Goal: Task Accomplishment & Management: Use online tool/utility

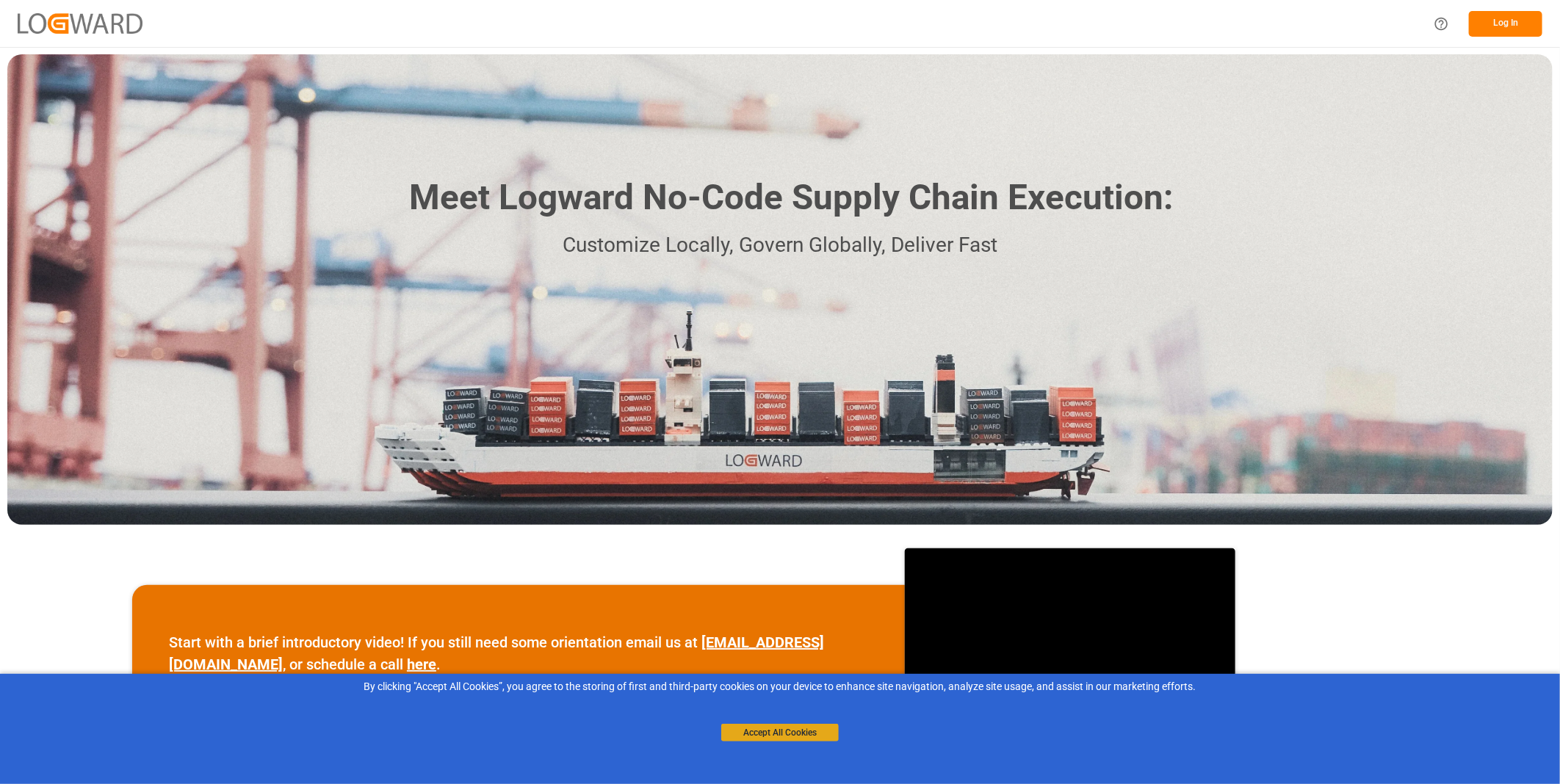
click at [787, 738] on button "Accept All Cookies" at bounding box center [780, 733] width 117 height 18
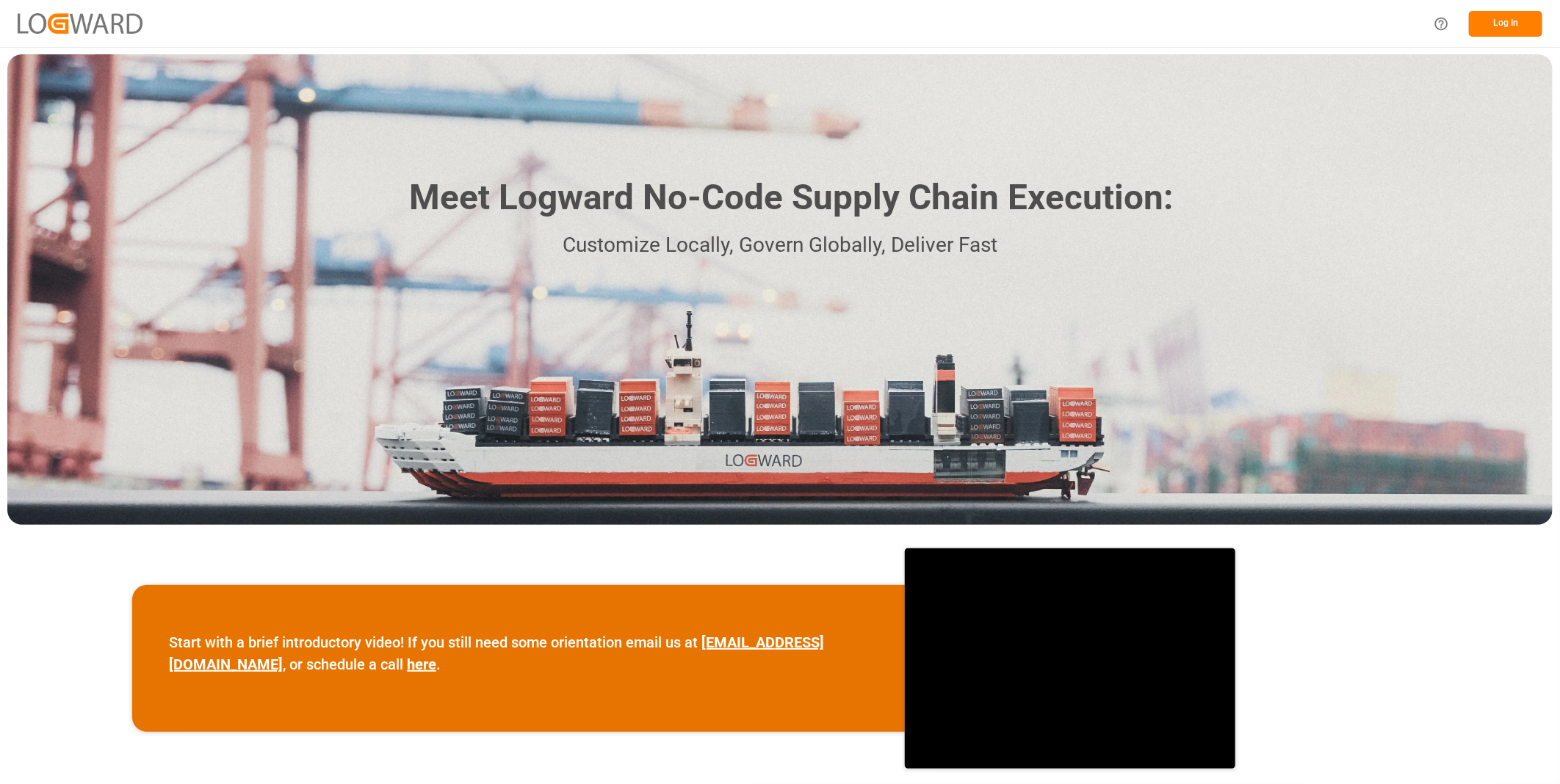
click at [1501, 31] on button "Log In" at bounding box center [1505, 23] width 73 height 25
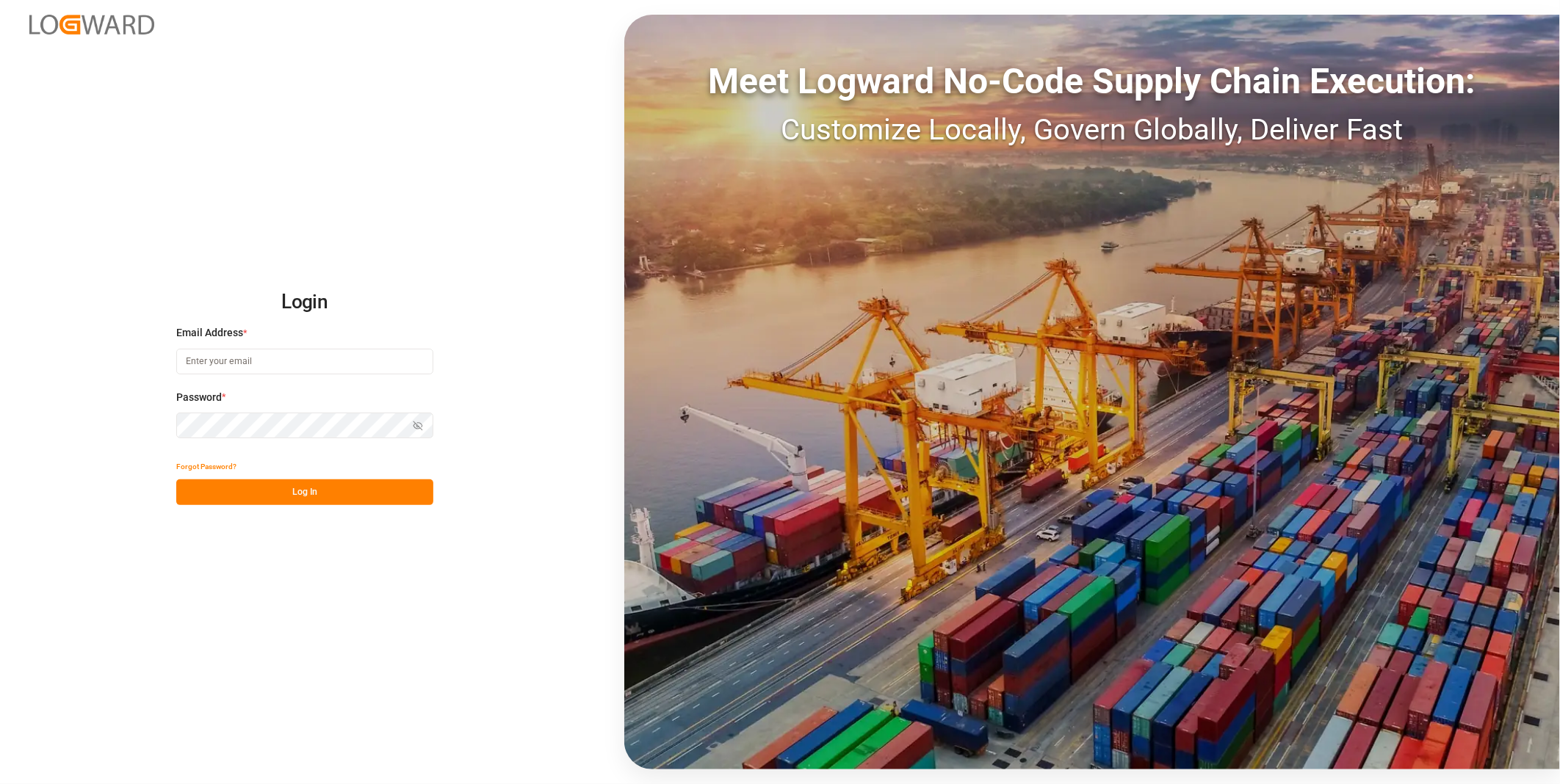
type input "florian.hausmann@rhenus.com"
click at [333, 490] on button "Log In" at bounding box center [304, 492] width 257 height 25
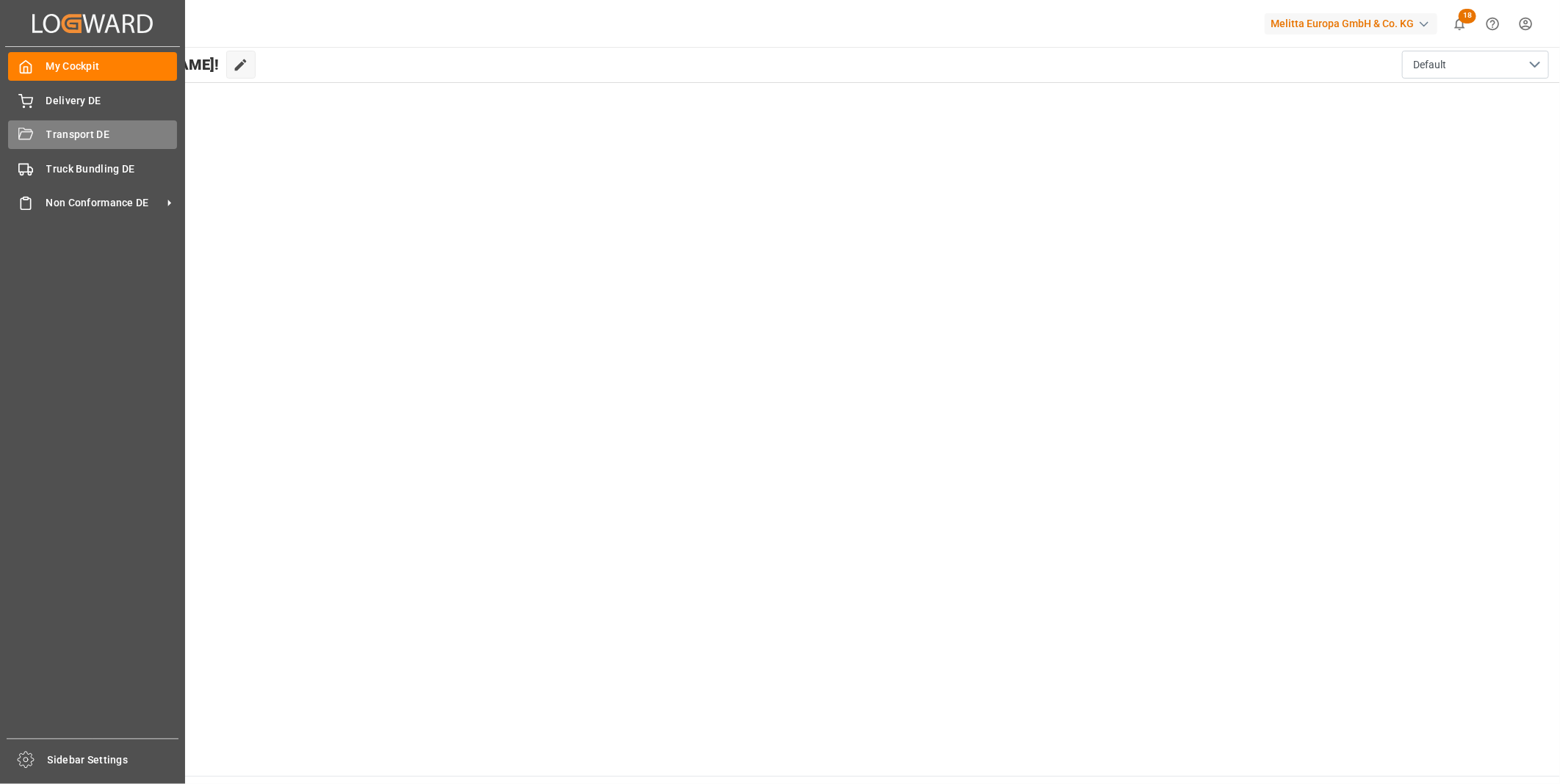
click at [63, 140] on span "Transport DE" at bounding box center [111, 135] width 132 height 16
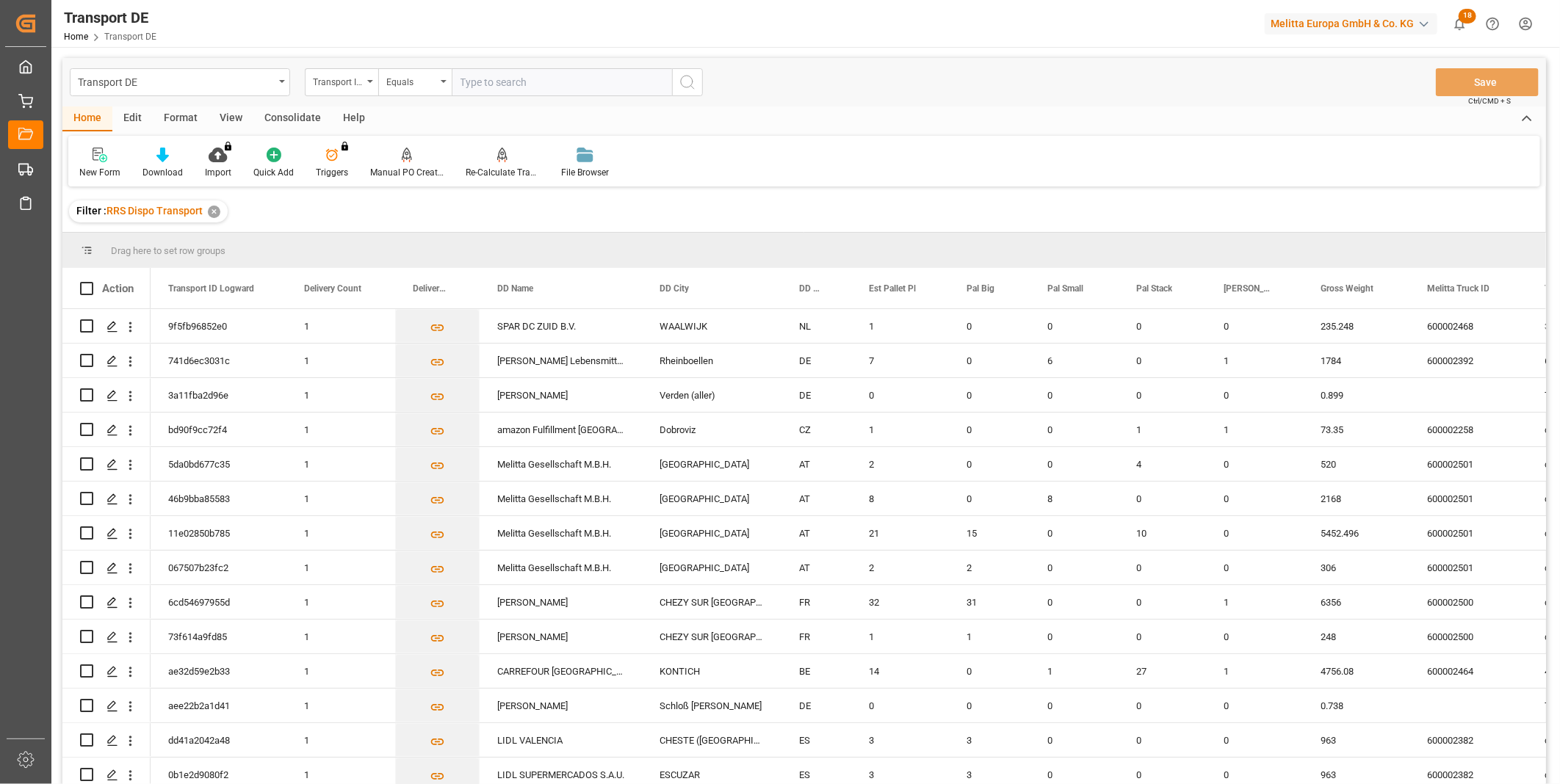
click at [303, 118] on div "Consolidate" at bounding box center [292, 119] width 78 height 25
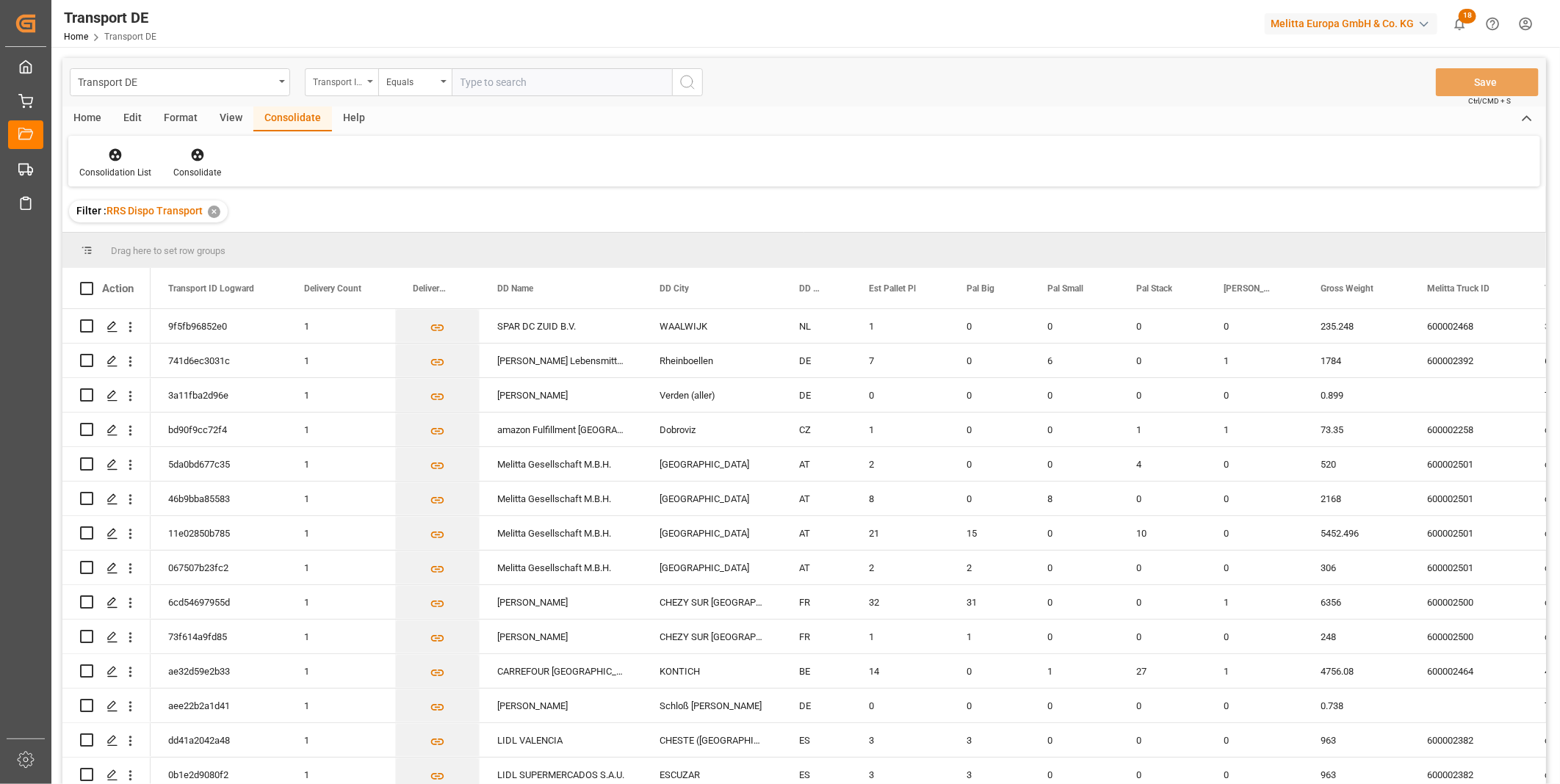
click at [324, 87] on div "Transport ID Logward" at bounding box center [337, 80] width 50 height 17
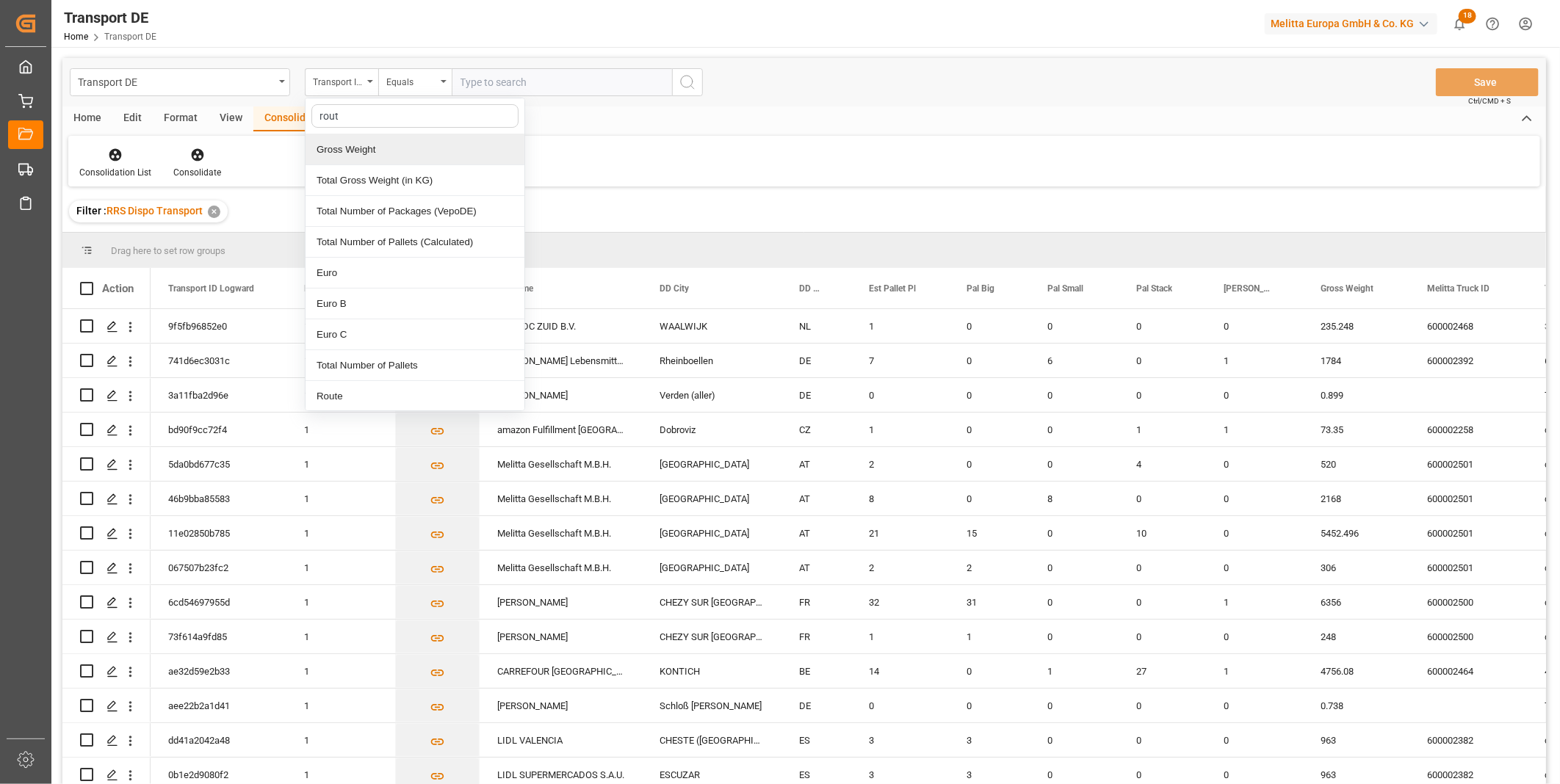
type input "route"
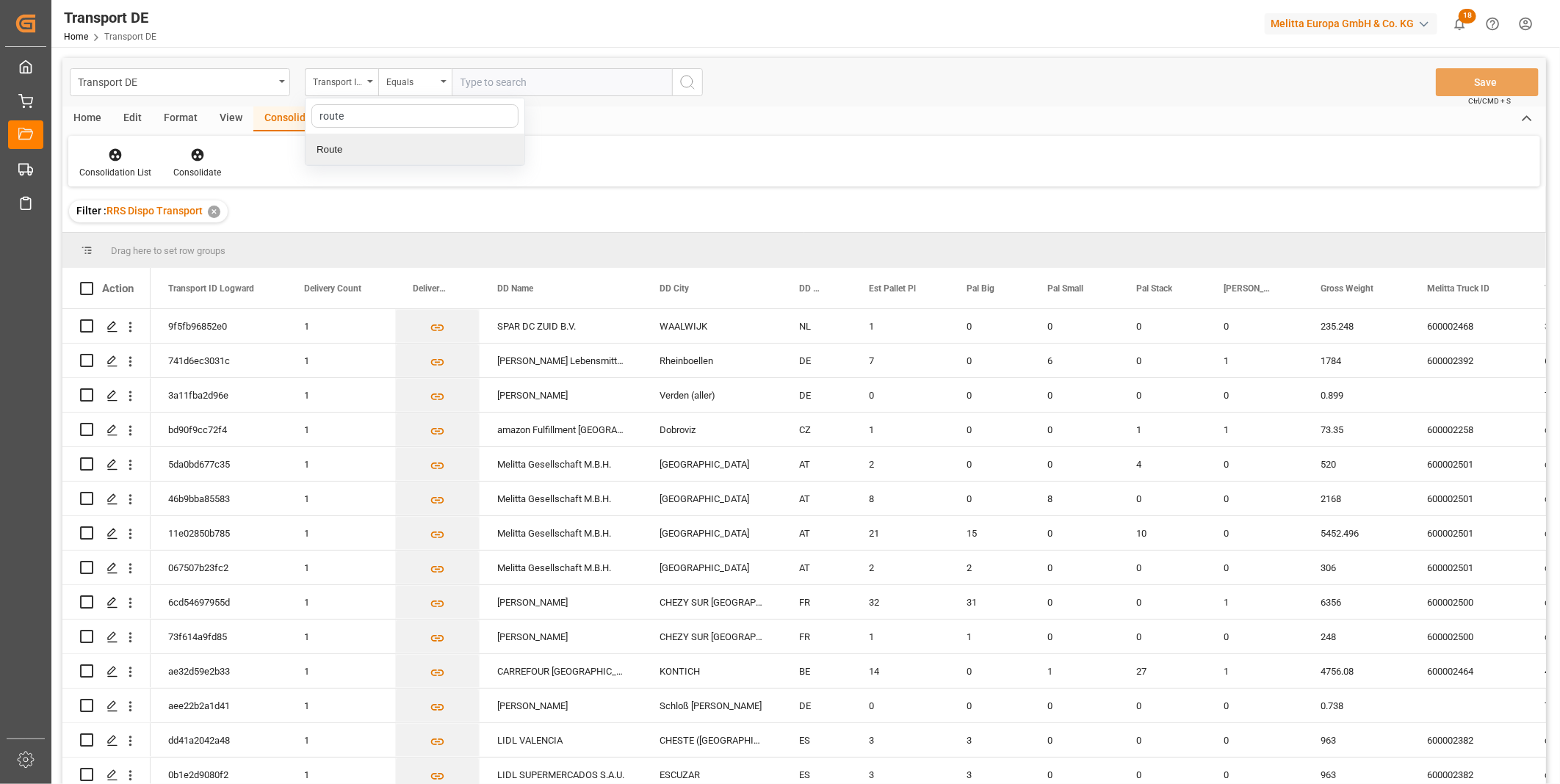
click at [359, 162] on div "Route" at bounding box center [415, 150] width 219 height 31
click at [116, 166] on div "Consolidation List" at bounding box center [115, 173] width 72 height 14
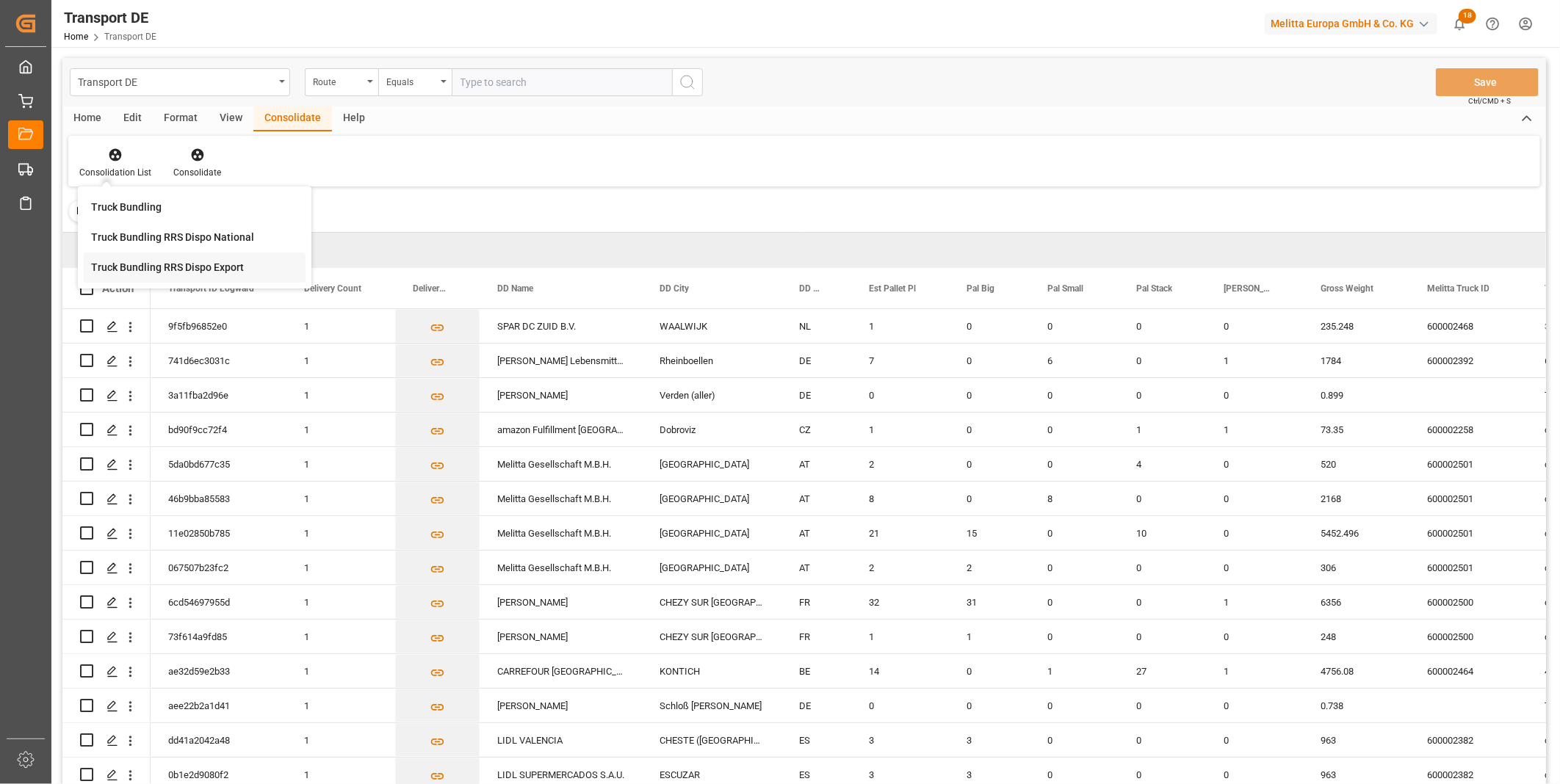
click at [172, 274] on div "Truck Bundling RRS Dispo Export" at bounding box center [167, 268] width 152 height 16
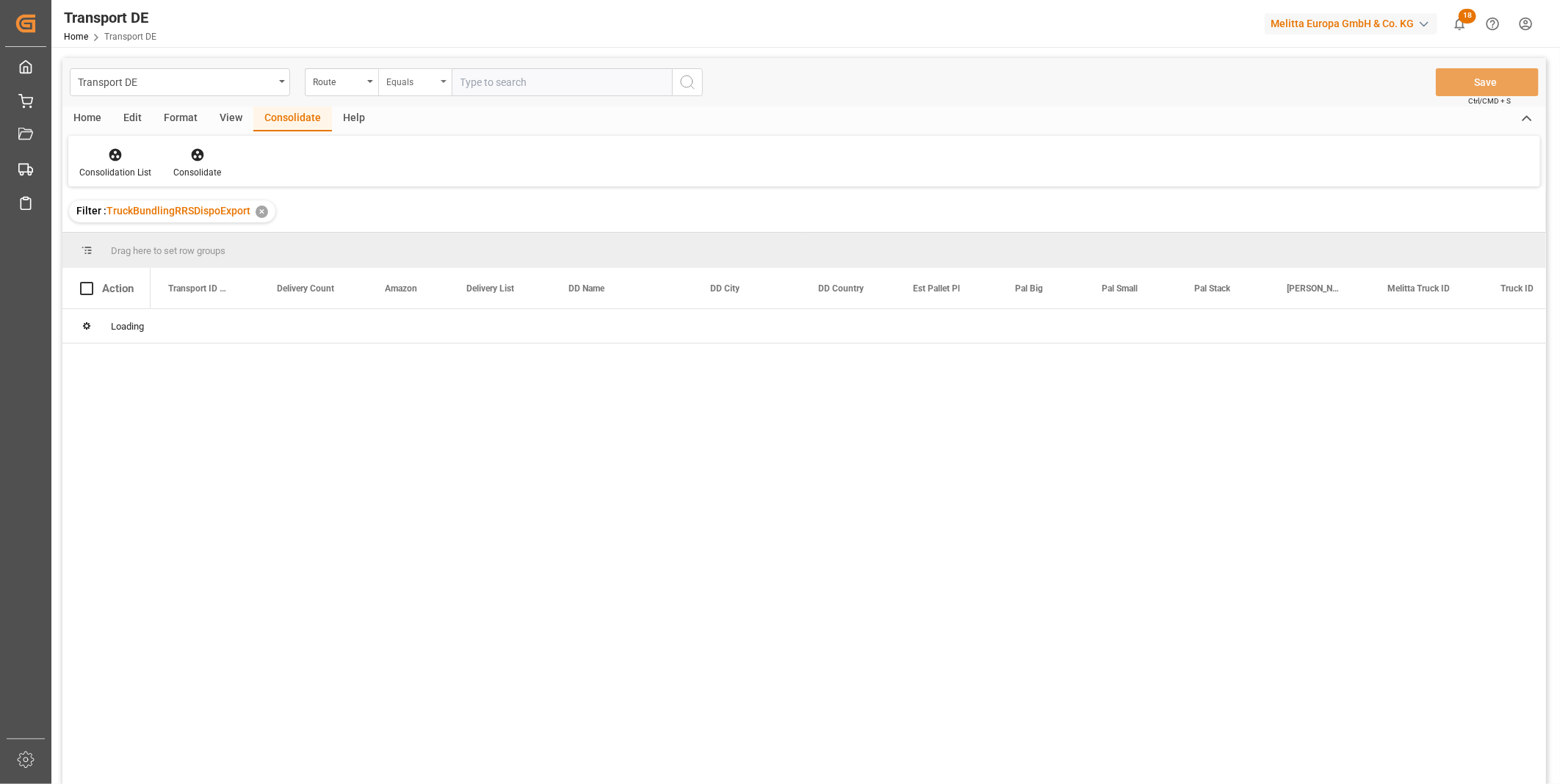
click at [411, 91] on div "Equals" at bounding box center [414, 82] width 73 height 28
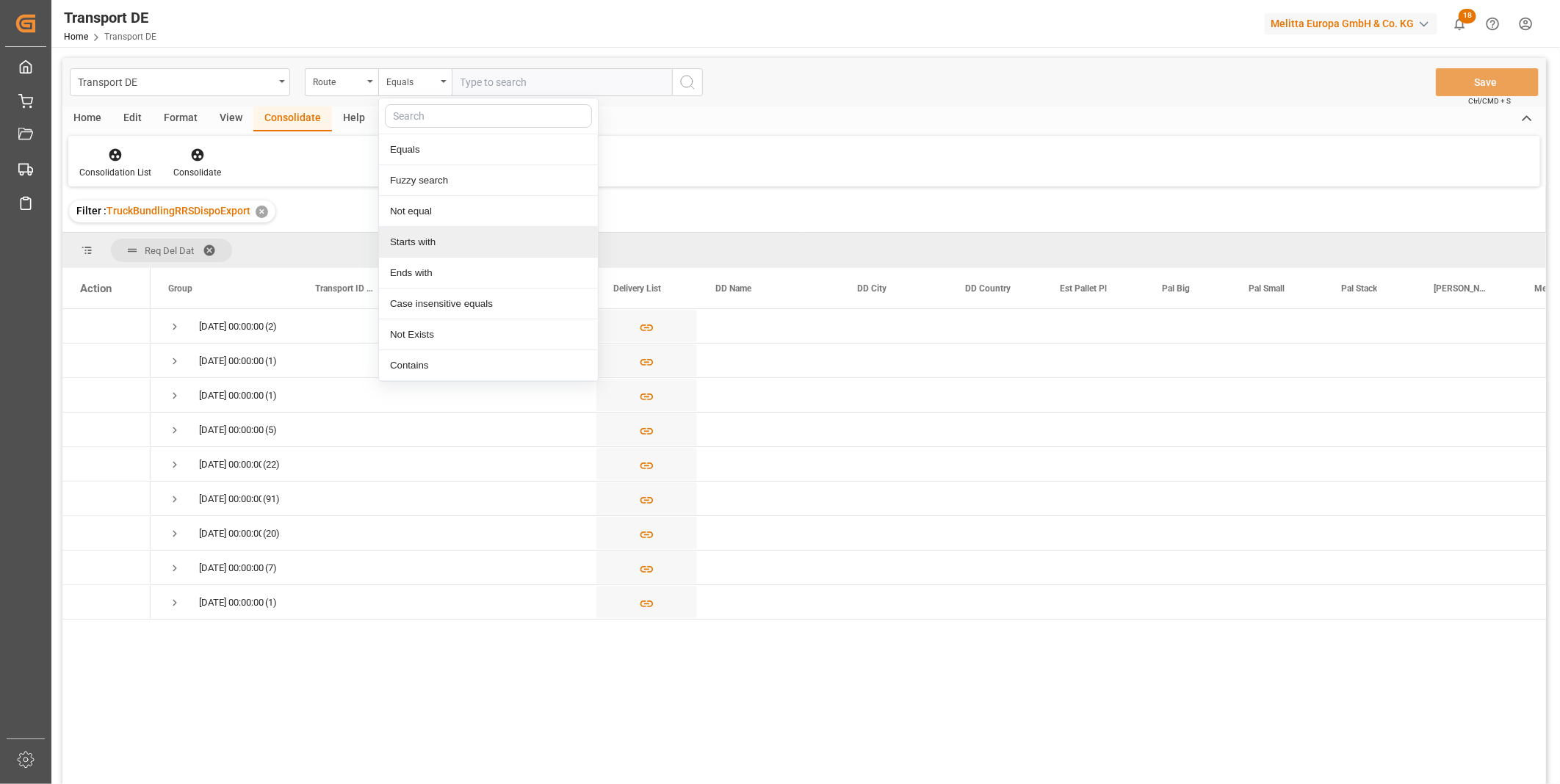
click at [436, 245] on div "Starts with" at bounding box center [488, 242] width 219 height 31
type input "CZ"
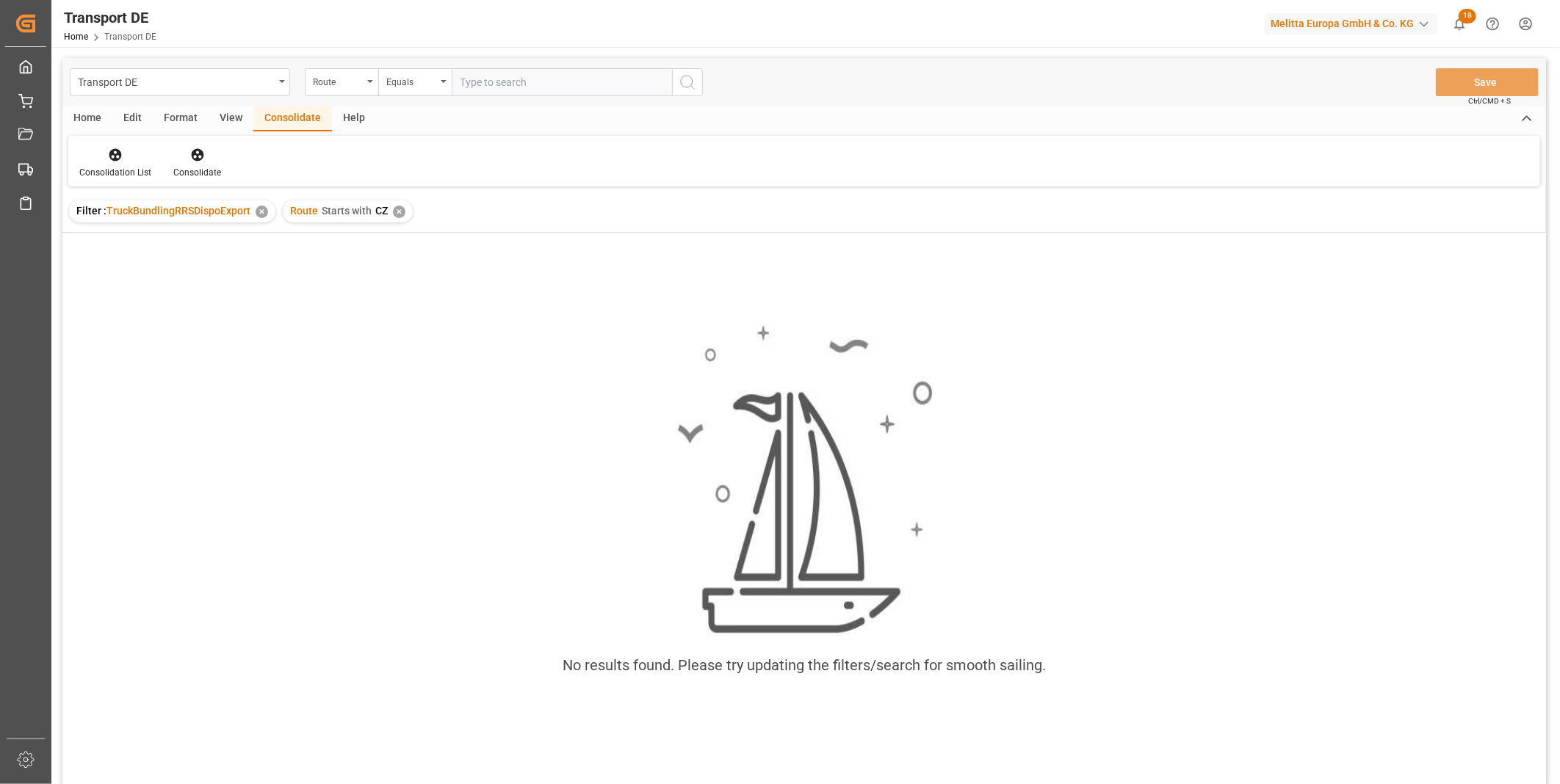
click at [394, 206] on div "✕" at bounding box center [399, 212] width 13 height 13
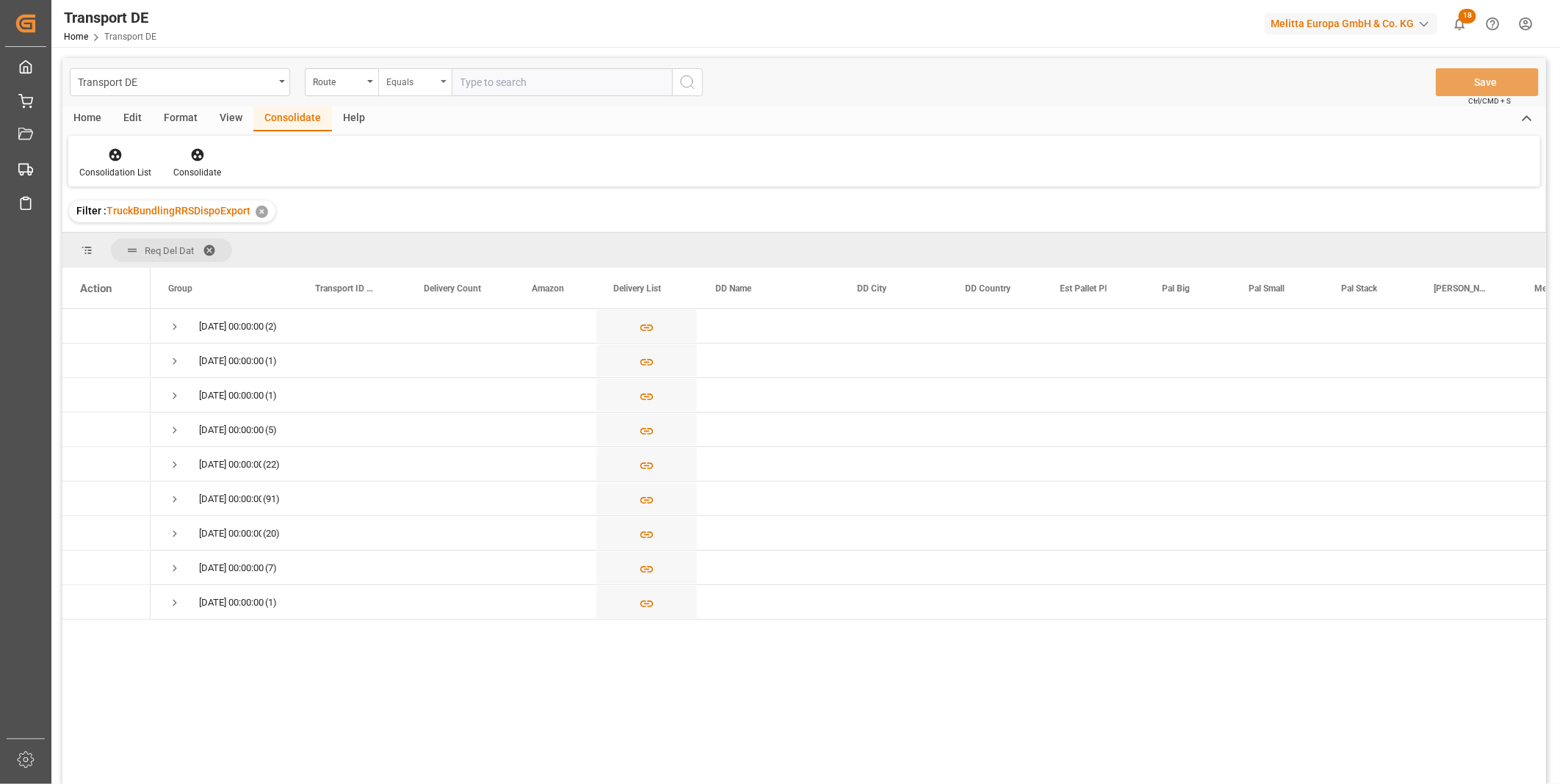
click at [428, 79] on div "Equals" at bounding box center [411, 80] width 50 height 17
click at [432, 239] on div "Starts with" at bounding box center [488, 242] width 219 height 31
type input "PL"
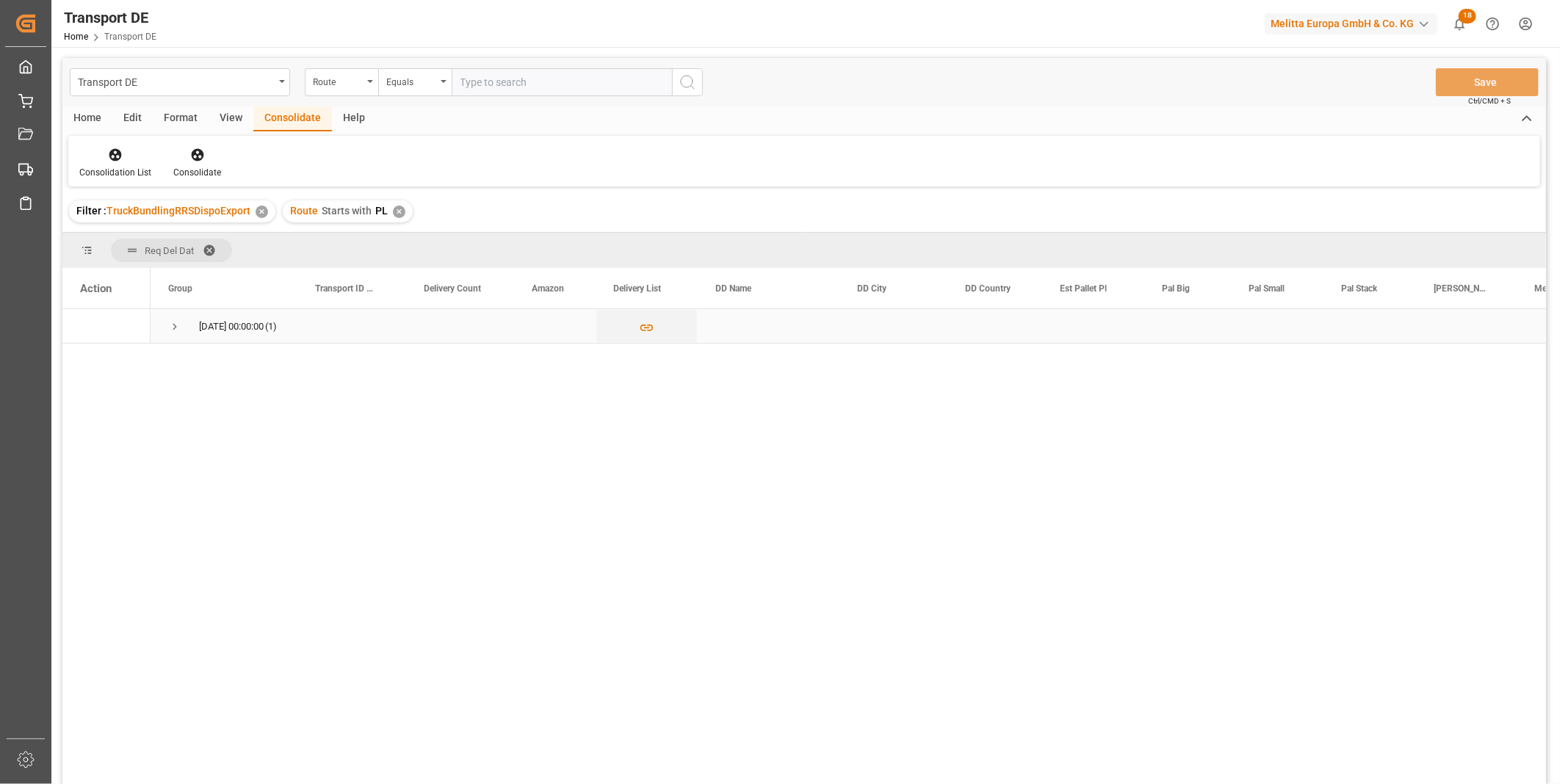
click at [178, 331] on span "Press SPACE to select this row." at bounding box center [175, 327] width 14 height 14
click at [82, 357] on input "Press Space to toggle row selection (unchecked)" at bounding box center [87, 360] width 14 height 14
checkbox input "true"
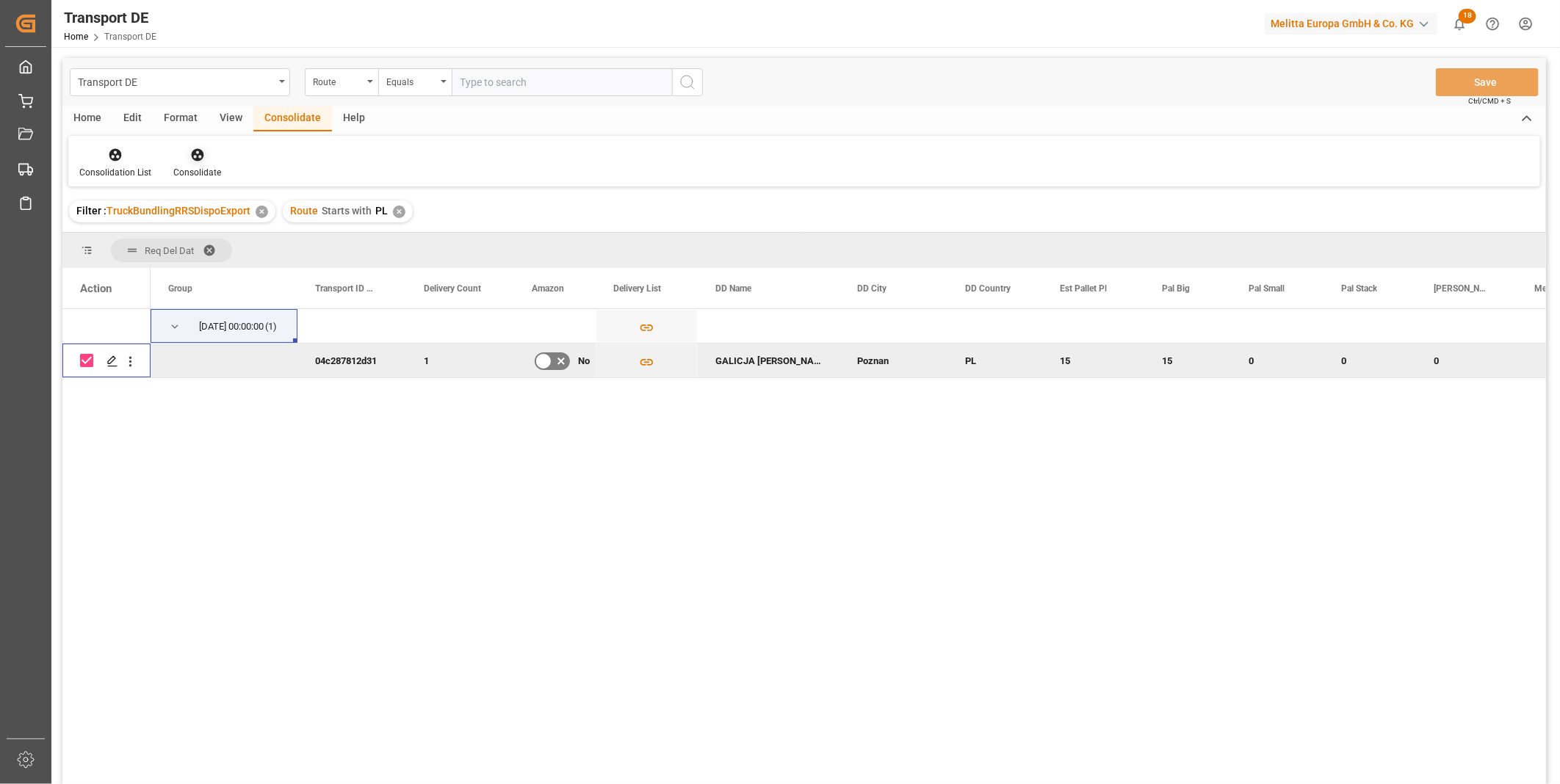
click at [191, 159] on icon at bounding box center [197, 154] width 15 height 15
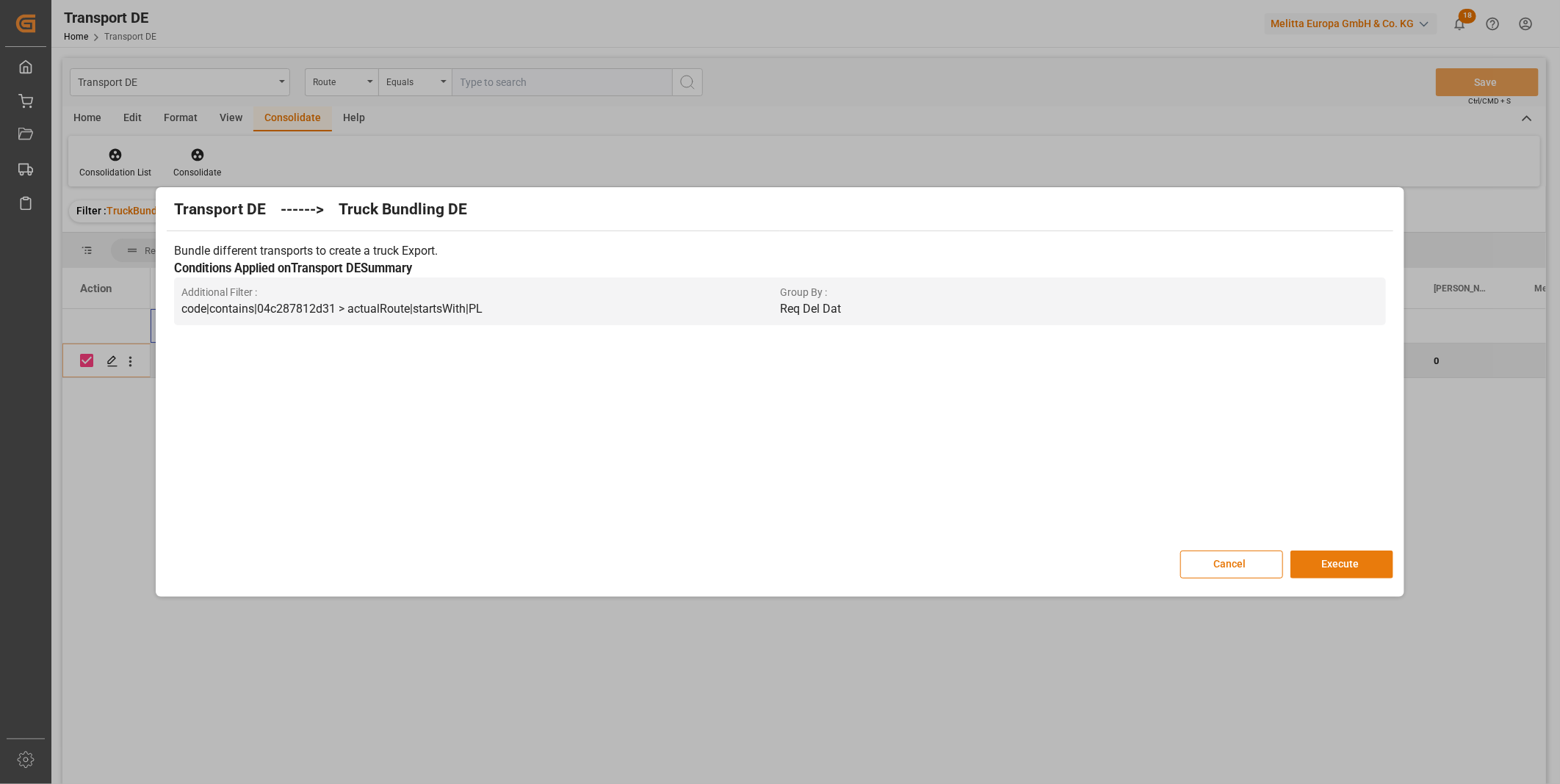
click at [1315, 570] on button "Execute" at bounding box center [1341, 564] width 103 height 28
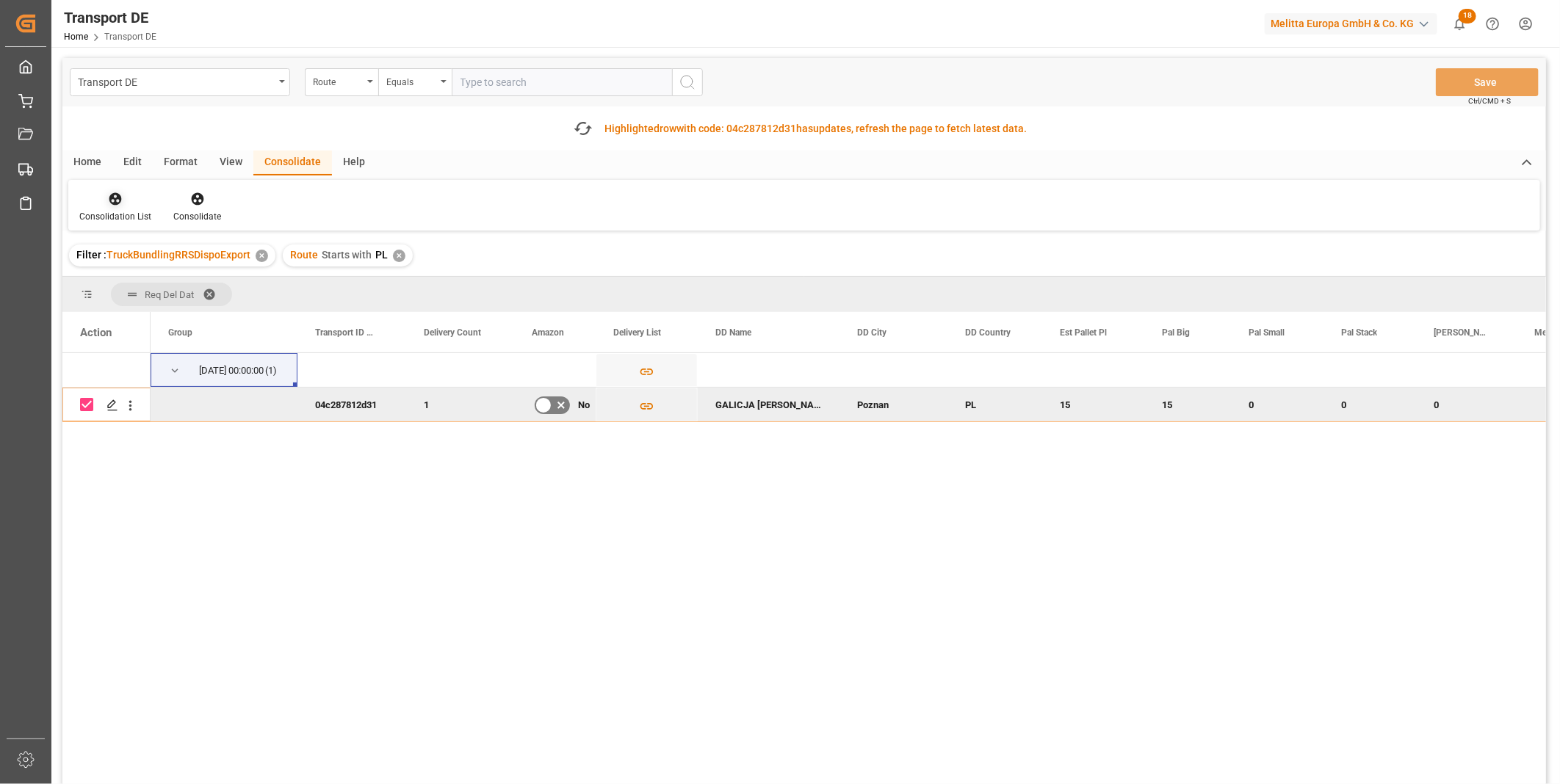
click at [114, 200] on icon at bounding box center [115, 199] width 13 height 13
click at [195, 321] on div "Transport DE Route Equals Save Ctrl/CMD + S Fetch latest updates Highlighted ro…" at bounding box center [804, 462] width 1484 height 809
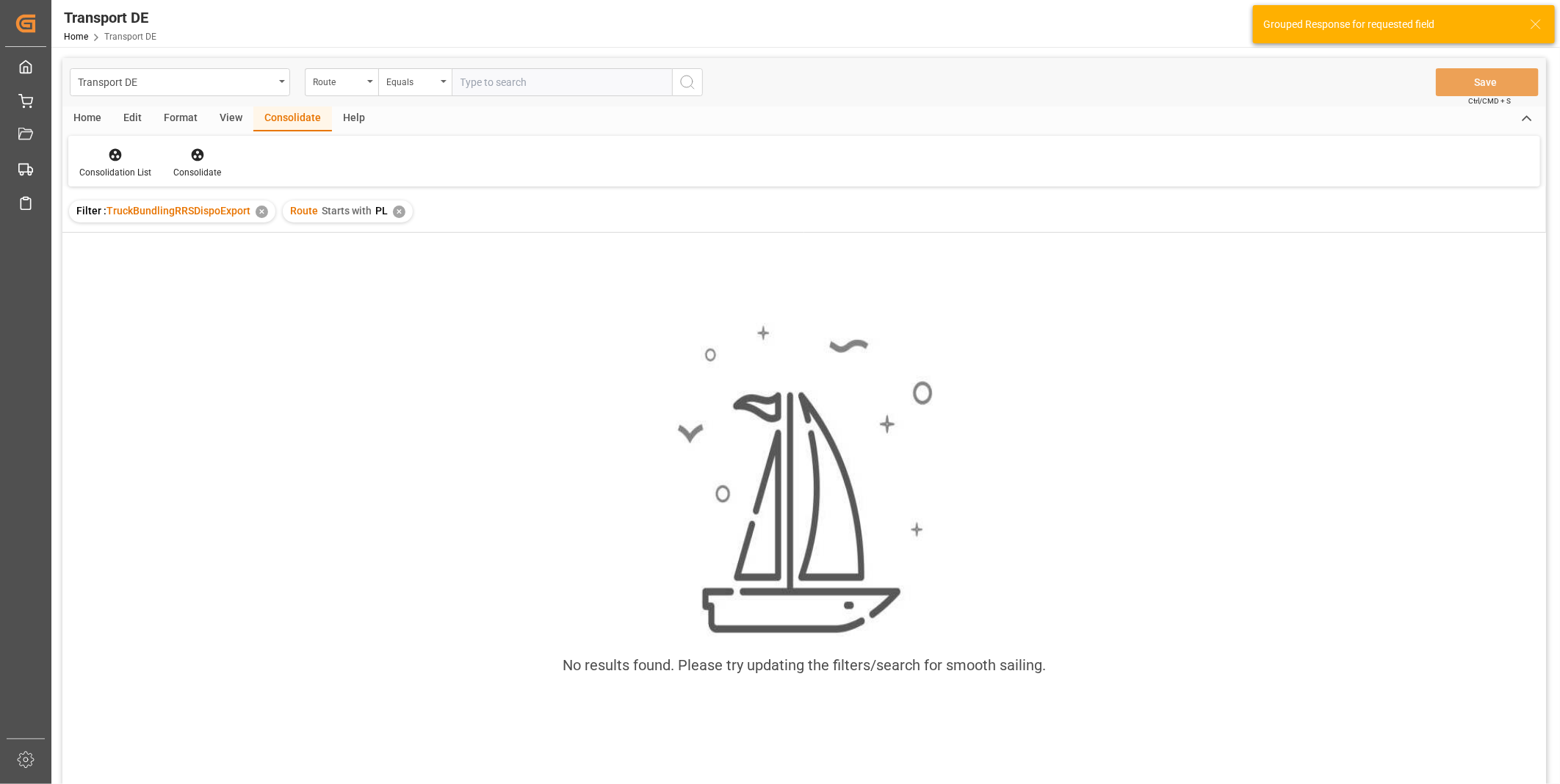
click at [399, 214] on div "✕" at bounding box center [399, 212] width 13 height 13
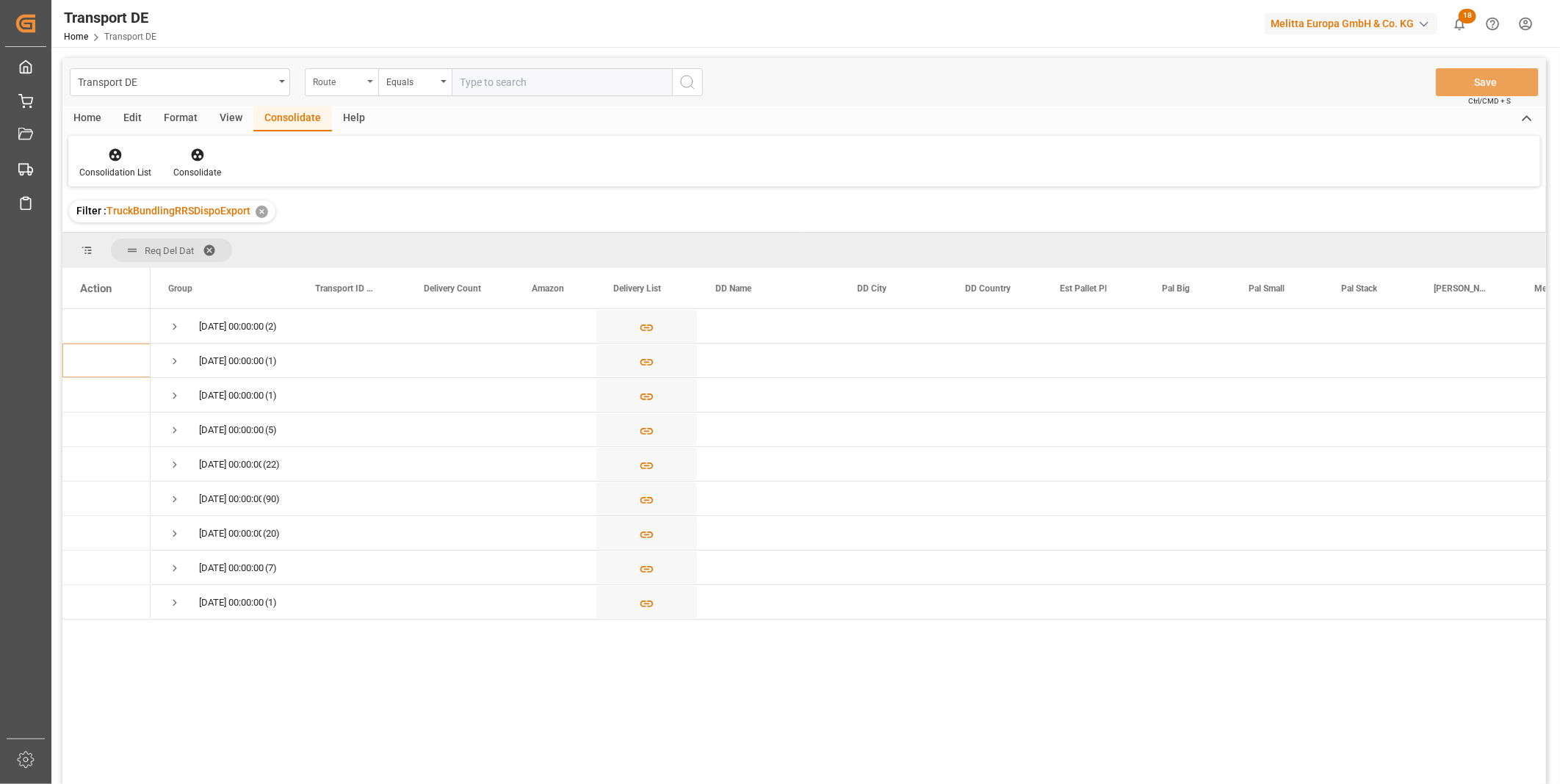
click at [332, 92] on div "Route" at bounding box center [341, 82] width 73 height 28
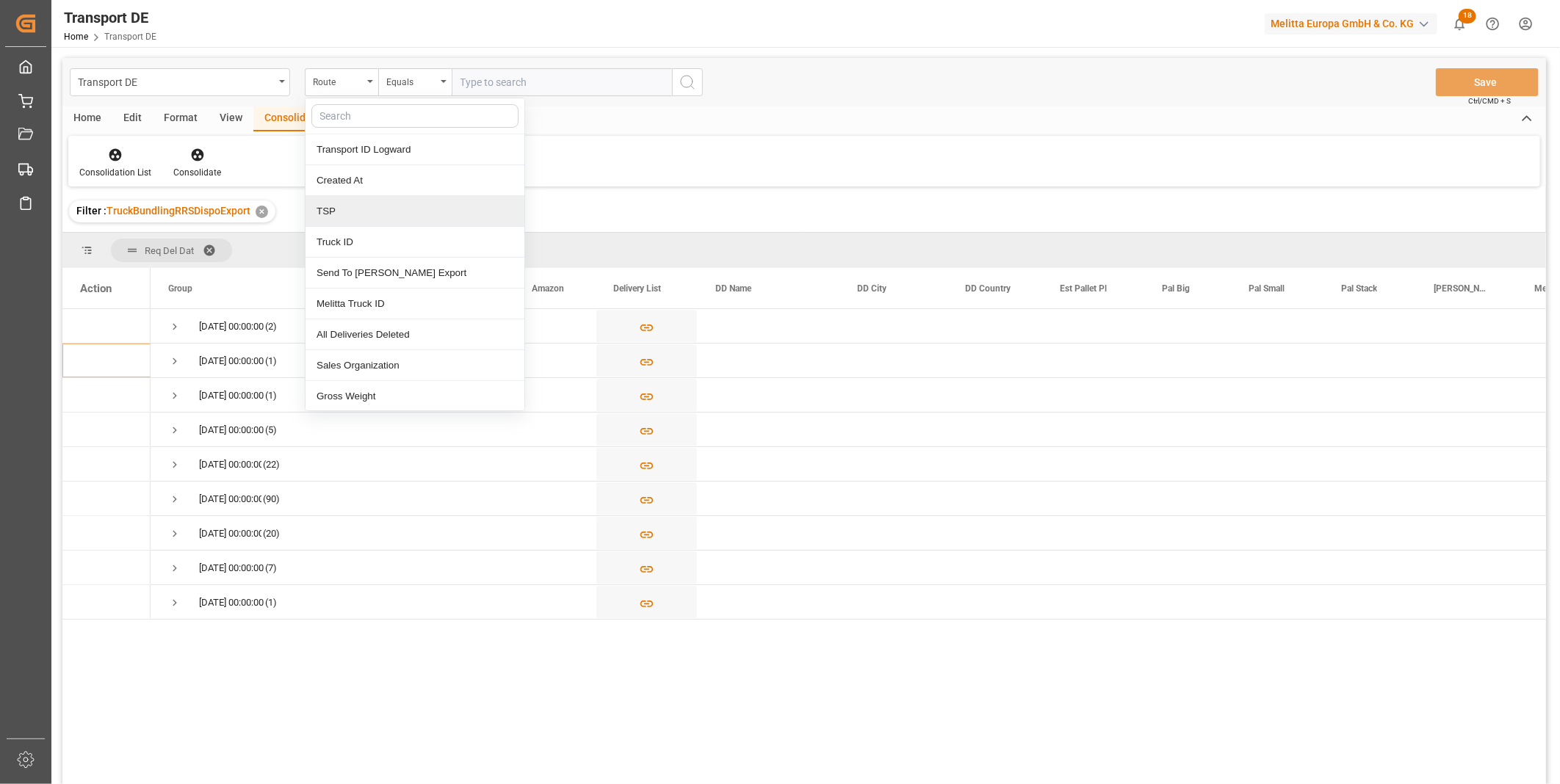
click at [354, 211] on div "TSP" at bounding box center [415, 212] width 219 height 31
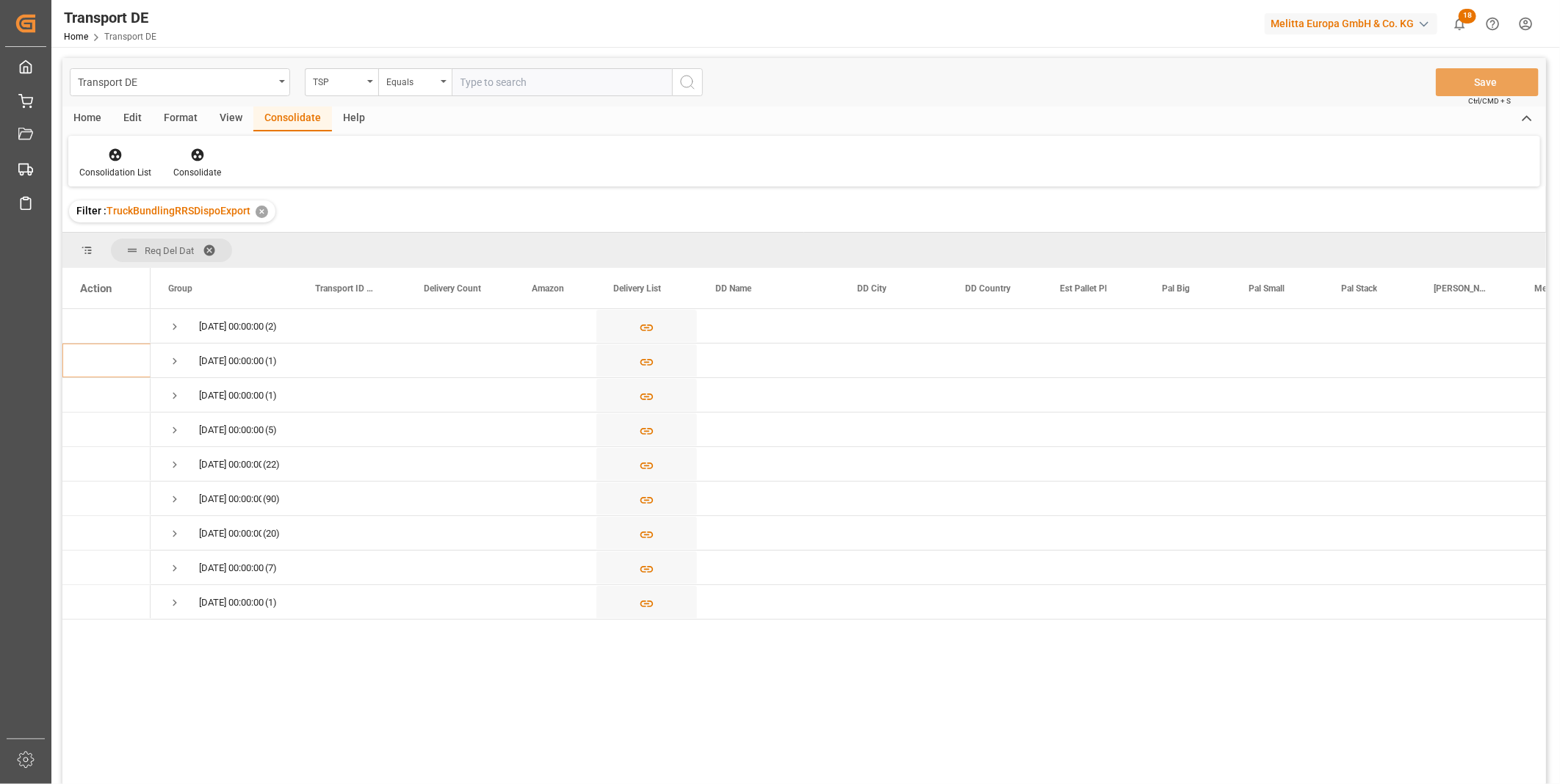
click at [482, 81] on input "text" at bounding box center [563, 82] width 221 height 28
type input "DACHSER COF FOODSERVICE"
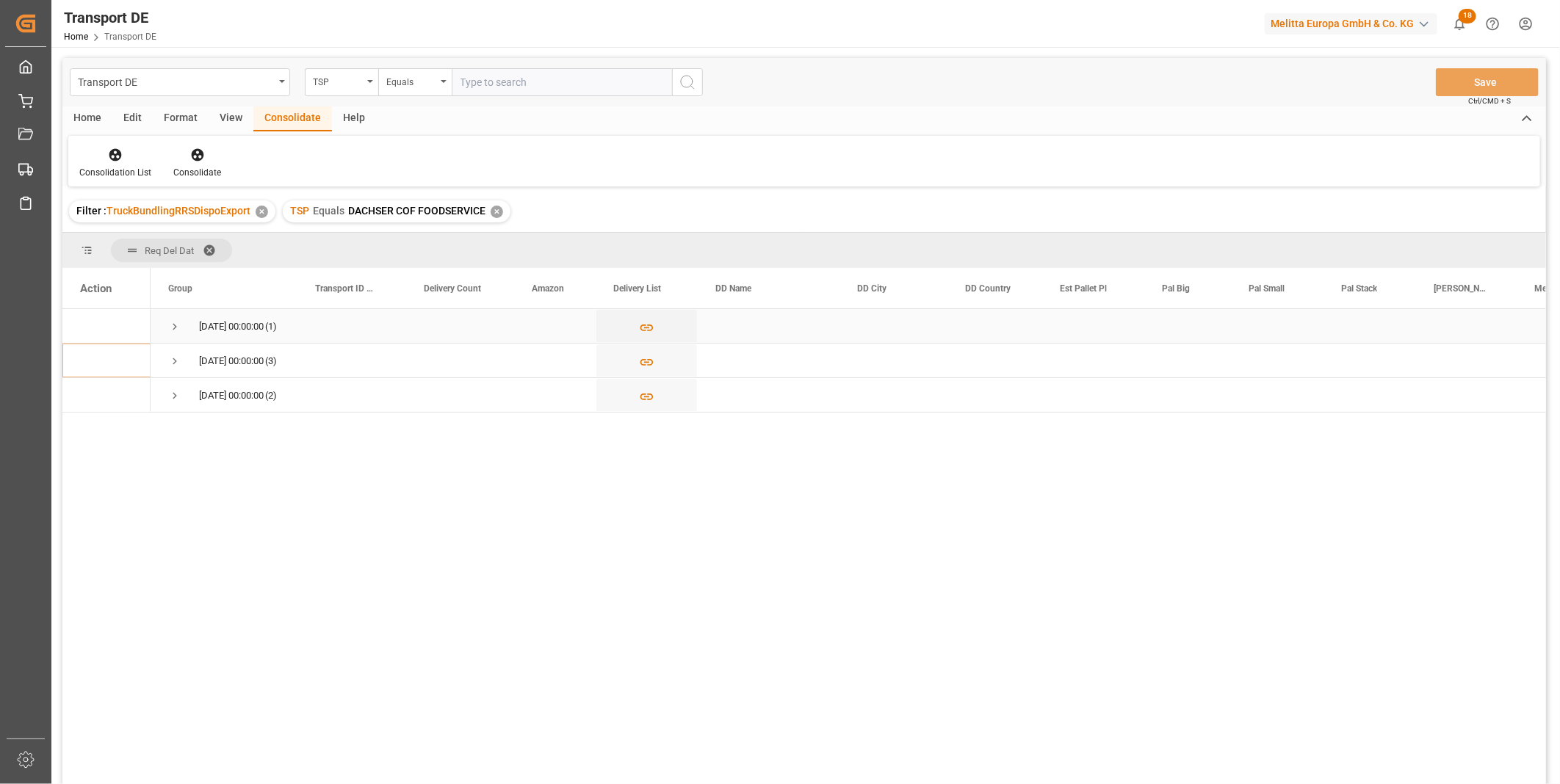
click at [186, 324] on span "18.09.2025 00:00:00 (1)" at bounding box center [224, 325] width 111 height 32
click at [168, 326] on span "Press SPACE to select this row." at bounding box center [175, 327] width 14 height 14
click at [81, 362] on input "Press Space to toggle row selection (unchecked)" at bounding box center [87, 360] width 14 height 14
checkbox input "true"
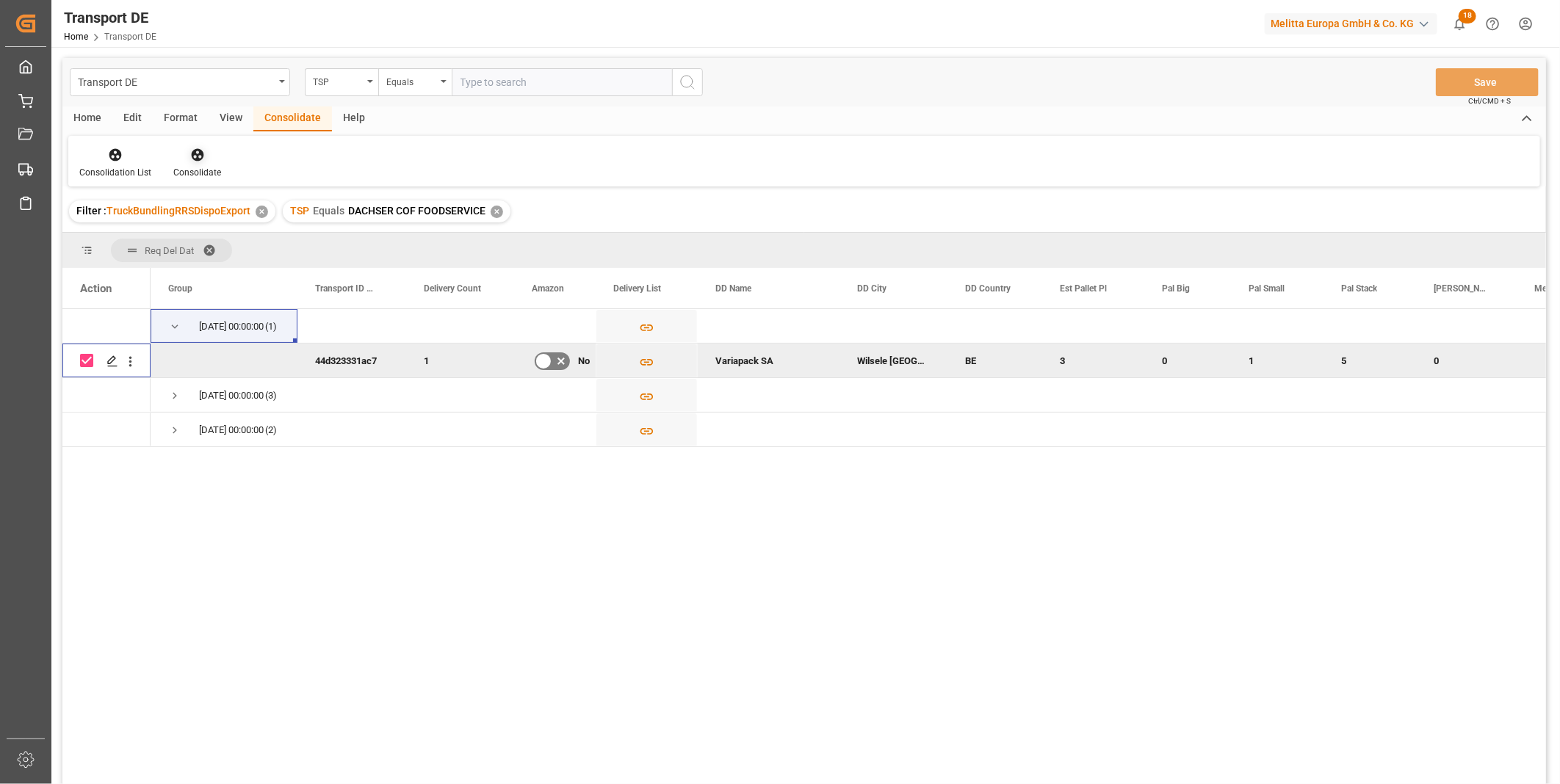
click at [193, 164] on div "Consolidate" at bounding box center [196, 162] width 69 height 32
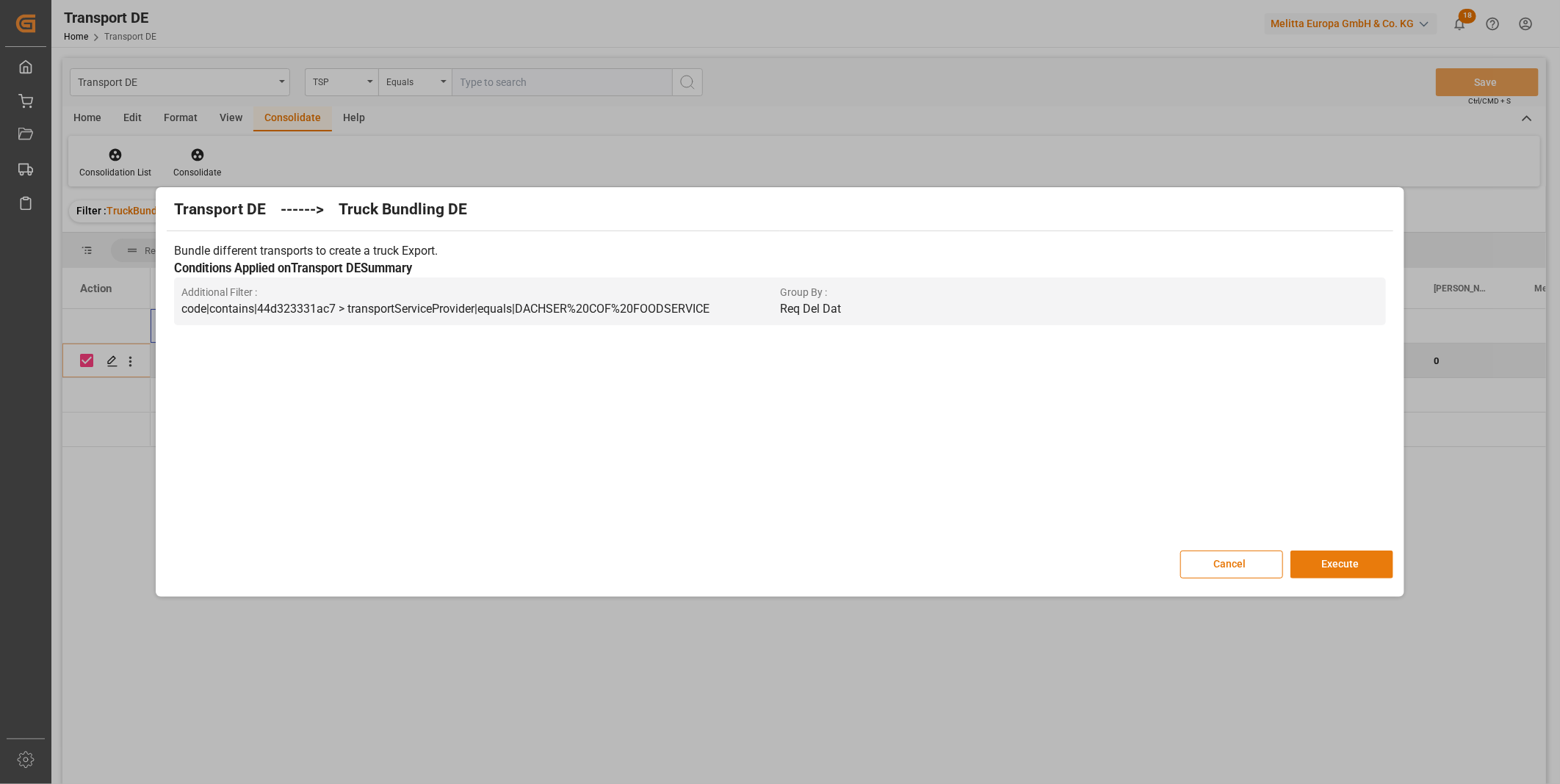
click at [1342, 575] on button "Execute" at bounding box center [1341, 564] width 103 height 28
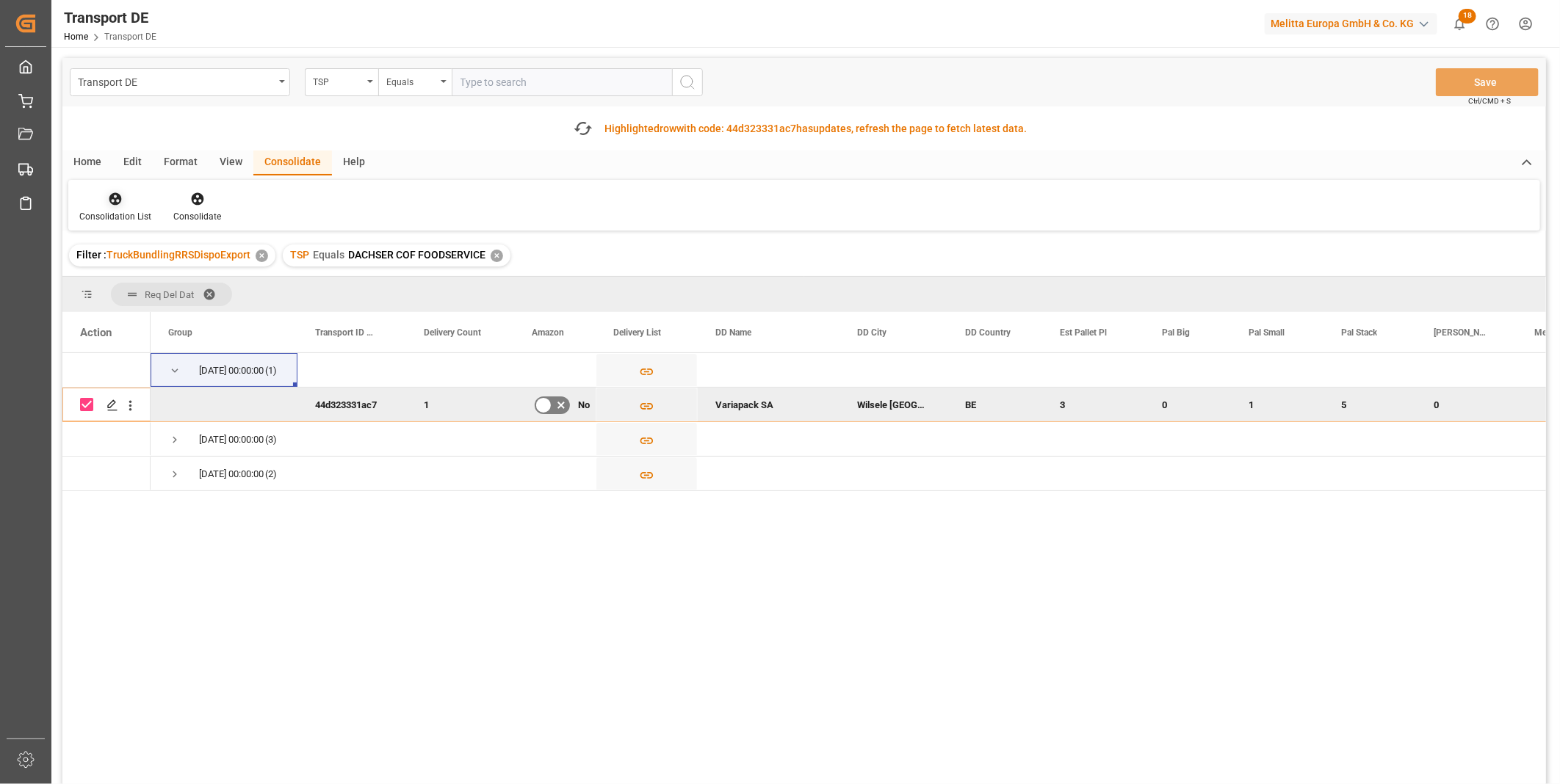
click at [103, 212] on div "Consolidation List" at bounding box center [115, 217] width 72 height 14
click at [166, 298] on div "Transport DE TSP Equals Save Ctrl/CMD + S Fetch latest updates Highlighted row …" at bounding box center [804, 462] width 1484 height 809
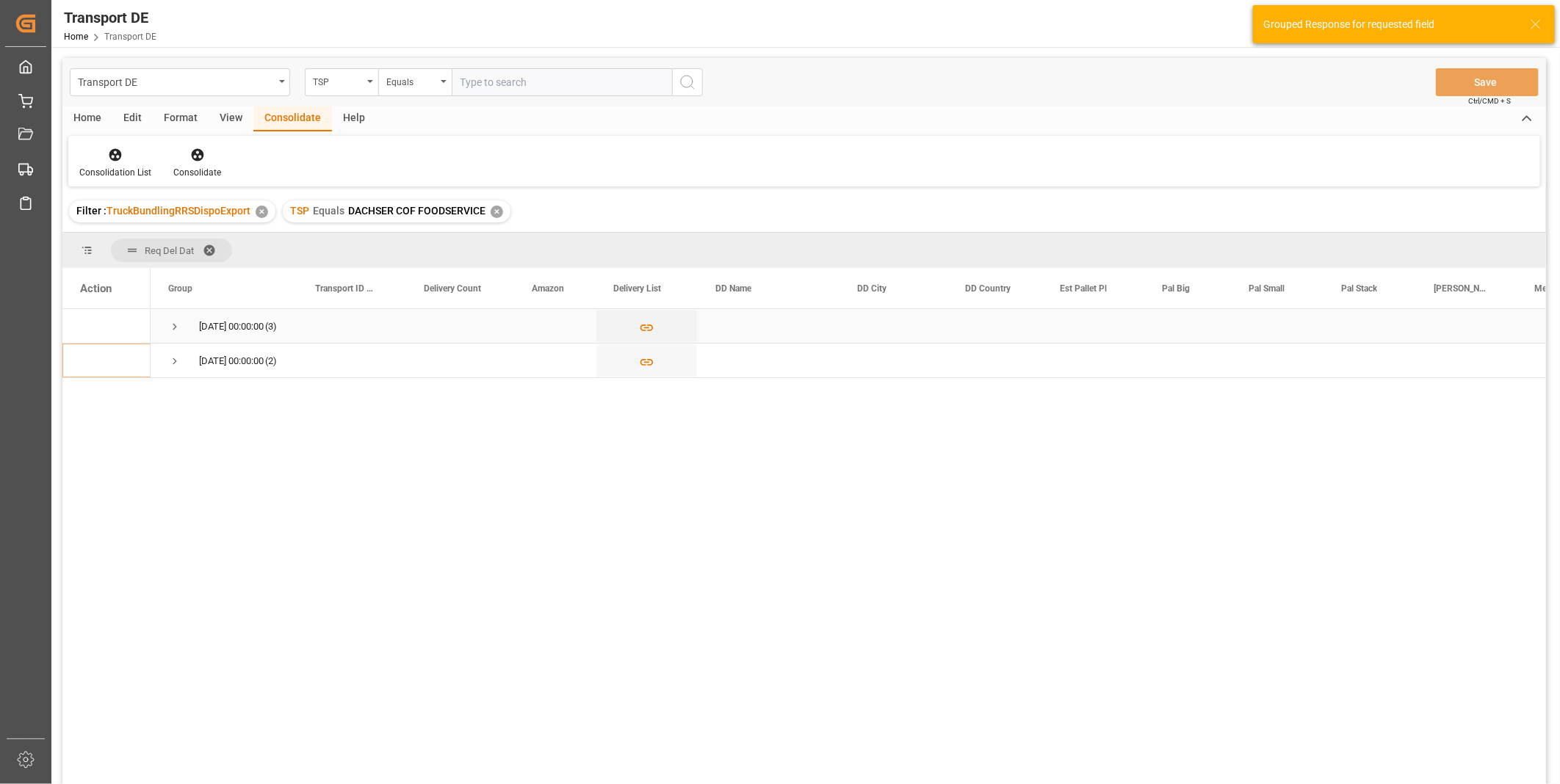
click at [174, 335] on span "Press SPACE to select this row." at bounding box center [175, 326] width 14 height 34
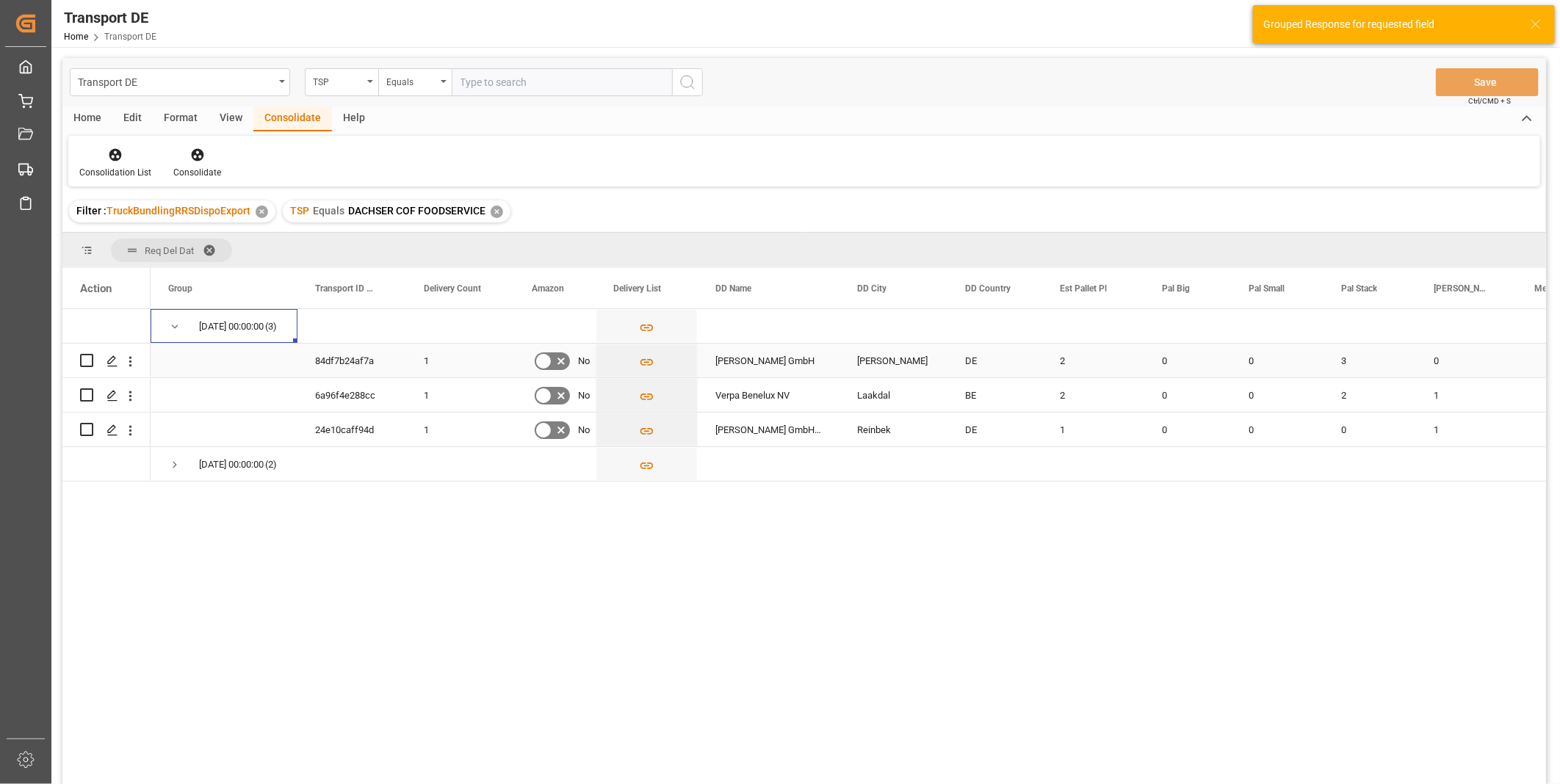
click at [83, 359] on input "Press Space to toggle row selection (unchecked)" at bounding box center [87, 360] width 14 height 14
checkbox input "true"
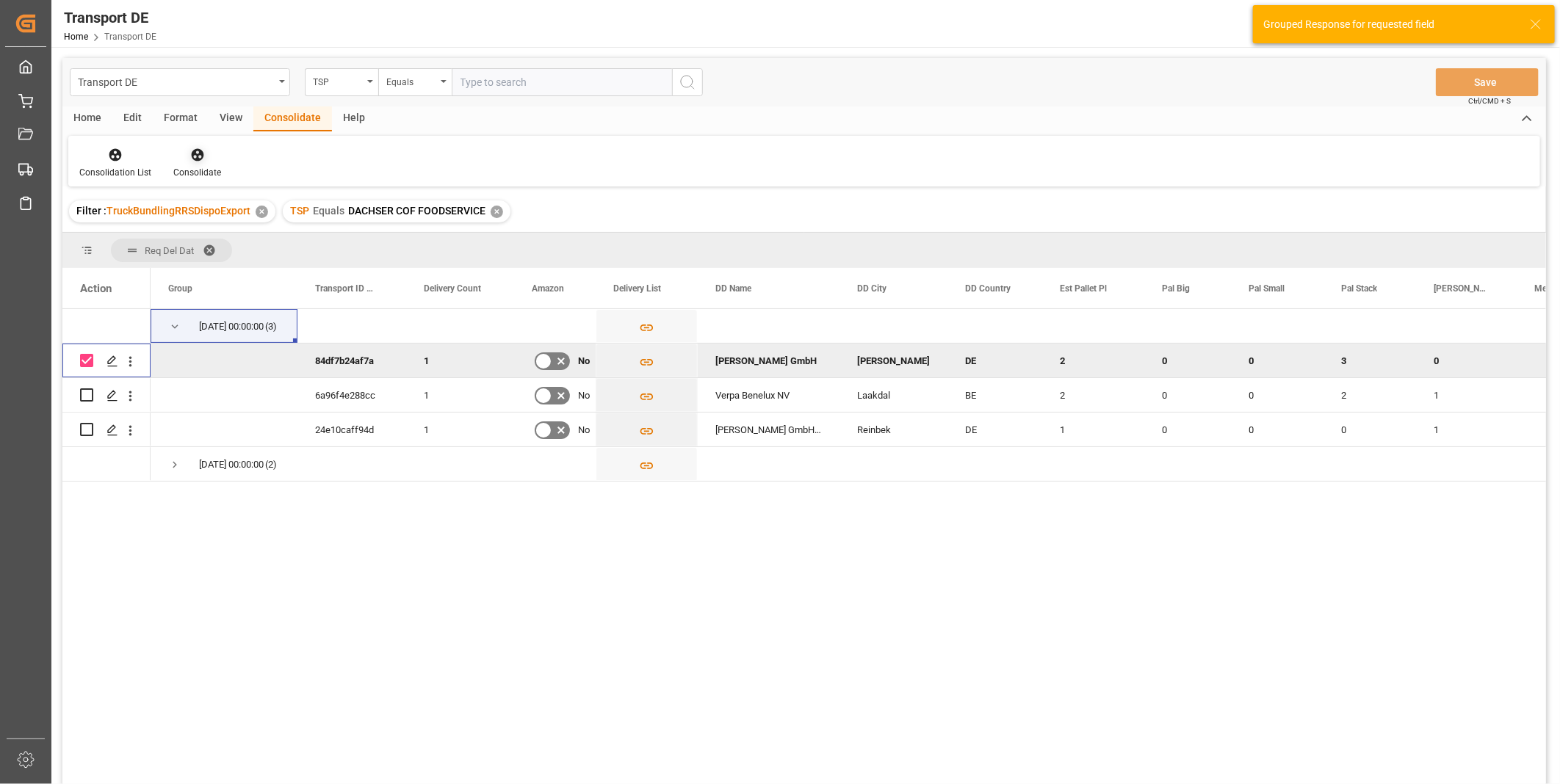
click at [188, 170] on div "Consolidate" at bounding box center [196, 173] width 48 height 14
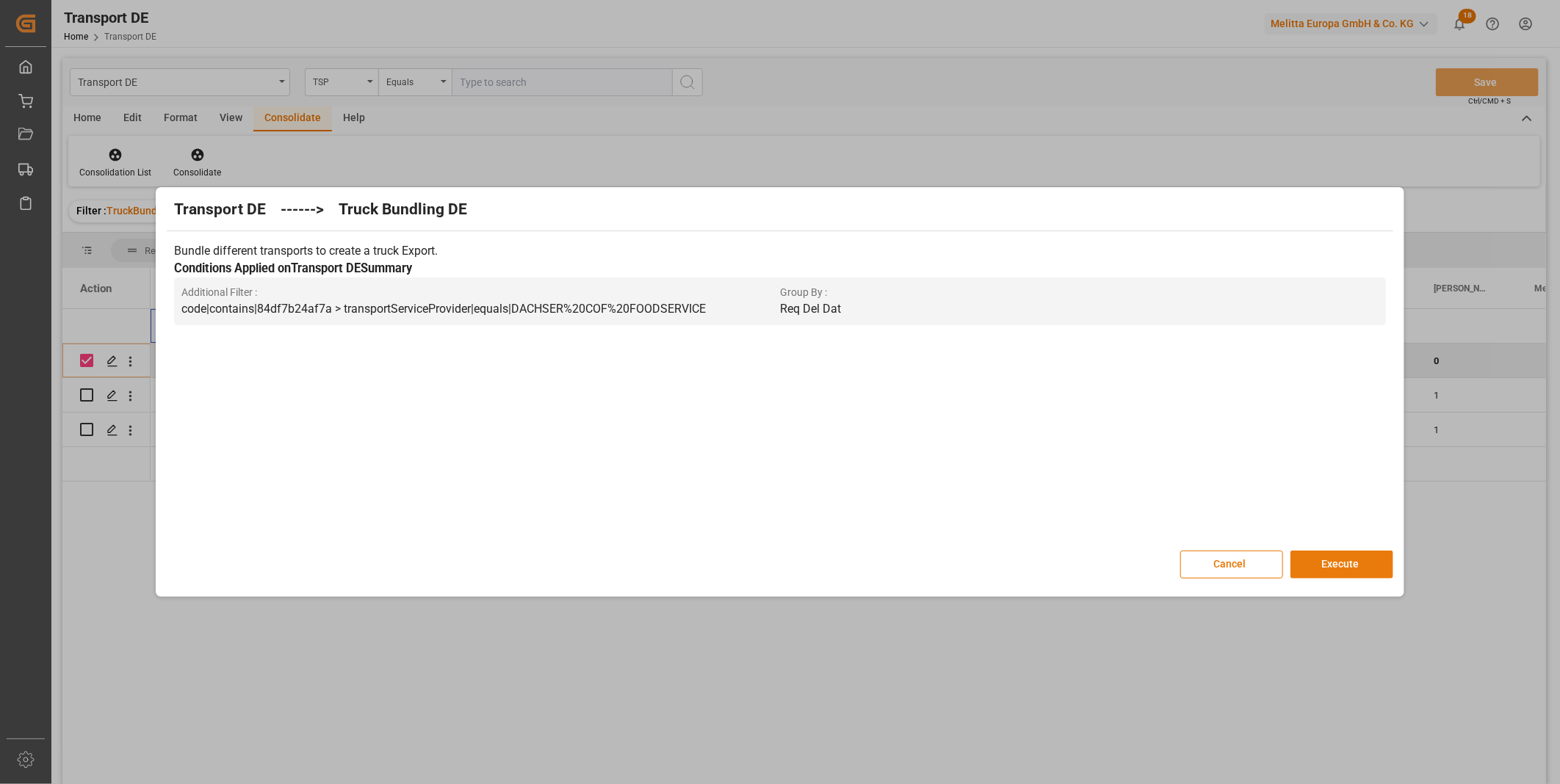
click at [1335, 558] on button "Execute" at bounding box center [1341, 564] width 103 height 28
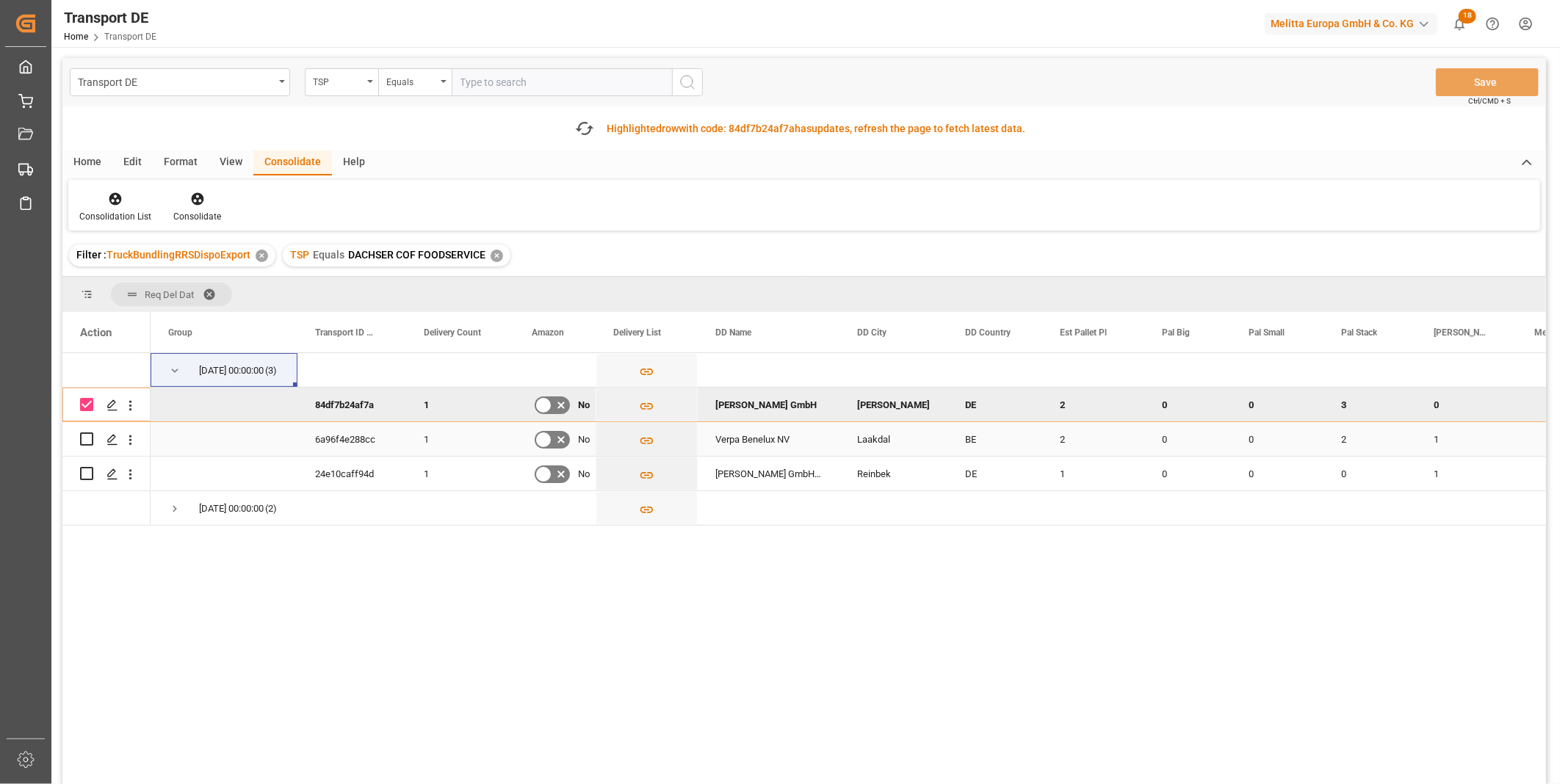
click at [87, 436] on input "Press Space to toggle row selection (unchecked)" at bounding box center [87, 439] width 14 height 14
checkbox input "true"
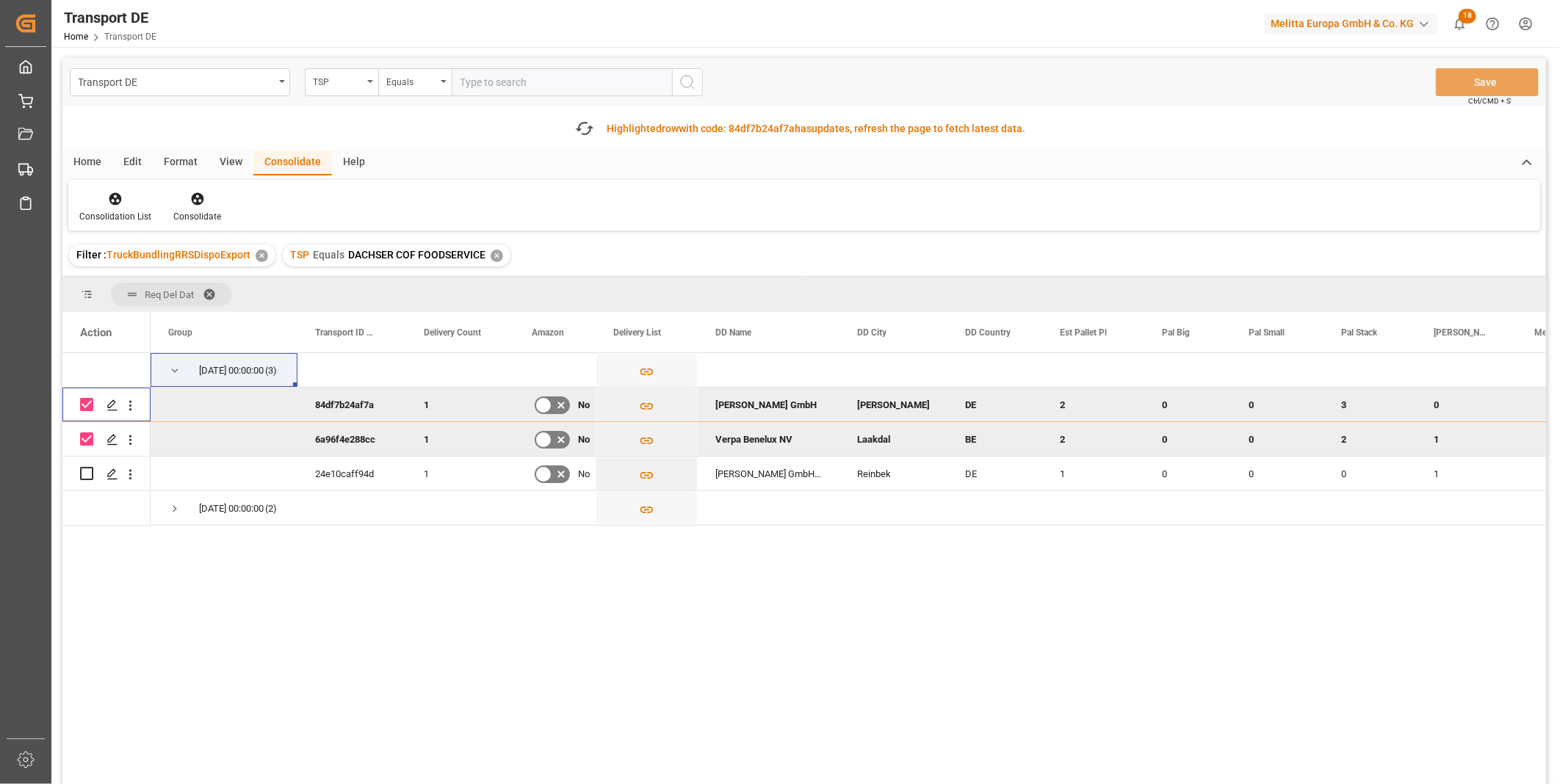
click at [85, 392] on div "Press SPACE to deselect this row." at bounding box center [87, 404] width 14 height 34
click at [86, 401] on input "Press Space to toggle row selection (checked)" at bounding box center [87, 405] width 14 height 14
checkbox input "false"
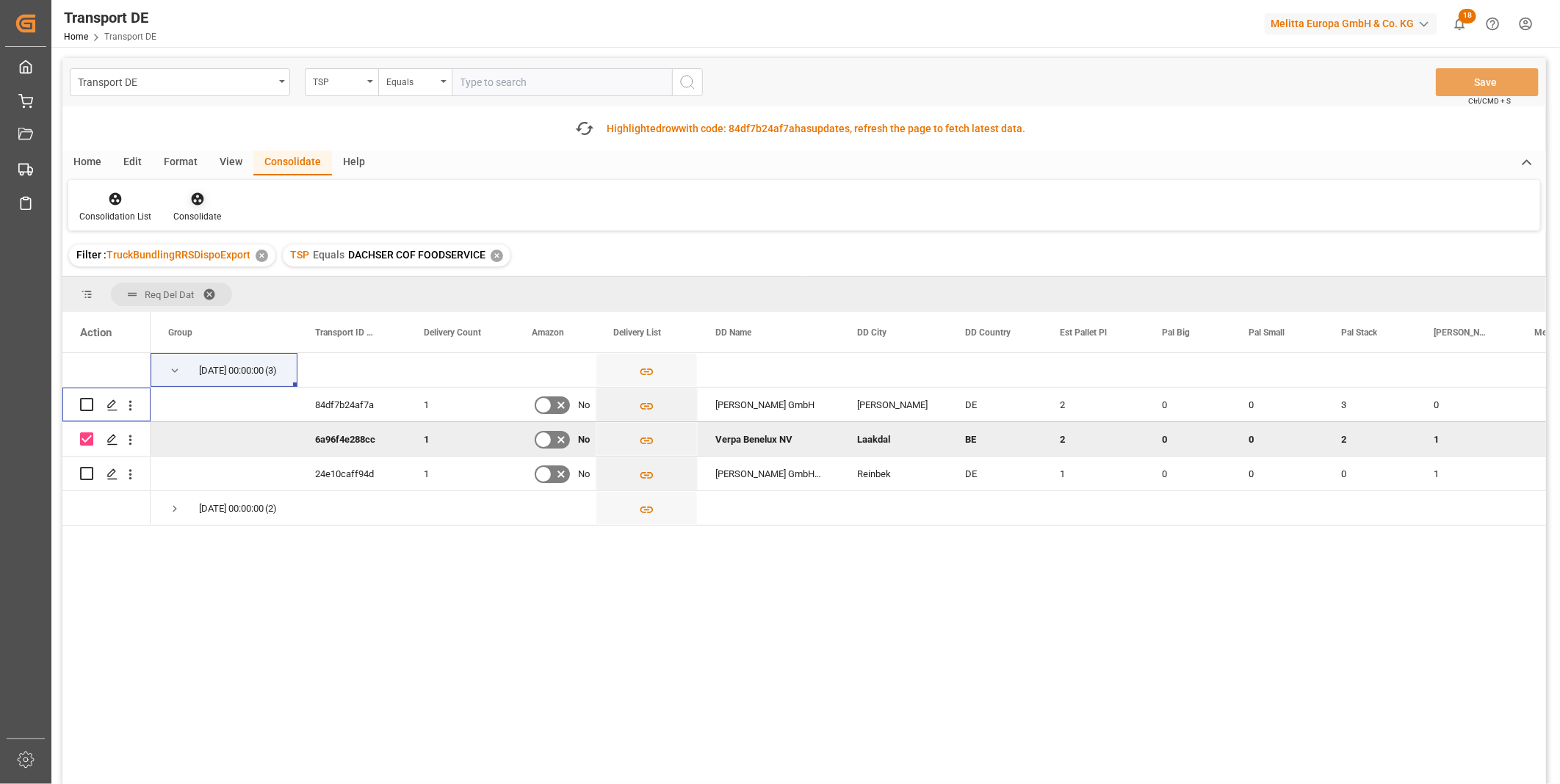
click at [209, 191] on div at bounding box center [196, 199] width 48 height 16
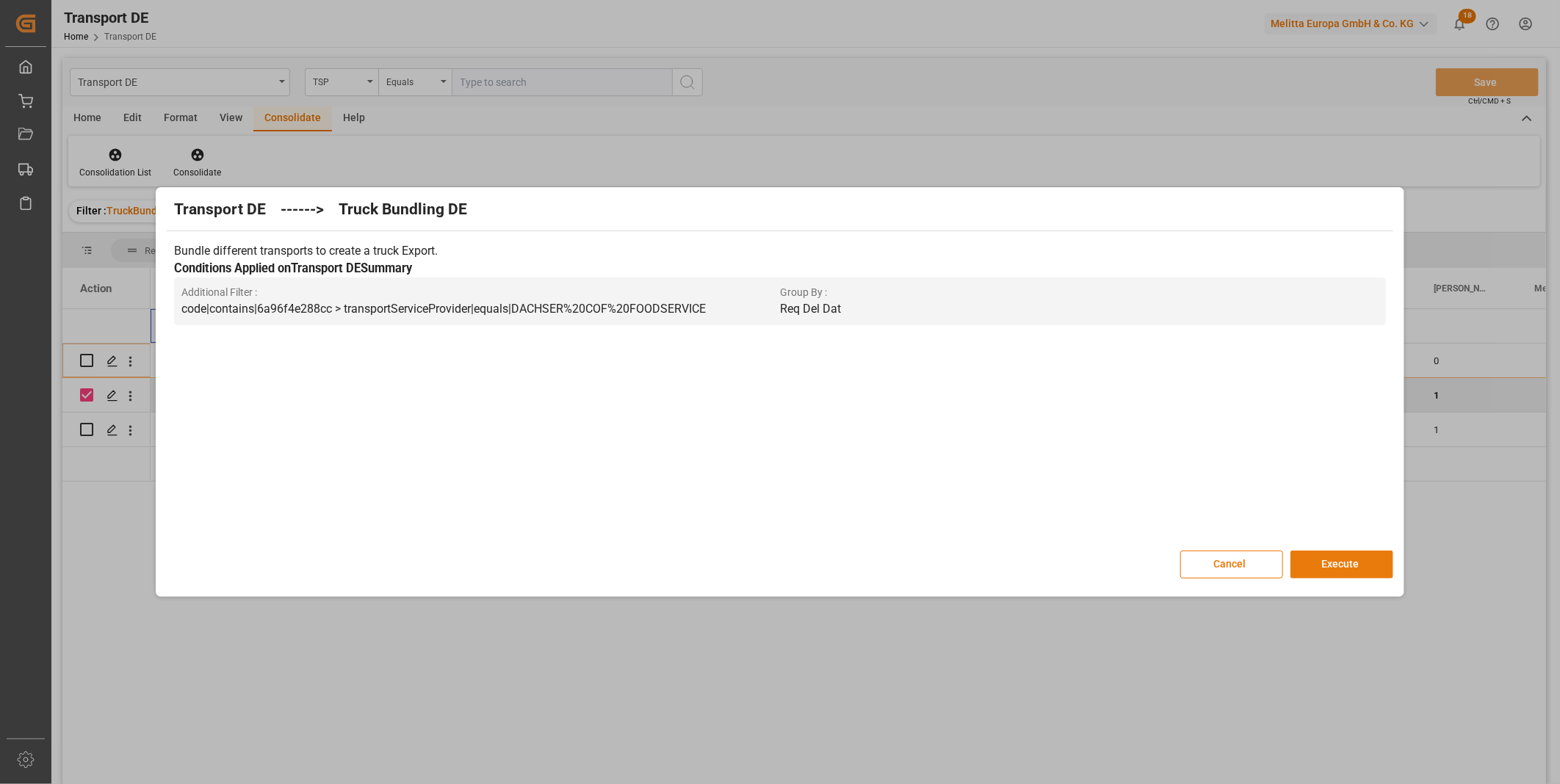
click at [1321, 571] on button "Execute" at bounding box center [1341, 564] width 103 height 28
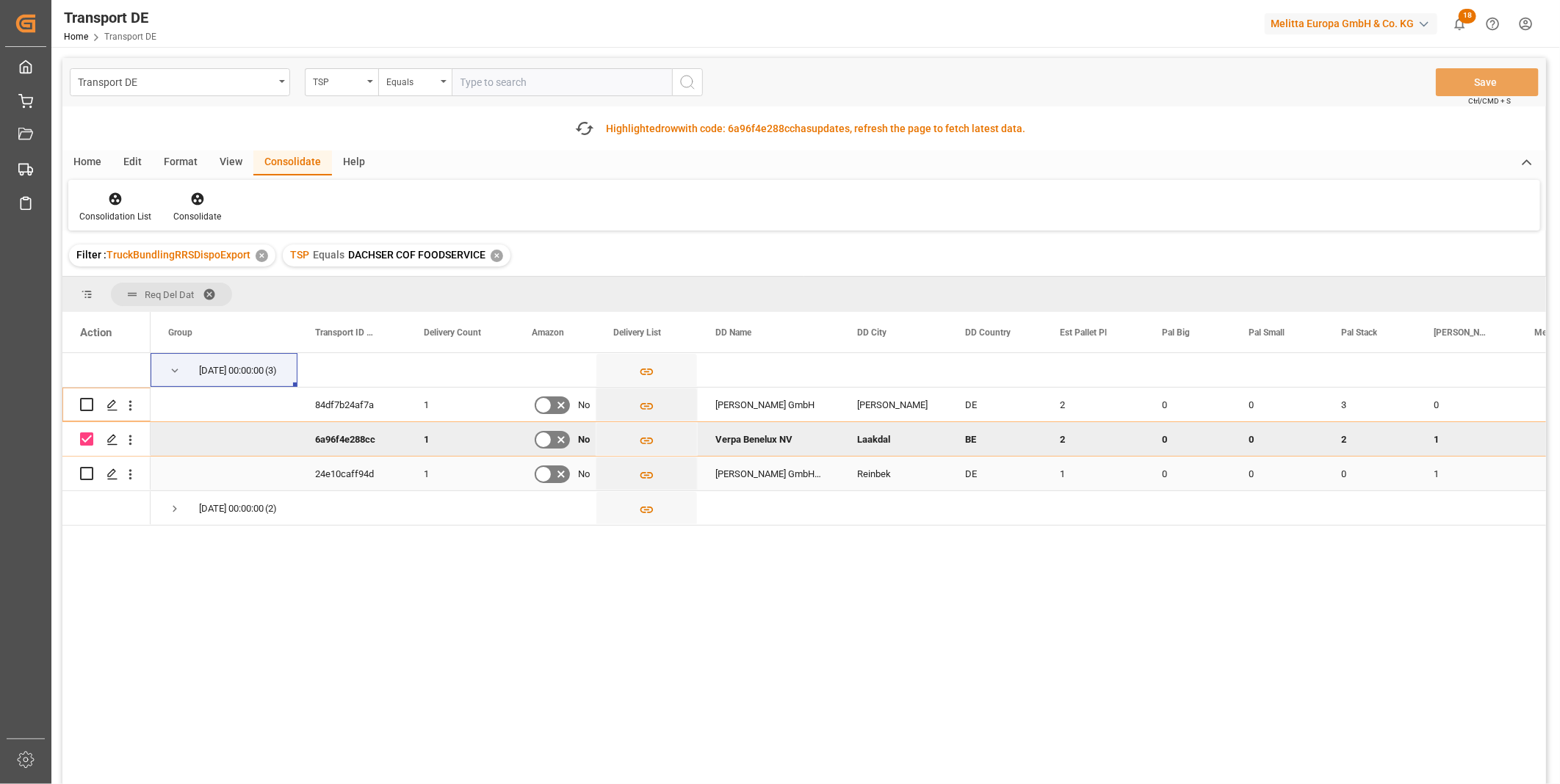
click at [93, 475] on input "Press Space to toggle row selection (unchecked)" at bounding box center [87, 474] width 14 height 14
checkbox input "true"
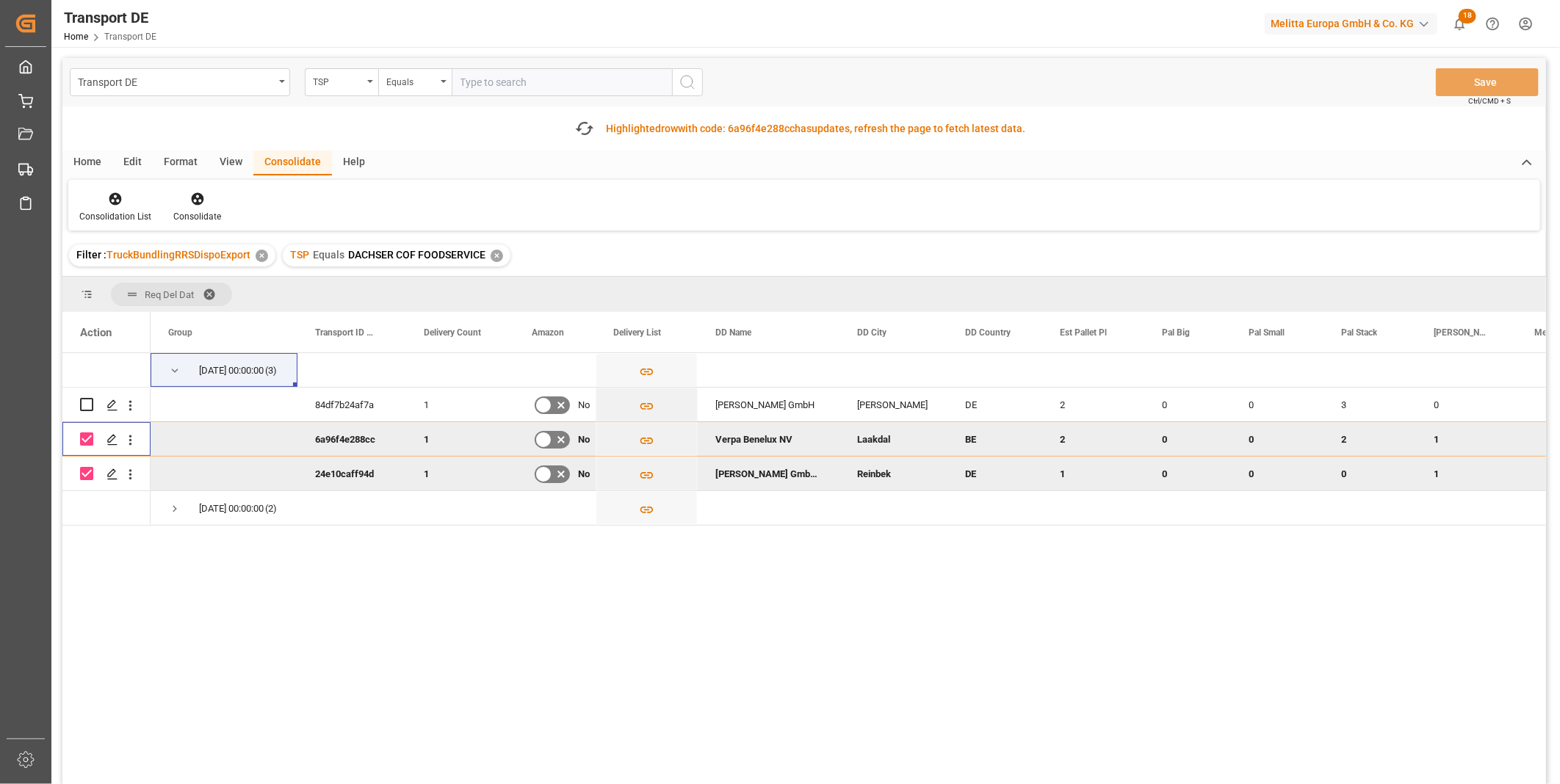
click at [93, 442] on input "Press Space to toggle row selection (checked)" at bounding box center [87, 439] width 14 height 14
checkbox input "false"
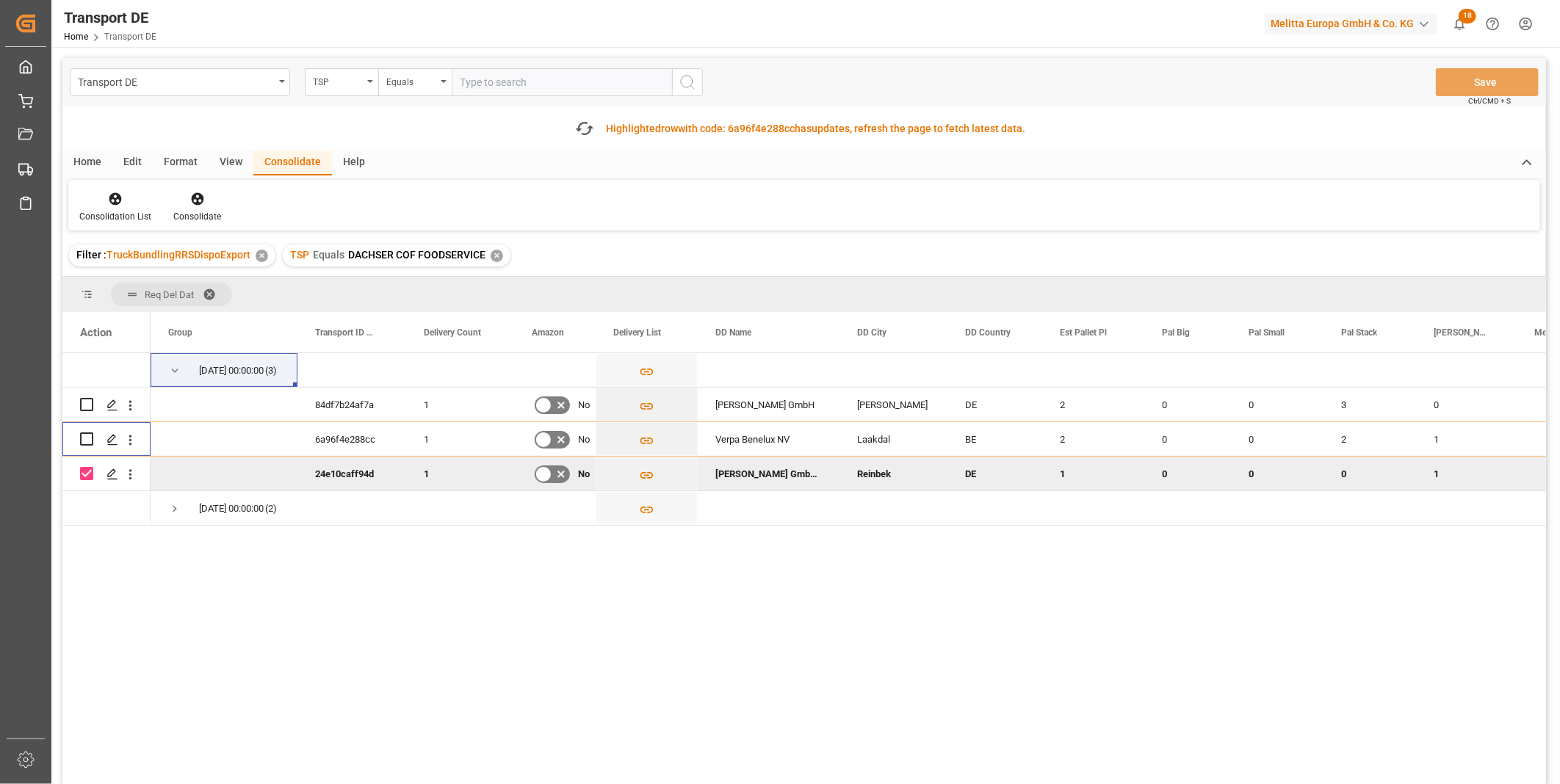
click at [201, 183] on div "Consolidation List Consolidate" at bounding box center [804, 205] width 1472 height 51
click at [196, 192] on icon at bounding box center [197, 198] width 15 height 15
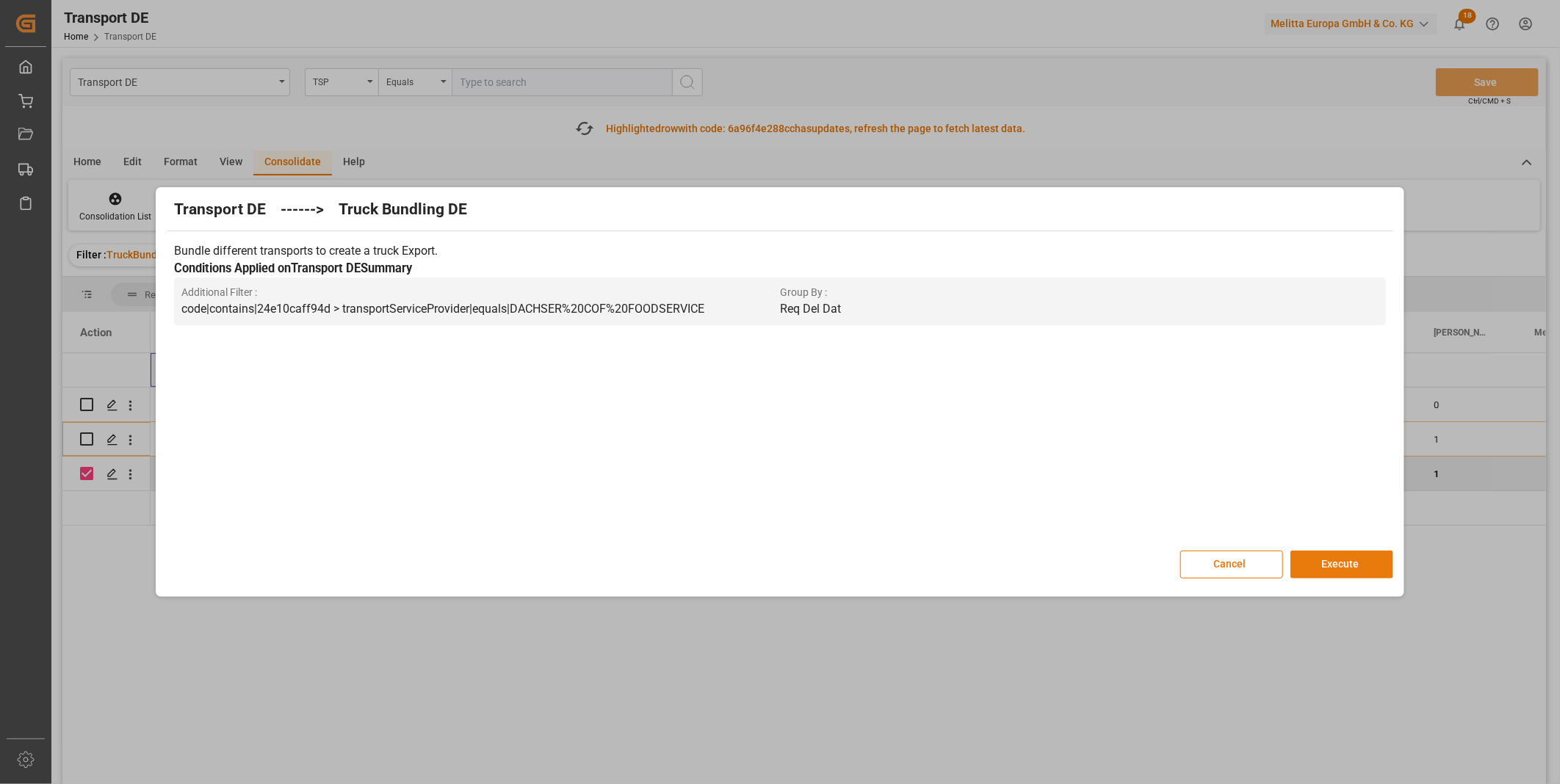
click at [1337, 560] on button "Execute" at bounding box center [1341, 564] width 103 height 28
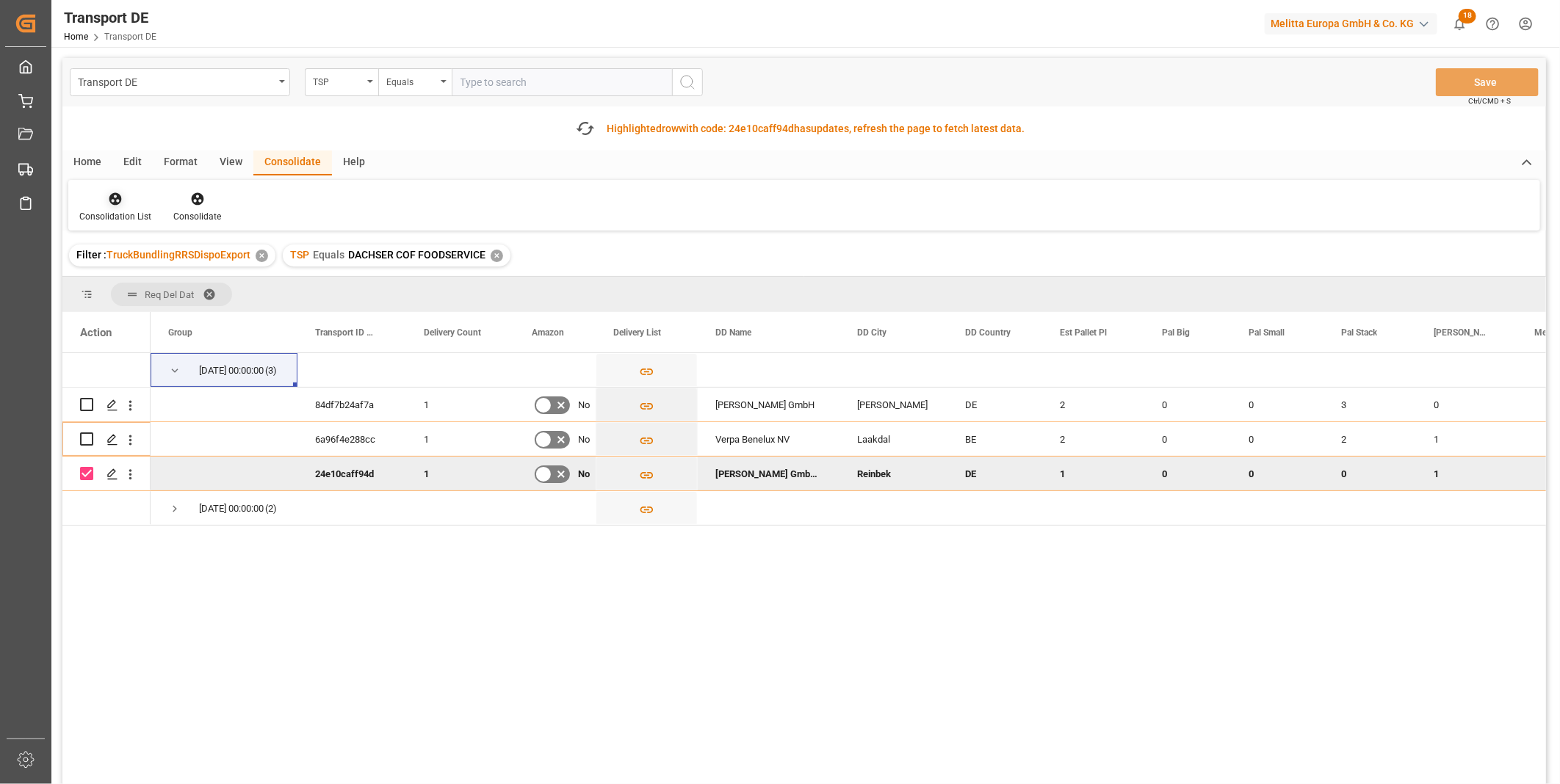
click at [117, 202] on icon at bounding box center [115, 199] width 13 height 13
click at [176, 307] on div "Transport DE TSP Equals Save Ctrl/CMD + S Fetch latest updates Highlighted row …" at bounding box center [804, 462] width 1484 height 809
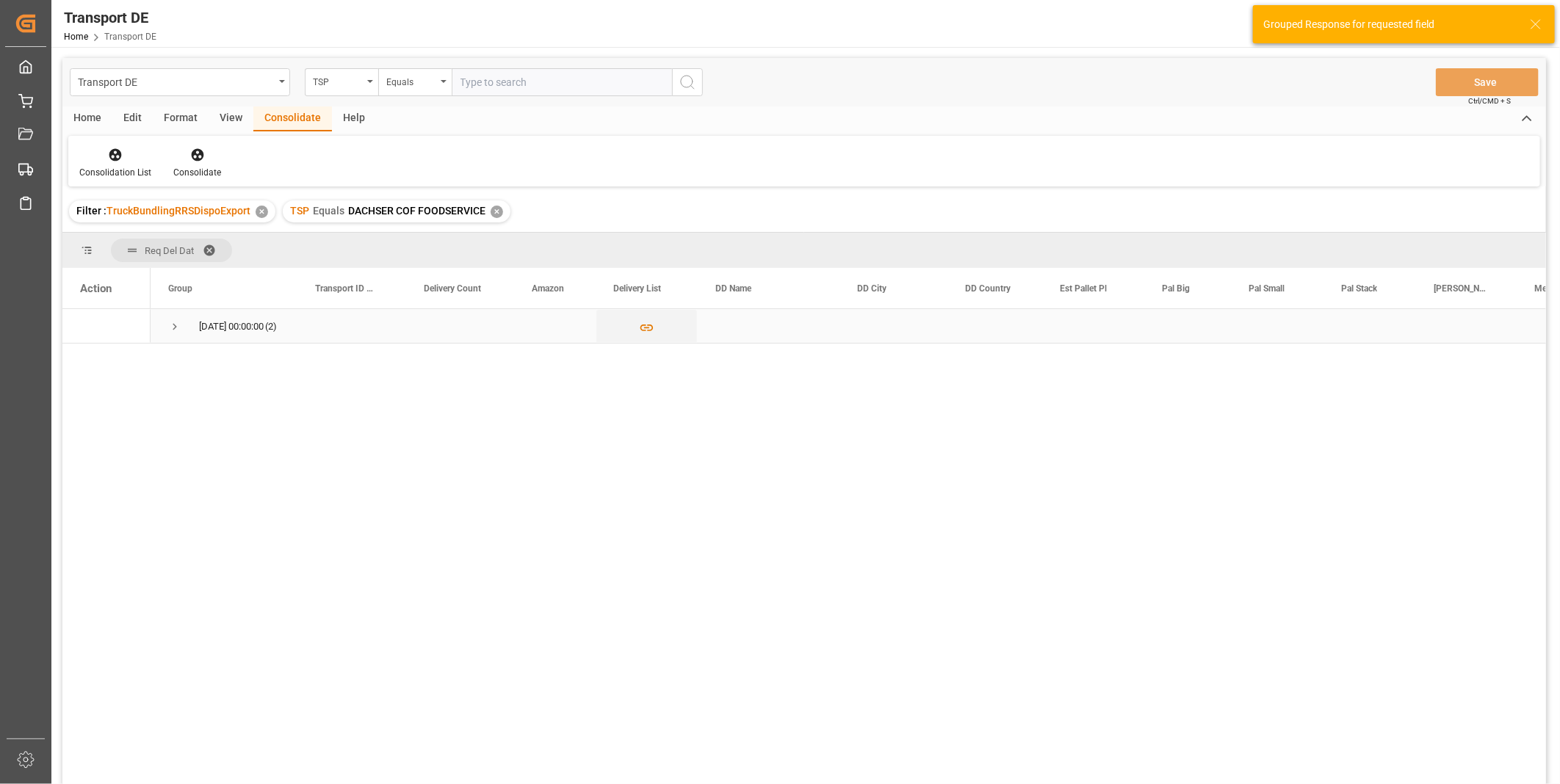
click at [170, 327] on span "Press SPACE to select this row." at bounding box center [175, 327] width 14 height 14
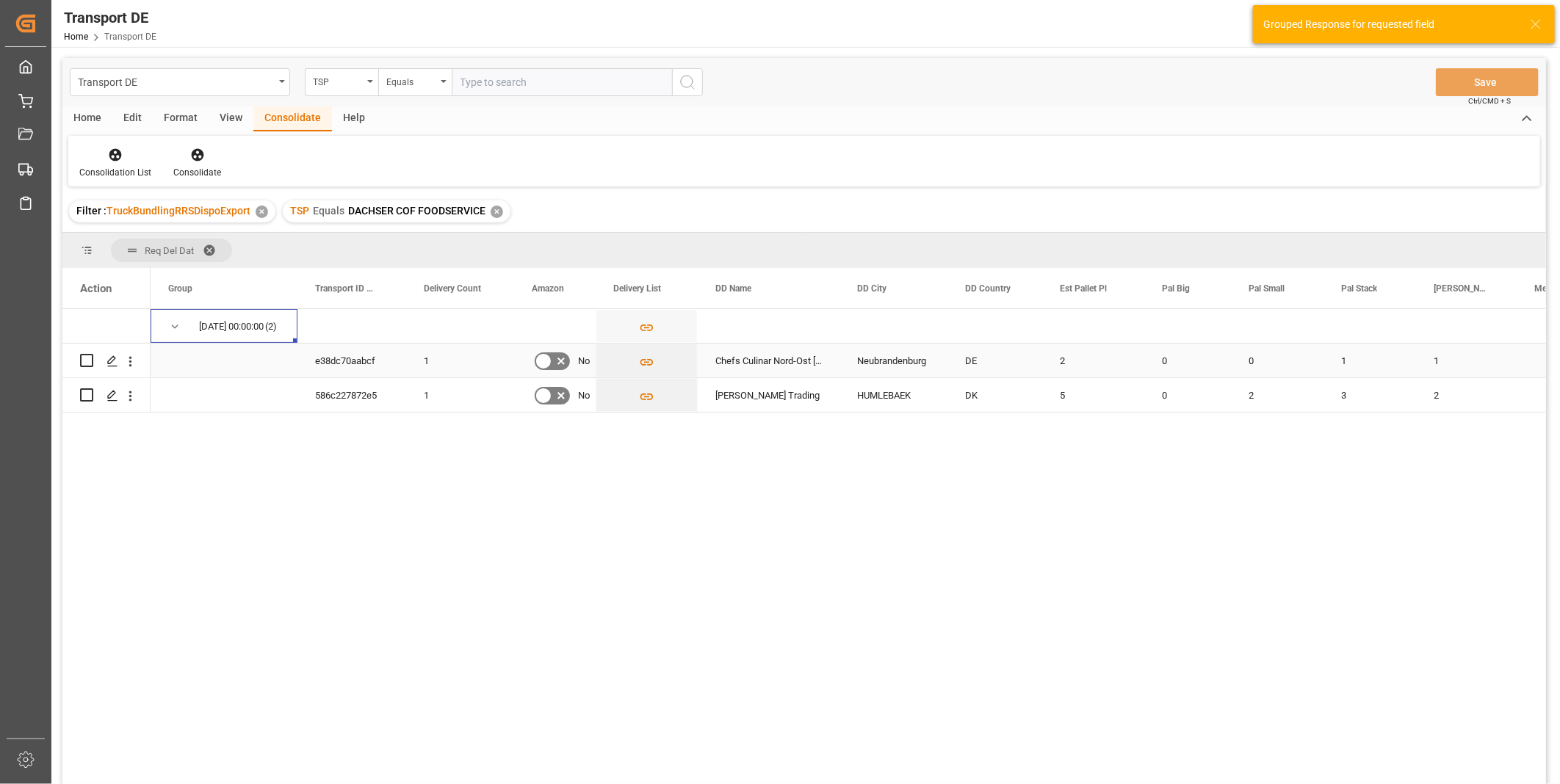
click at [82, 356] on input "Press Space to toggle row selection (unchecked)" at bounding box center [87, 360] width 14 height 14
checkbox input "true"
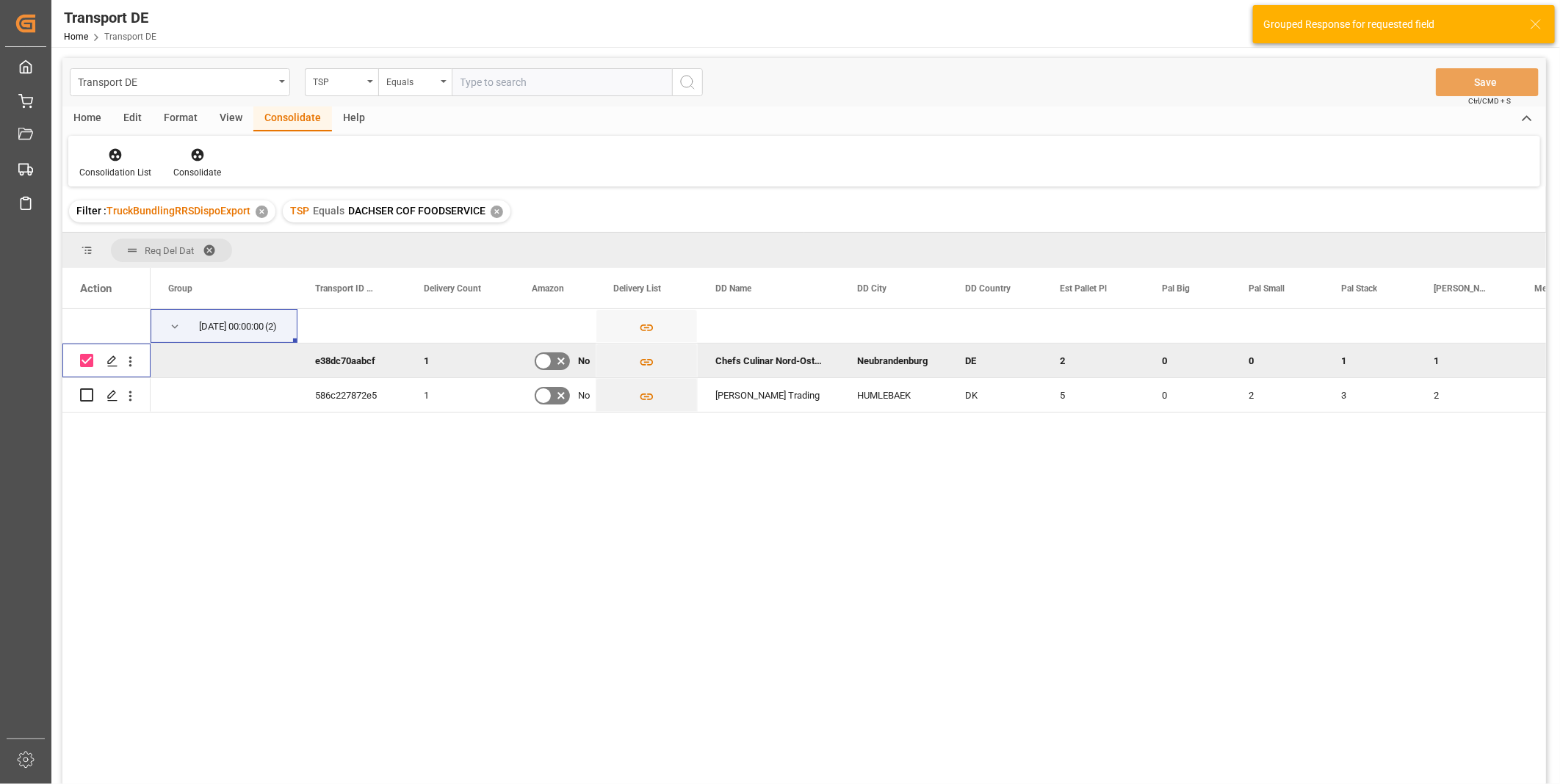
click at [195, 141] on div "Consolidation List Consolidate" at bounding box center [804, 161] width 1472 height 51
click at [191, 148] on icon at bounding box center [197, 154] width 15 height 15
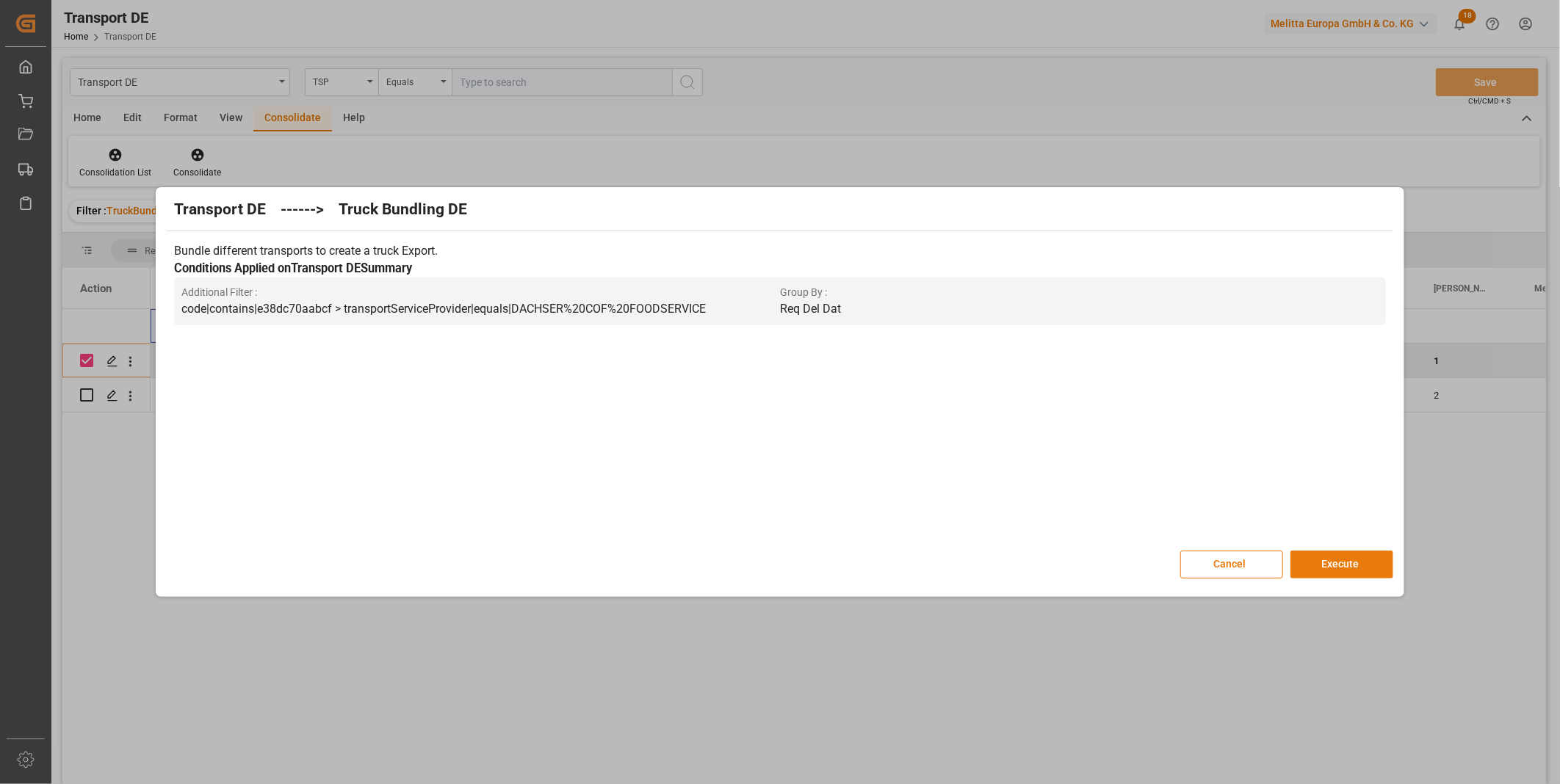
click at [1358, 564] on button "Execute" at bounding box center [1341, 564] width 103 height 28
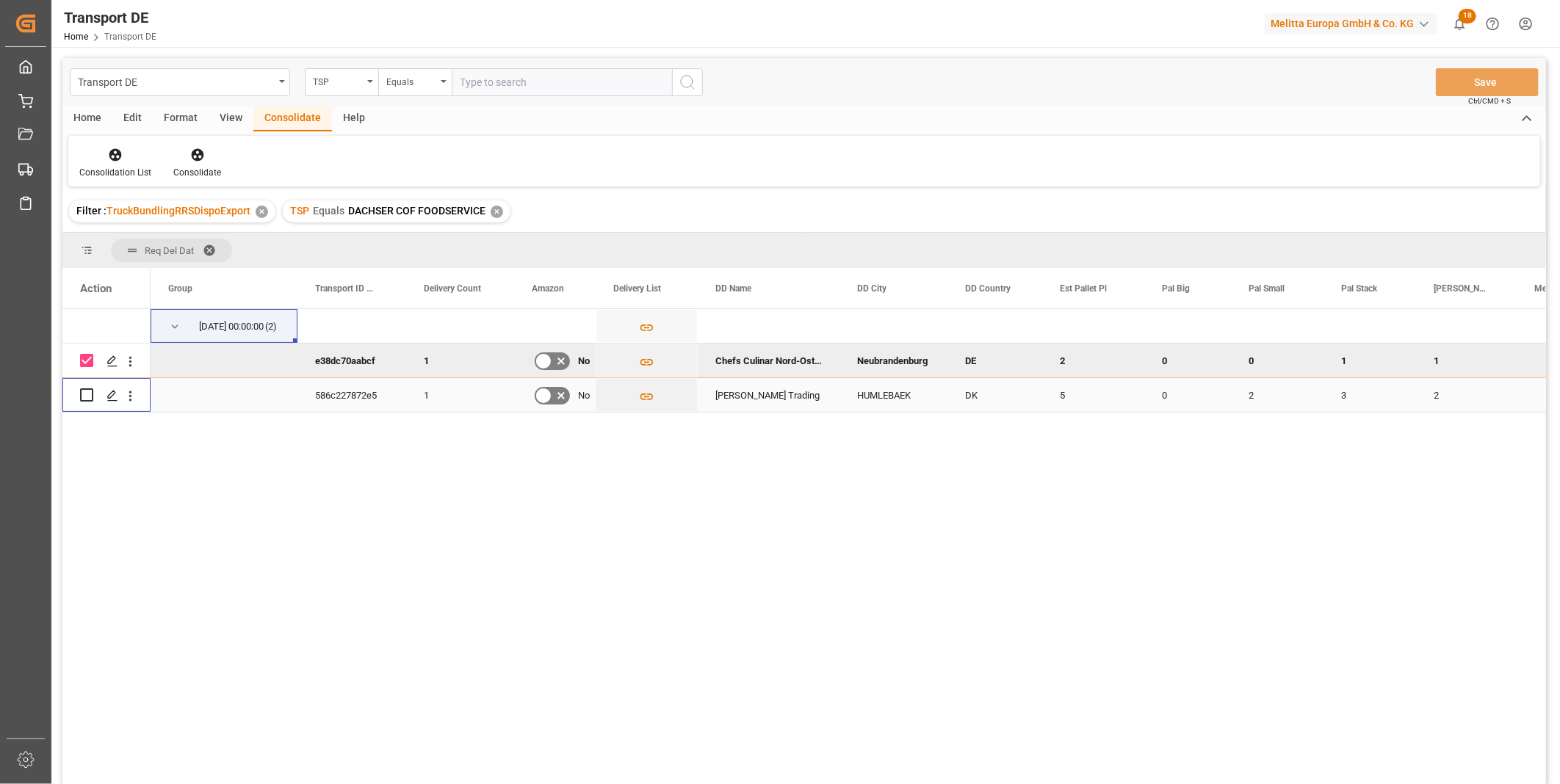
click at [85, 395] on input "Press Space to toggle row selection (unchecked)" at bounding box center [87, 395] width 14 height 14
checkbox input "true"
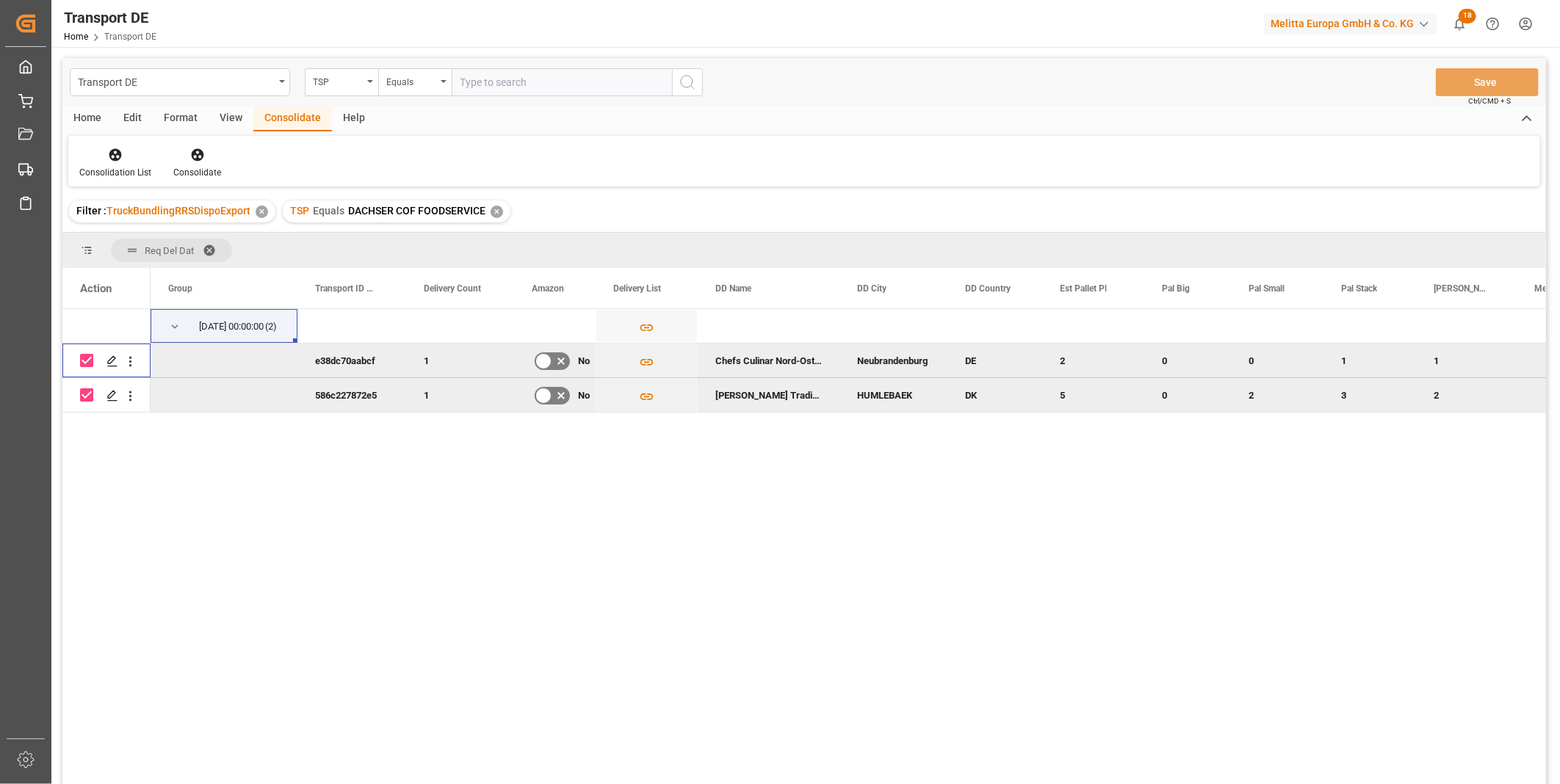
click at [93, 363] on input "Press Space to toggle row selection (checked)" at bounding box center [87, 360] width 14 height 14
checkbox input "false"
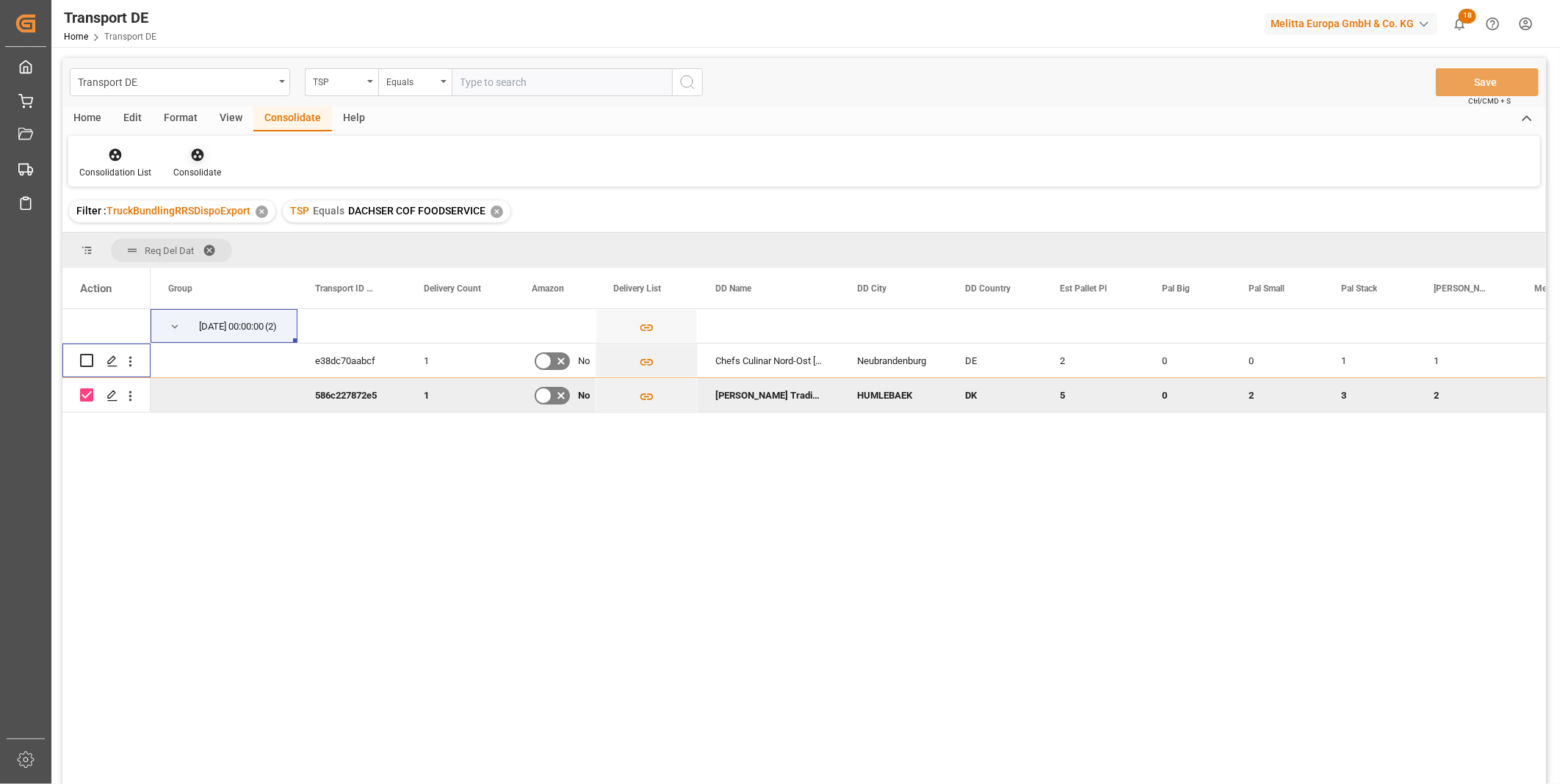
click at [201, 164] on div "Consolidate" at bounding box center [196, 162] width 69 height 32
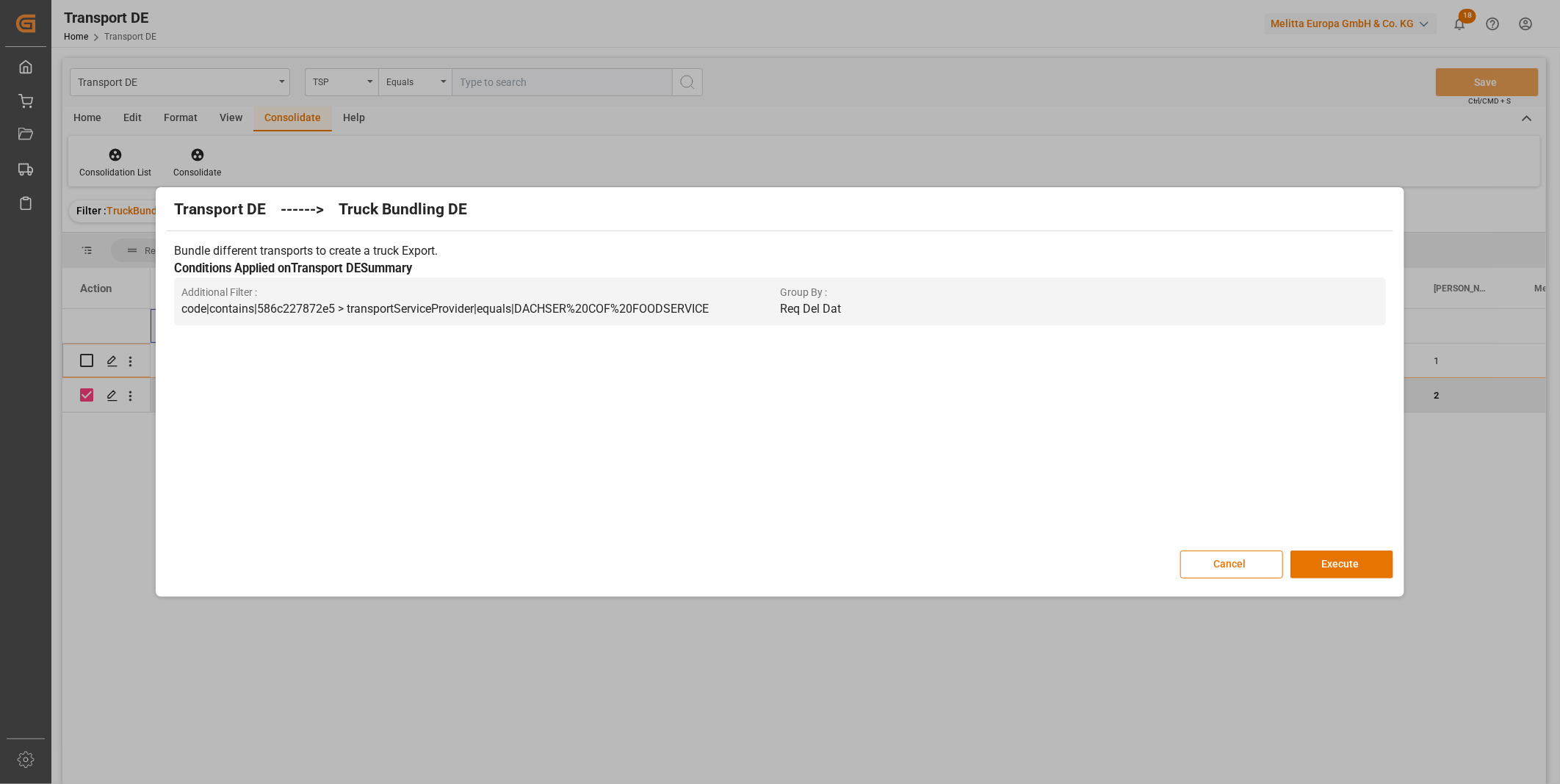
click at [1340, 582] on div "Transport DE ------> Truck Bundling DE Bundle different transports to create a …" at bounding box center [780, 392] width 1241 height 402
click at [1340, 573] on button "Execute" at bounding box center [1341, 564] width 103 height 28
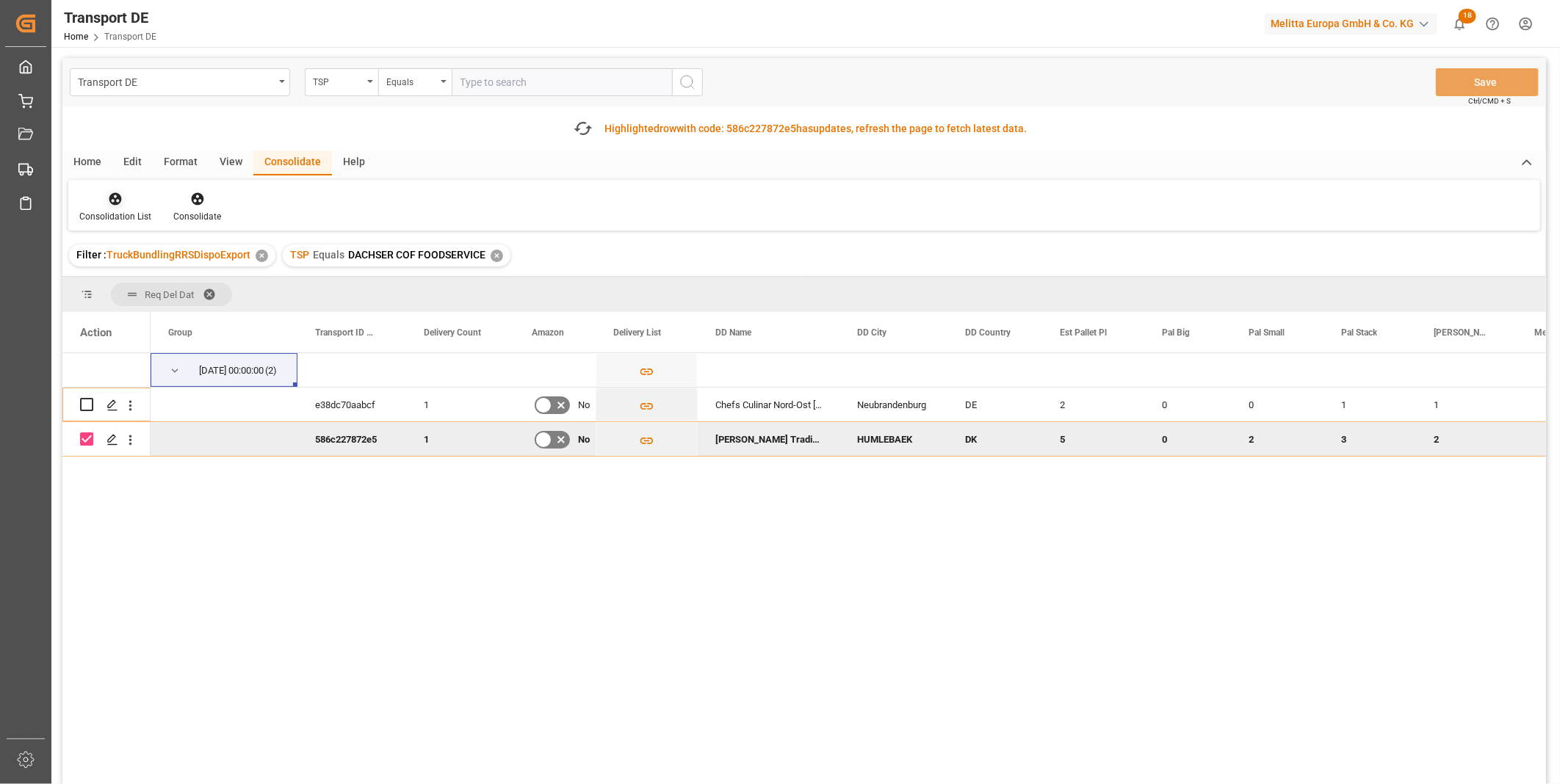
click at [117, 191] on icon at bounding box center [115, 198] width 15 height 15
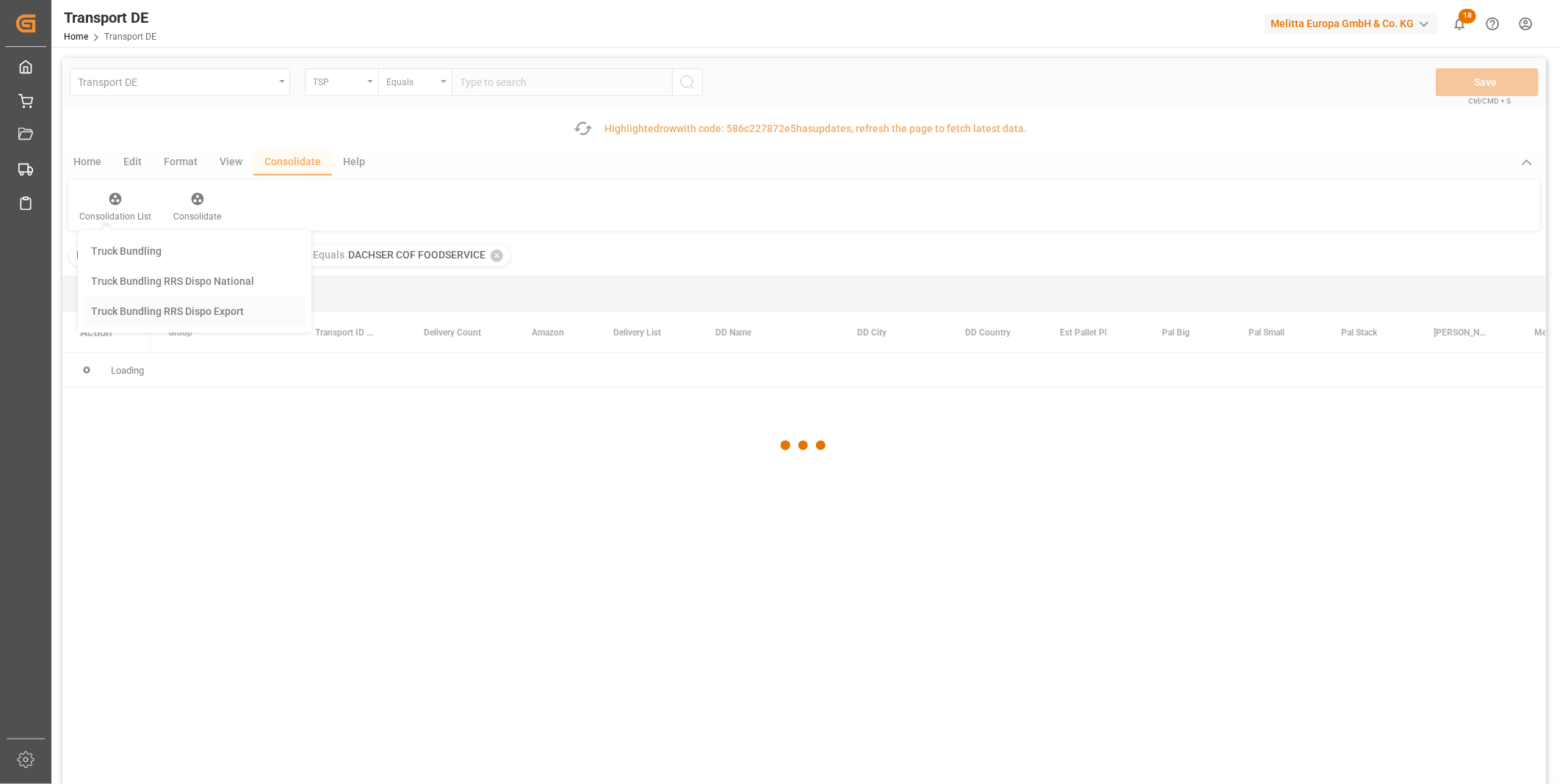
click at [158, 302] on div "Transport DE TSP Equals Save Ctrl/CMD + S Fetch latest updates Highlighted row …" at bounding box center [804, 462] width 1484 height 809
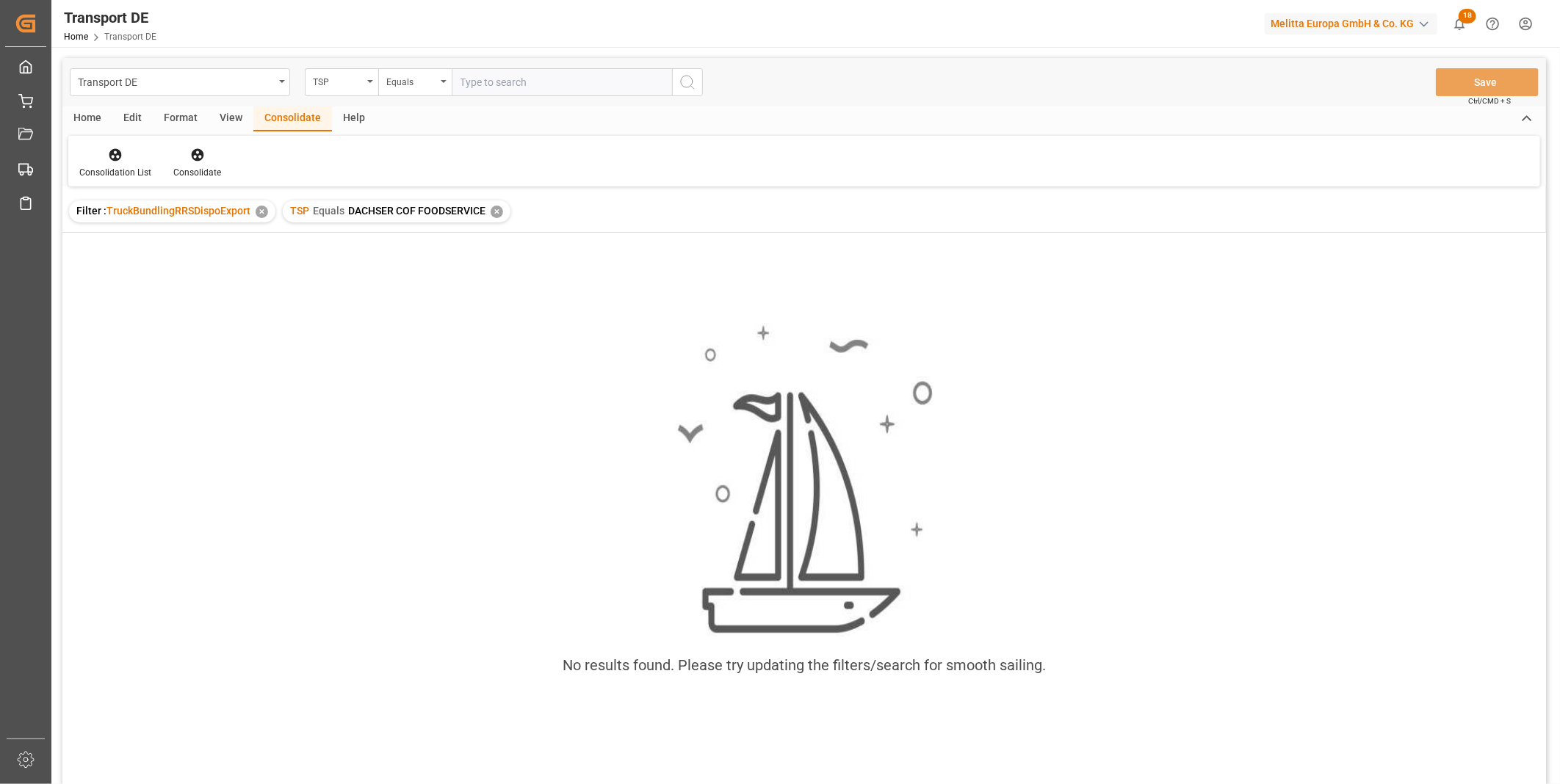
click at [490, 214] on div "✕" at bounding box center [496, 212] width 13 height 13
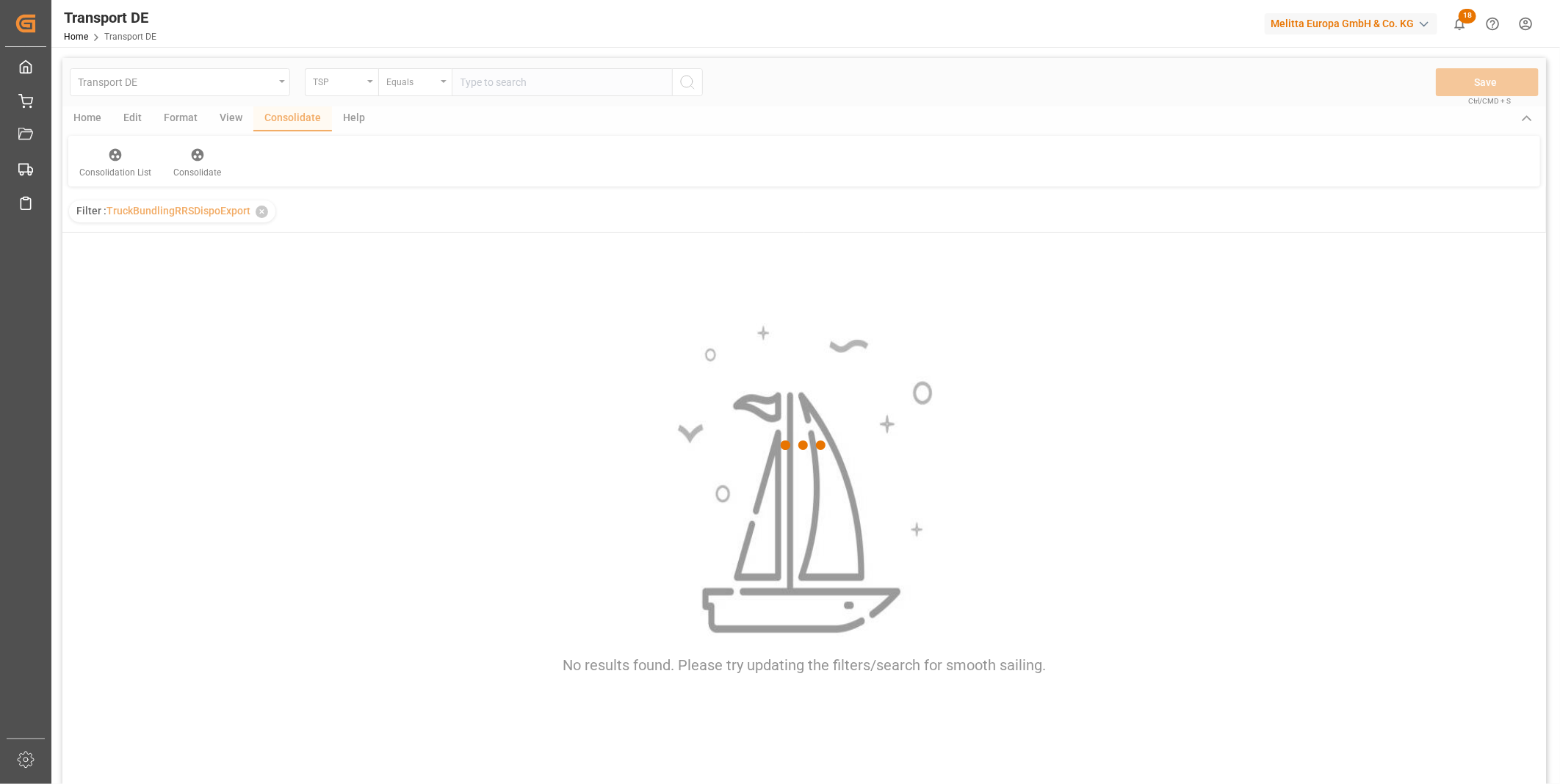
click at [364, 86] on div at bounding box center [804, 445] width 1484 height 775
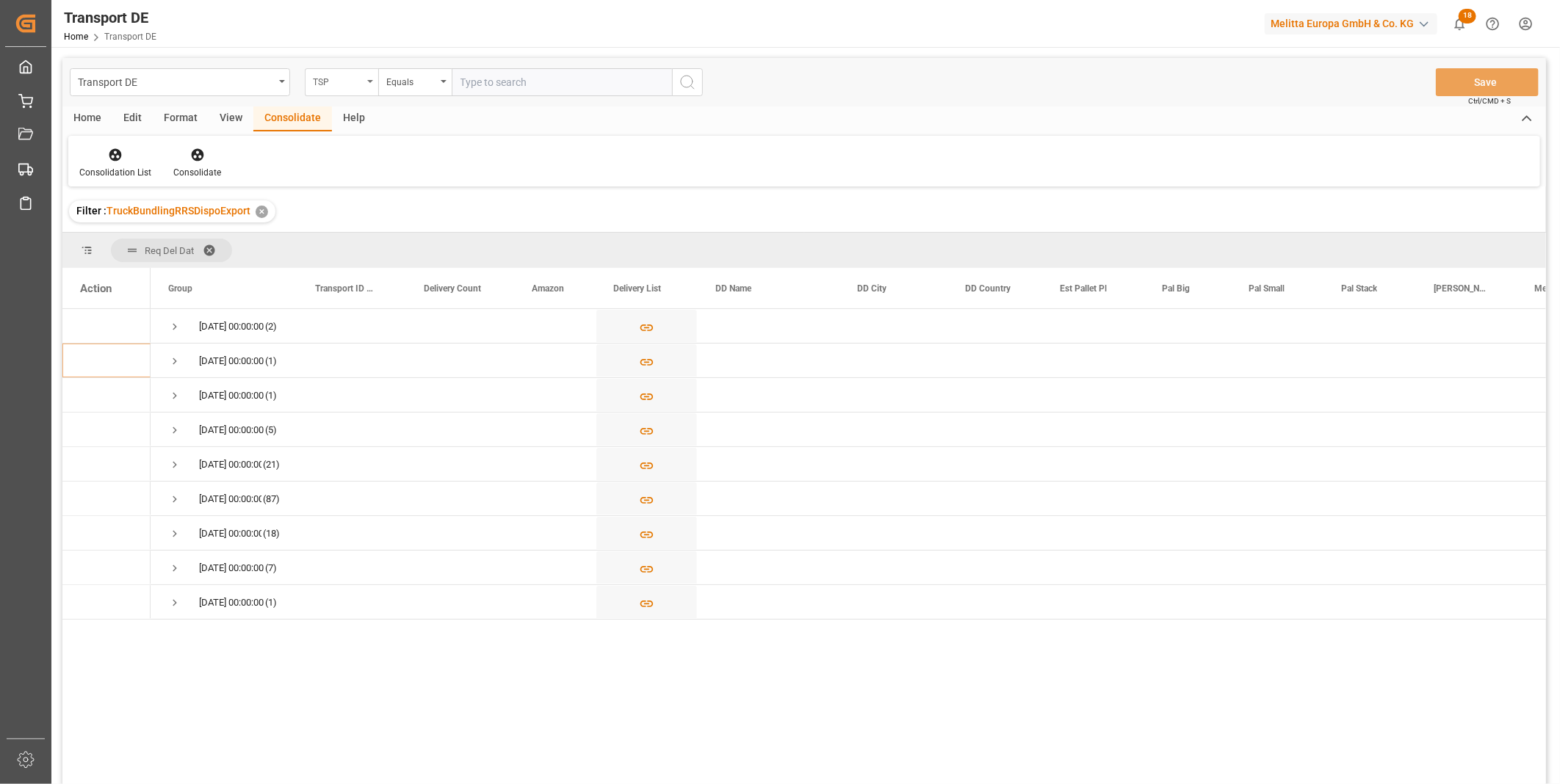
click at [354, 87] on div "TSP" at bounding box center [337, 80] width 50 height 17
type input "ROute"
drag, startPoint x: 497, startPoint y: 134, endPoint x: 556, endPoint y: 131, distance: 59.1
click at [523, 134] on div at bounding box center [415, 116] width 219 height 36
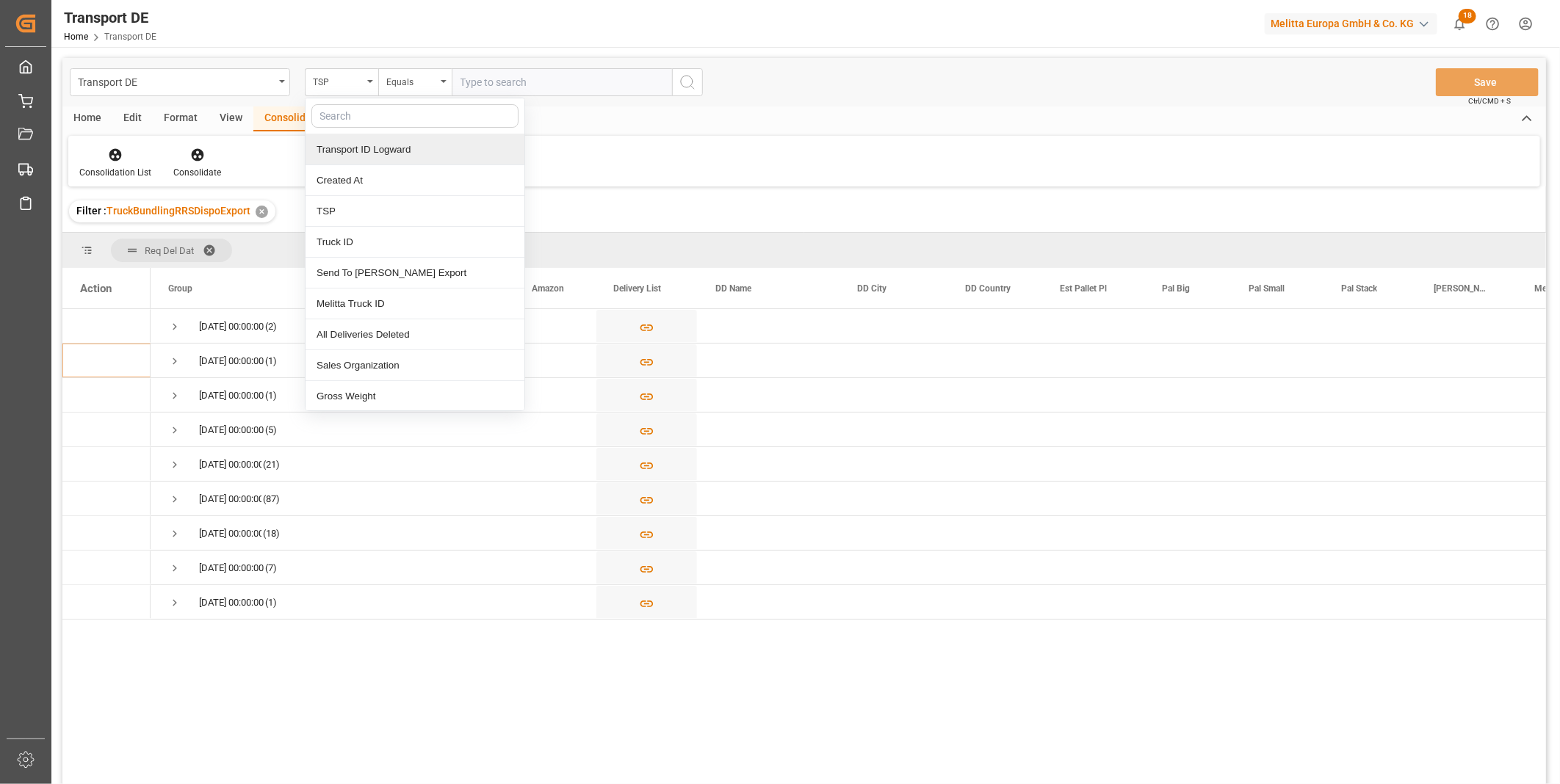
click at [377, 121] on input "text" at bounding box center [415, 116] width 207 height 23
type input "Route"
click at [348, 152] on div "Route" at bounding box center [415, 150] width 219 height 31
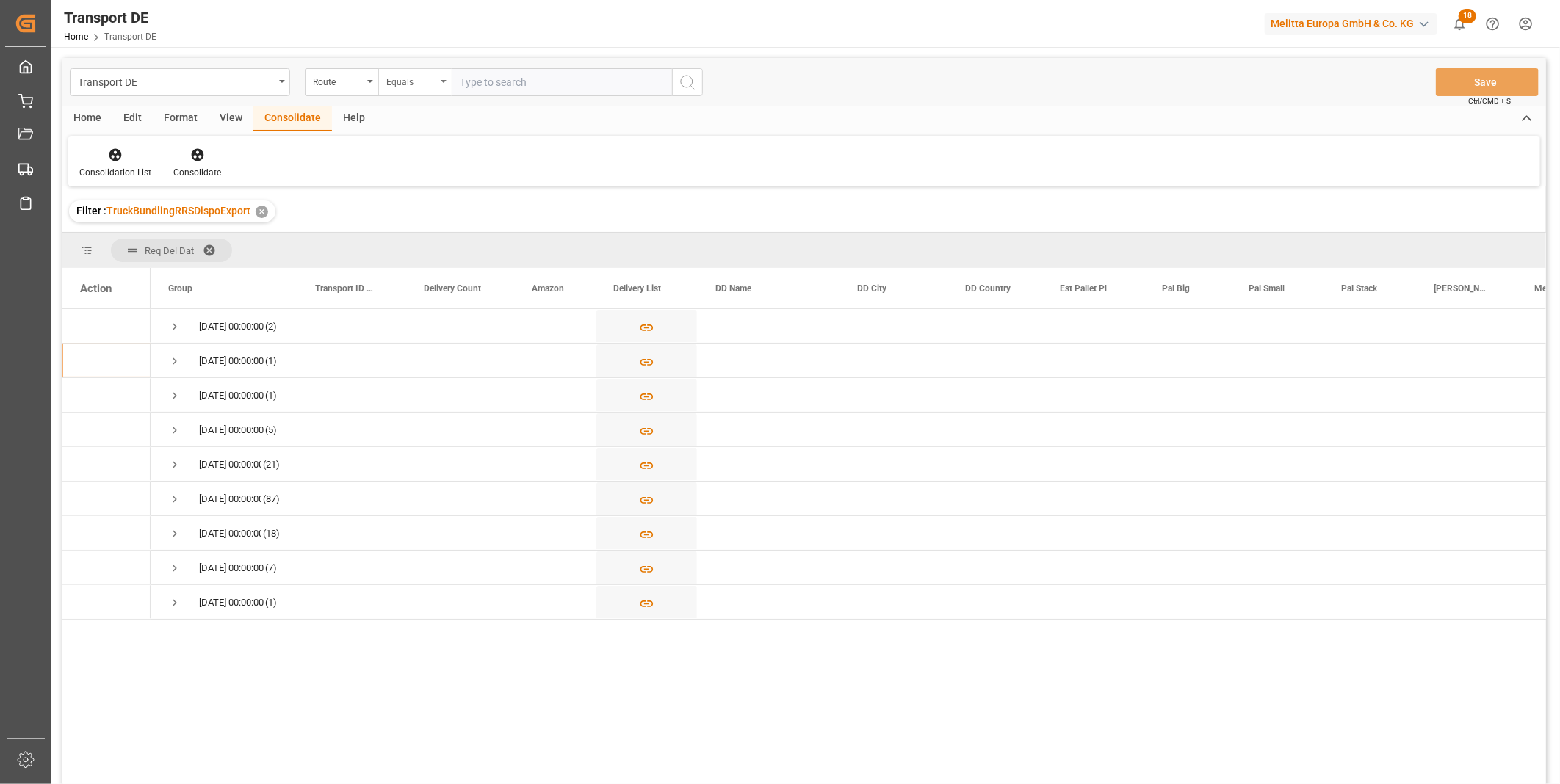
click at [401, 81] on div "Equals" at bounding box center [411, 80] width 50 height 17
click at [427, 235] on div "Starts with" at bounding box center [488, 242] width 219 height 31
click at [519, 64] on div "Transport DE Route Starts with Save Ctrl/CMD + S" at bounding box center [804, 82] width 1484 height 49
click at [544, 79] on input "text" at bounding box center [563, 82] width 221 height 28
type input "UZ"
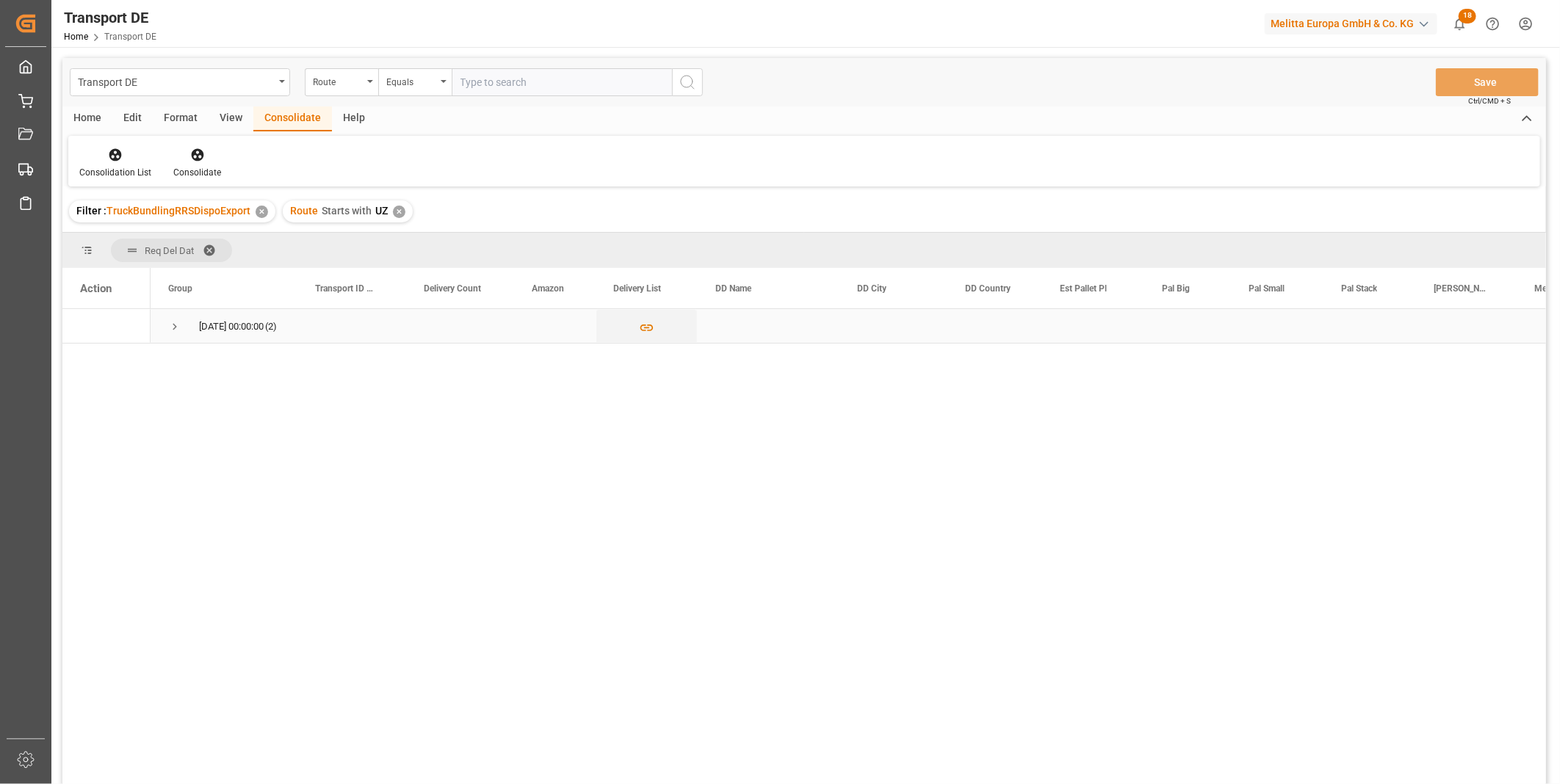
click at [178, 333] on span "Press SPACE to select this row." at bounding box center [175, 326] width 14 height 34
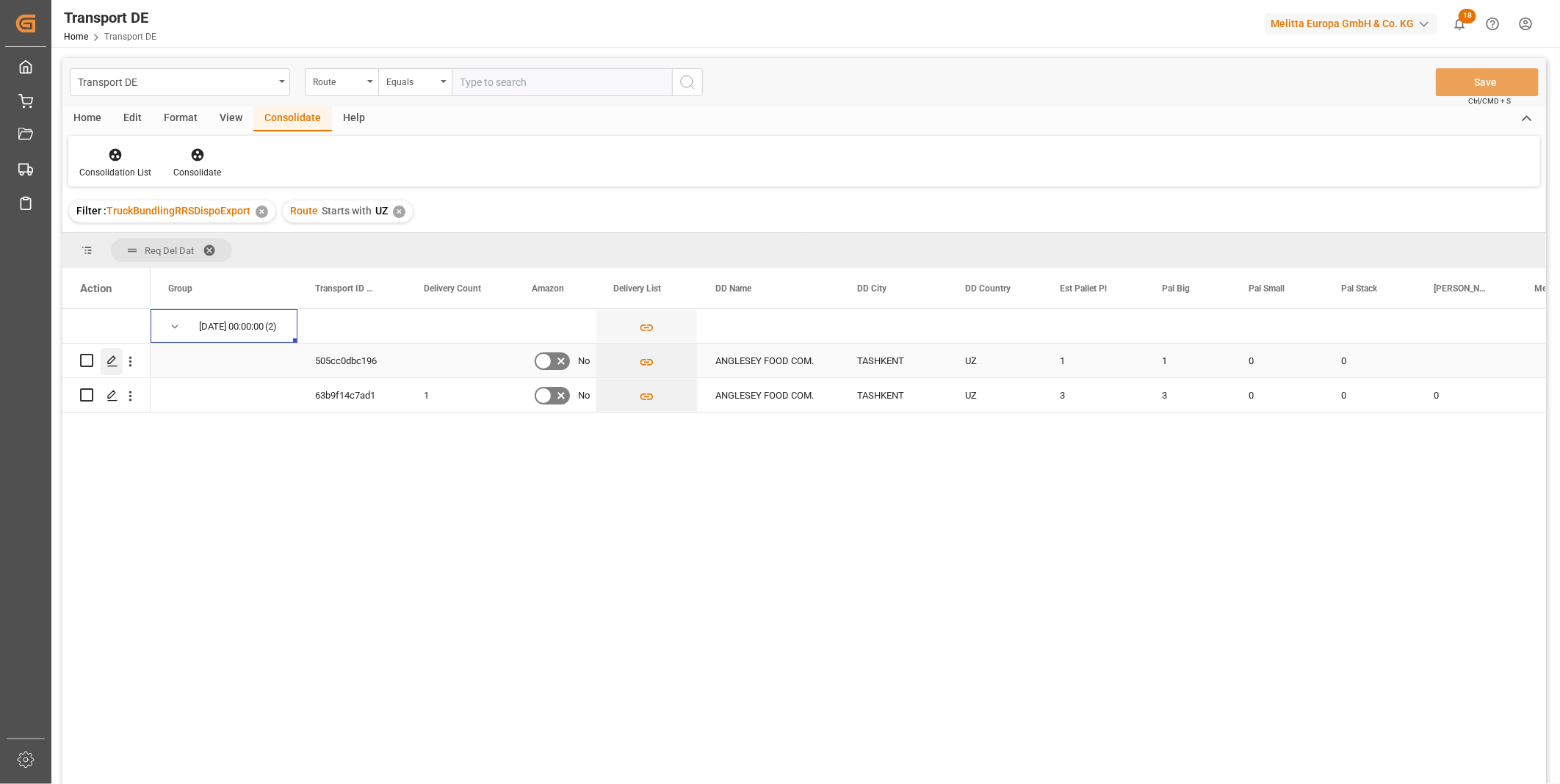
click at [111, 358] on icon "Press SPACE to select this row." at bounding box center [112, 361] width 12 height 12
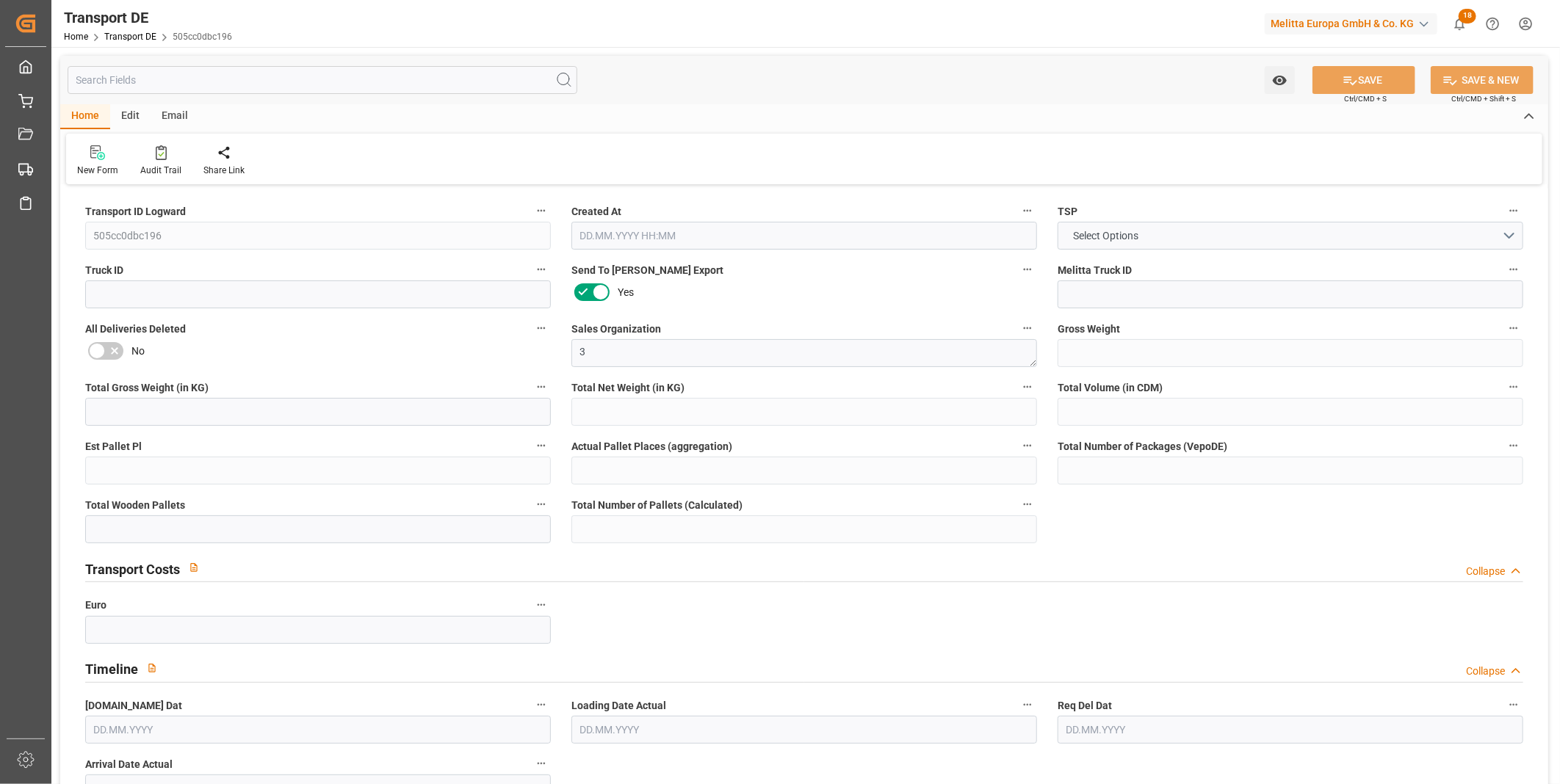
type input "252"
type input "227.616"
type input "201.696"
type input "1628.64"
type input "1"
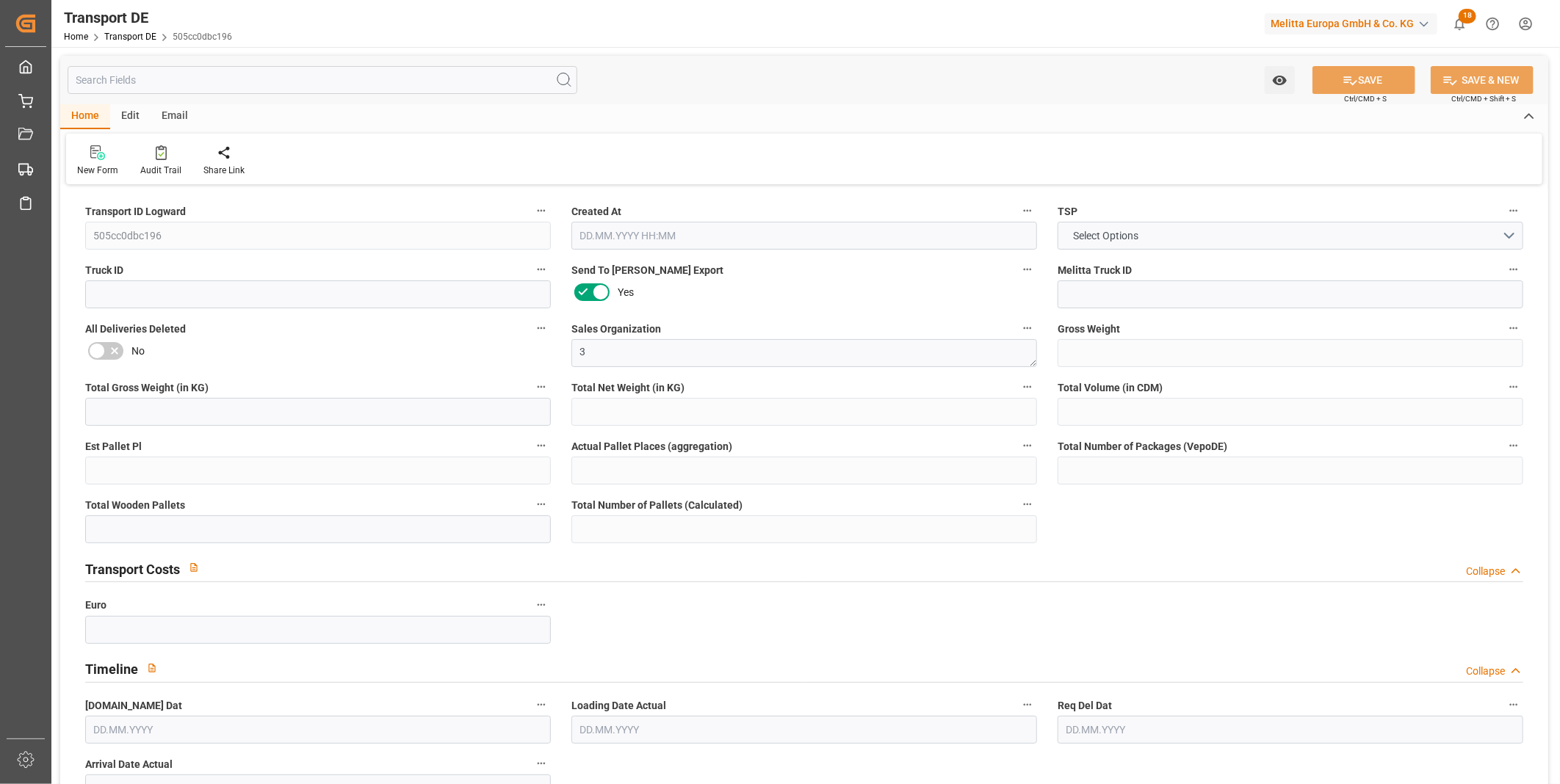
type input "0"
type input "1"
type input "0"
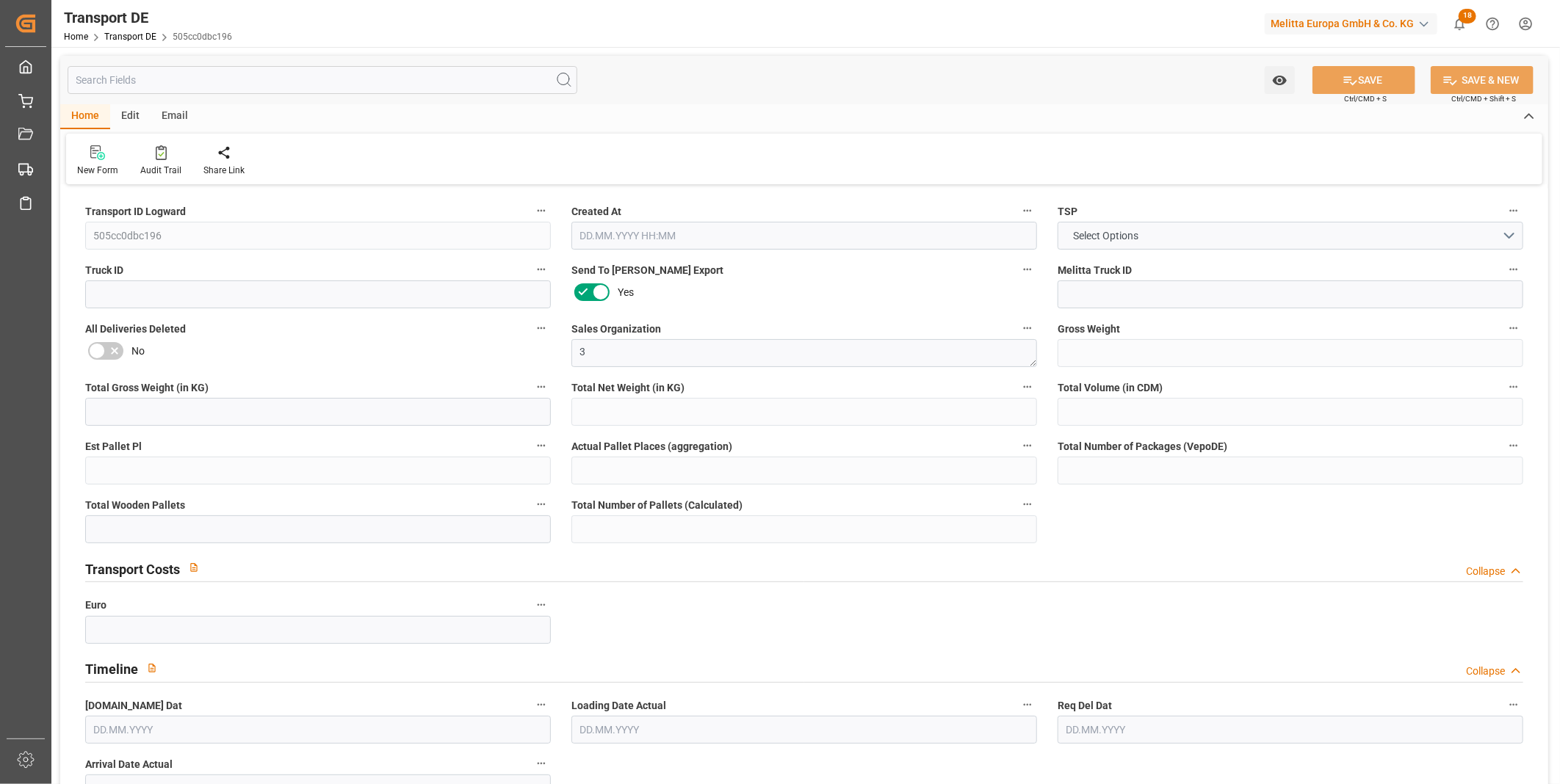
type input "10"
type input "0"
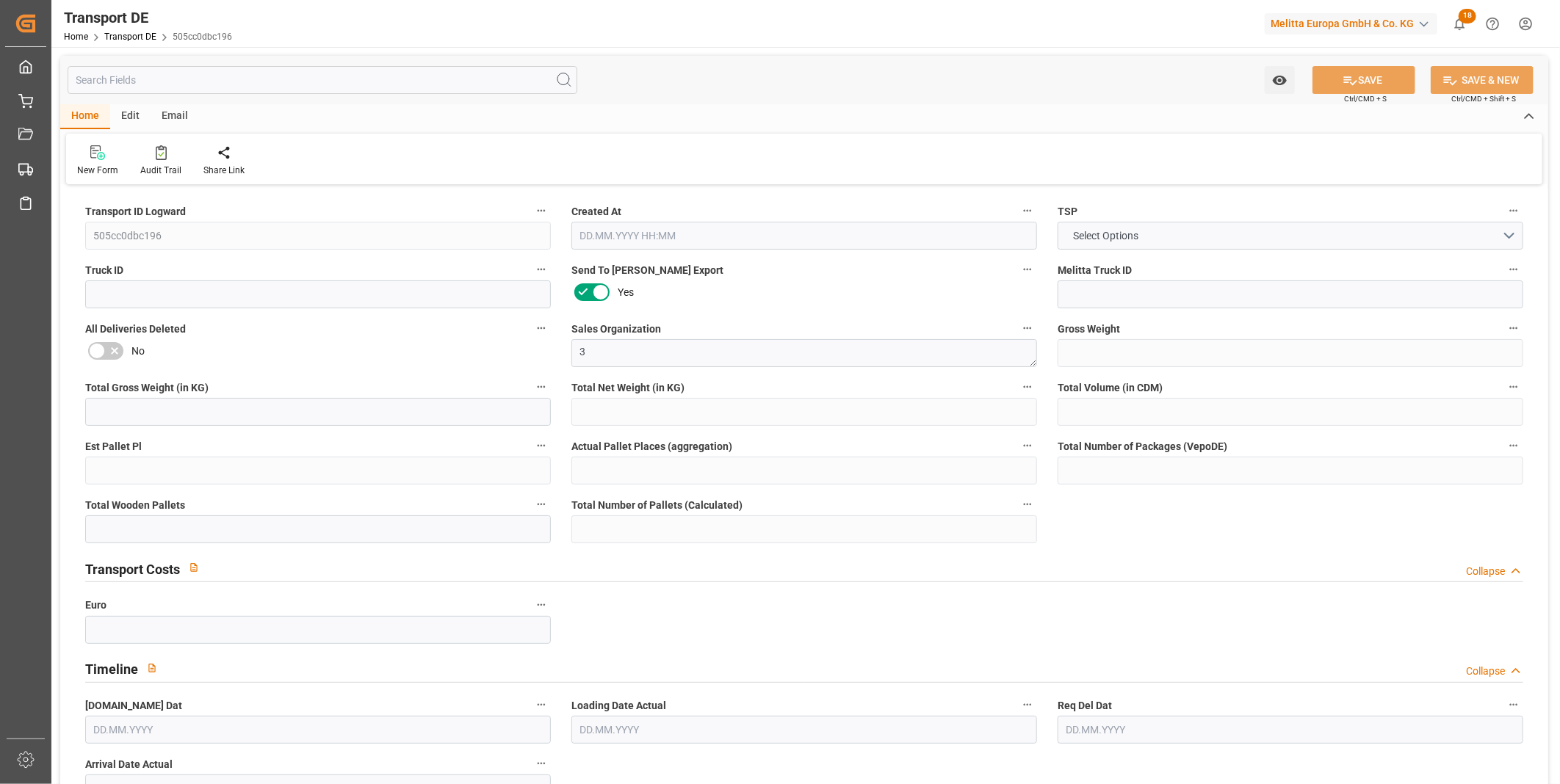
type input "0"
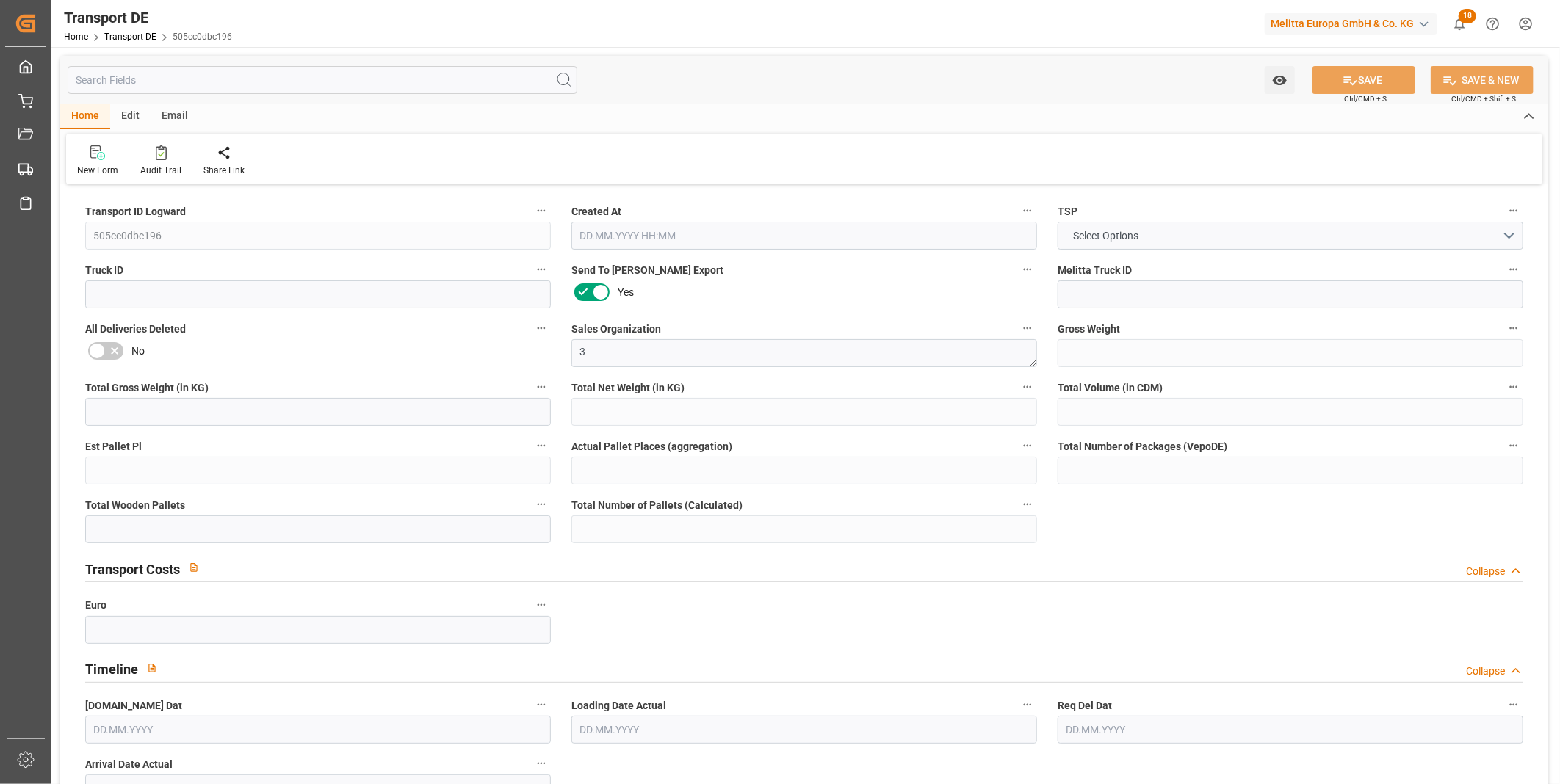
type input "0"
type input "1"
type input "0"
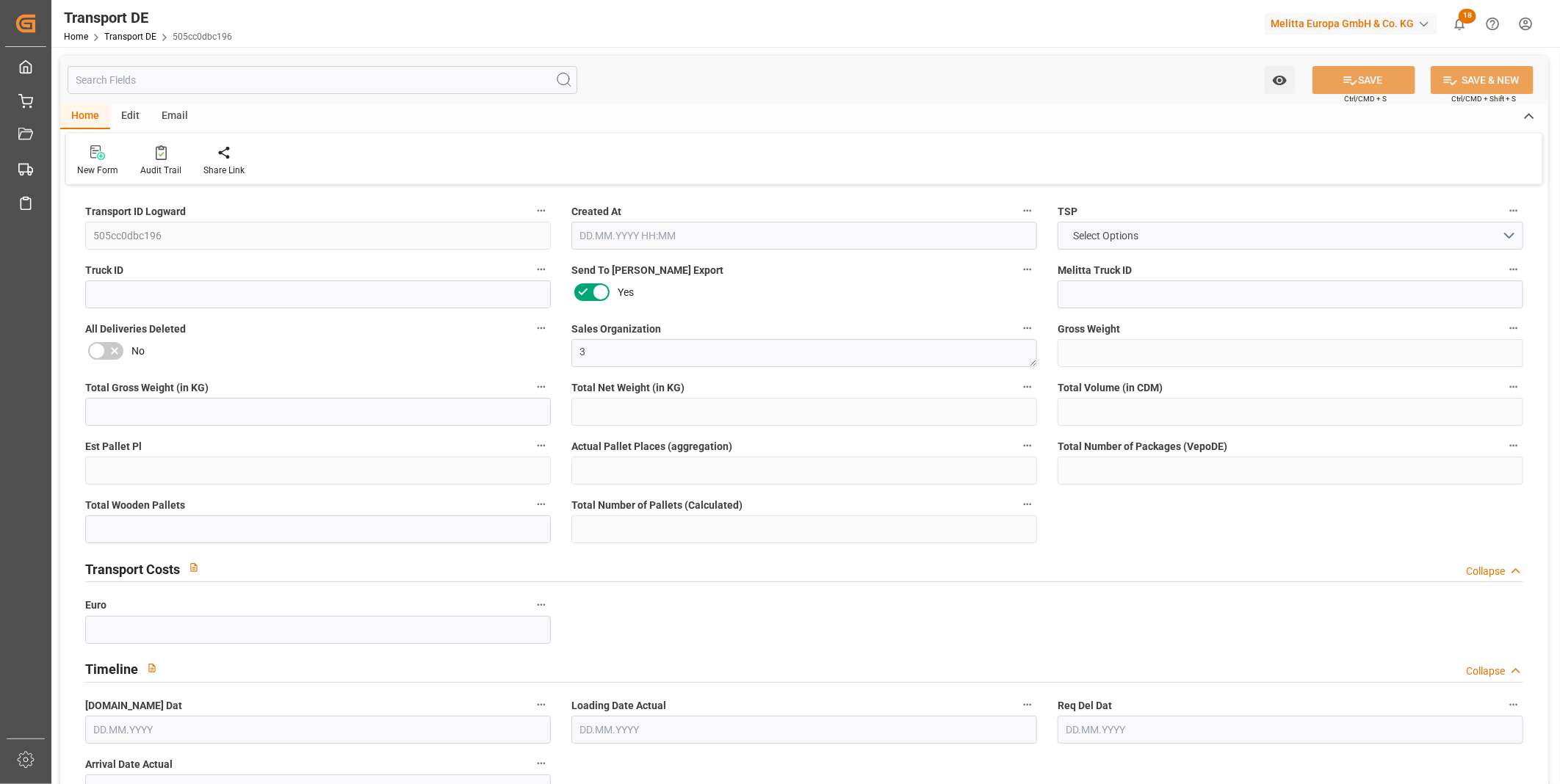
type input "0"
type input "11.09.2025 22:45"
type input "15.09.2025"
type input "17.09.2025"
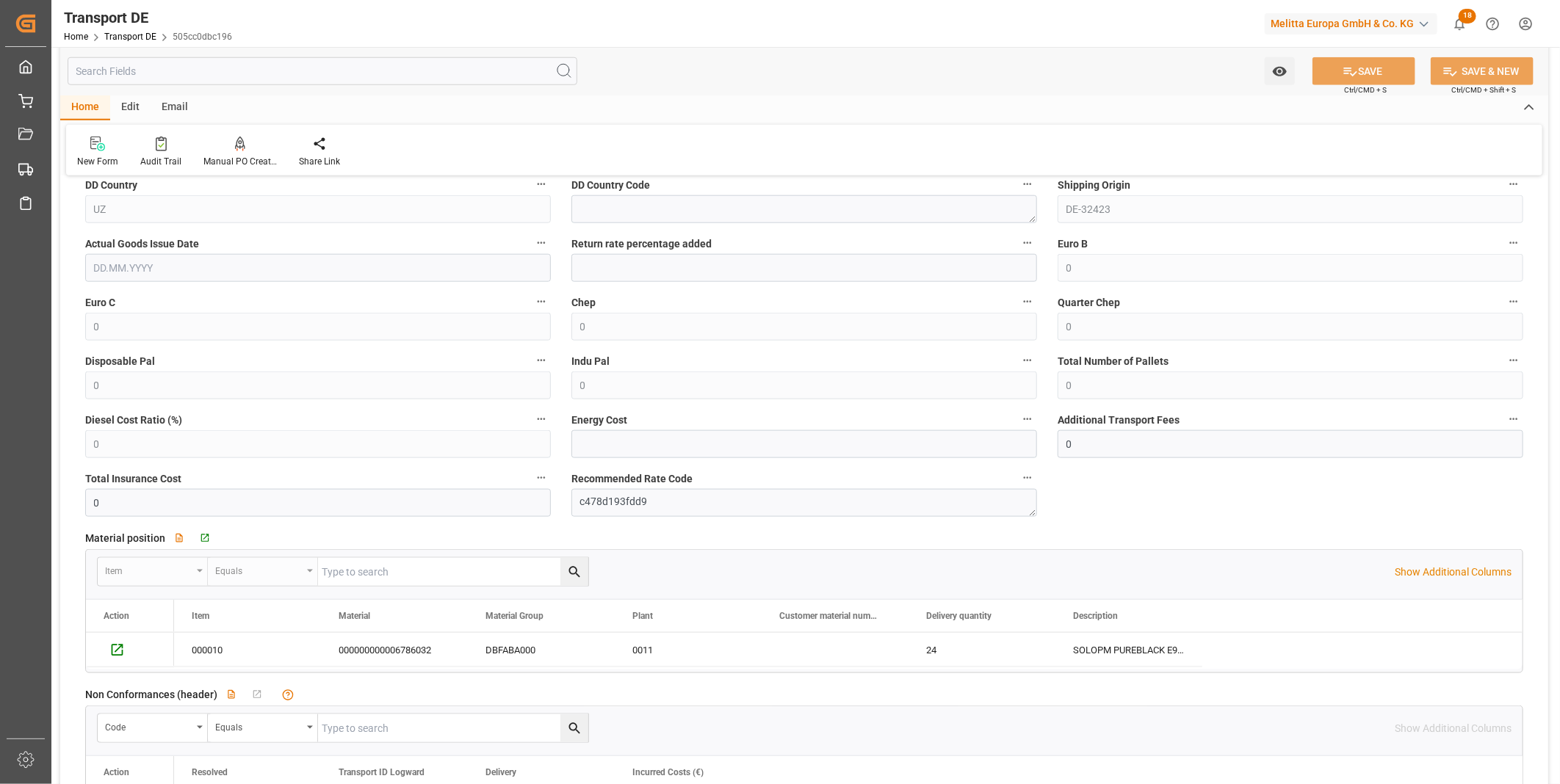
scroll to position [1141, 0]
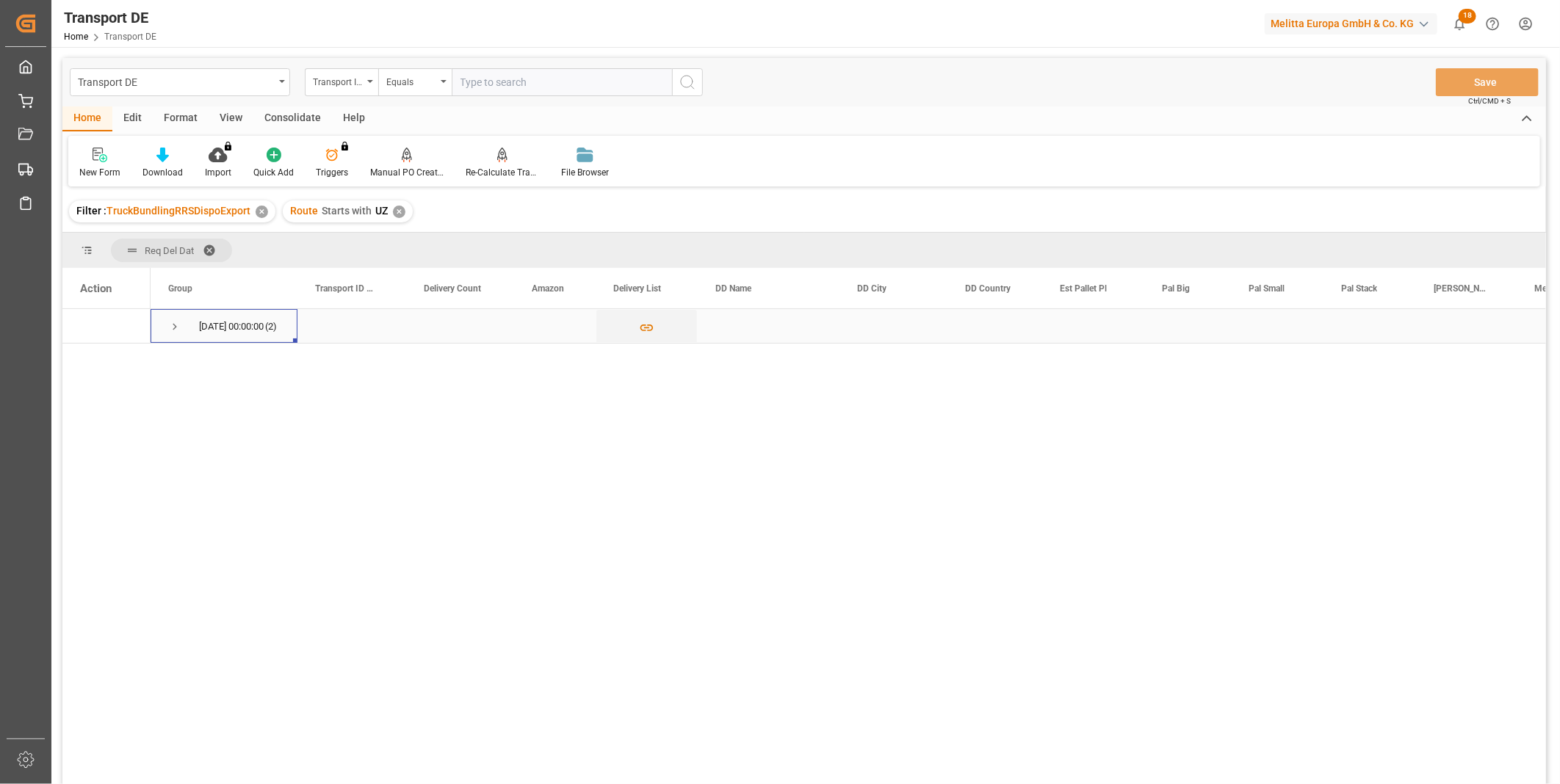
click at [158, 317] on div "17.09.2025 00:00:00 (2)" at bounding box center [224, 326] width 147 height 34
click at [167, 327] on div "17.09.2025 00:00:00 (2)" at bounding box center [224, 326] width 147 height 34
click at [173, 327] on span "Press SPACE to select this row." at bounding box center [175, 327] width 14 height 14
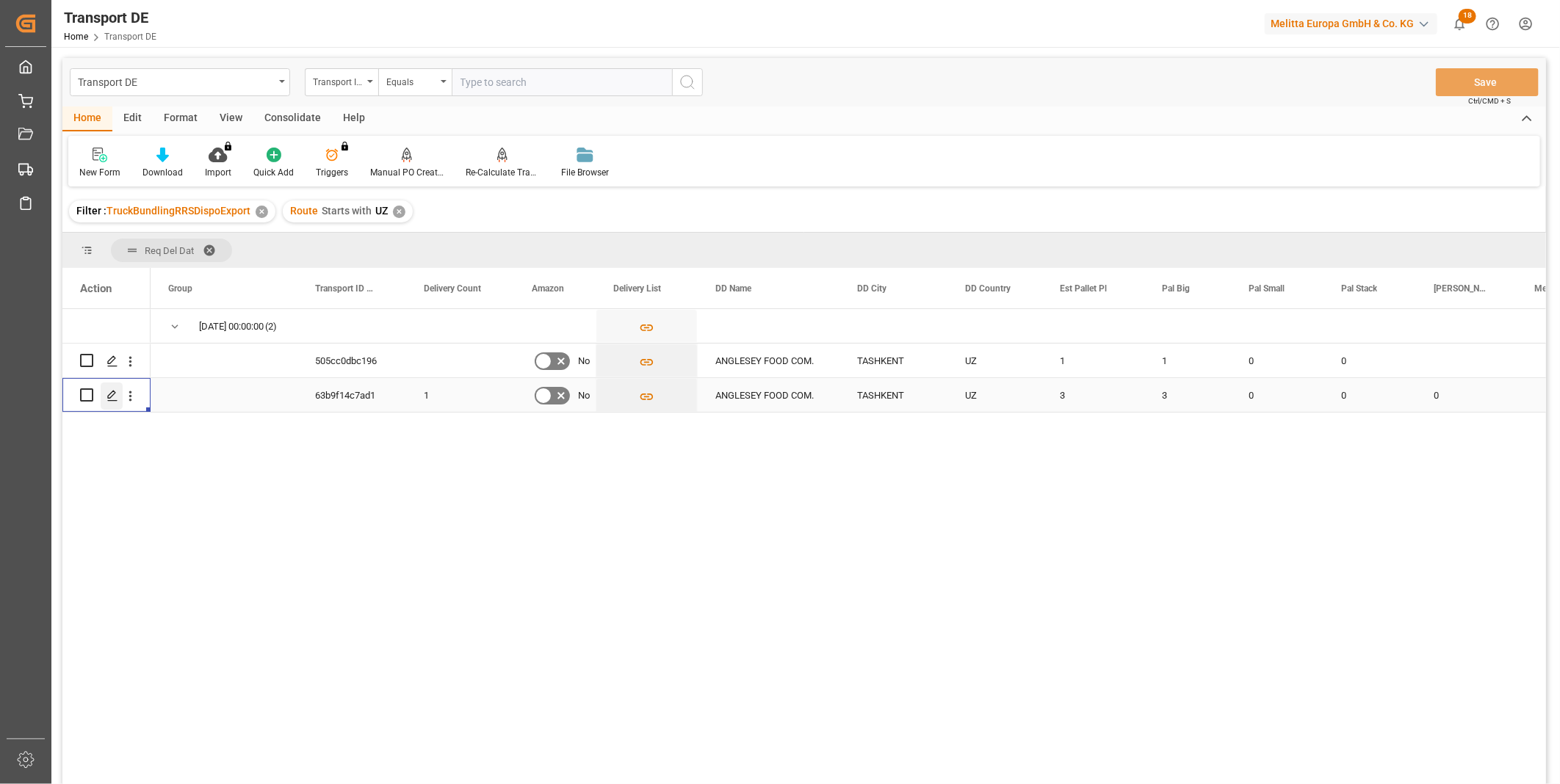
click at [106, 392] on icon "Press SPACE to select this row." at bounding box center [112, 395] width 12 height 12
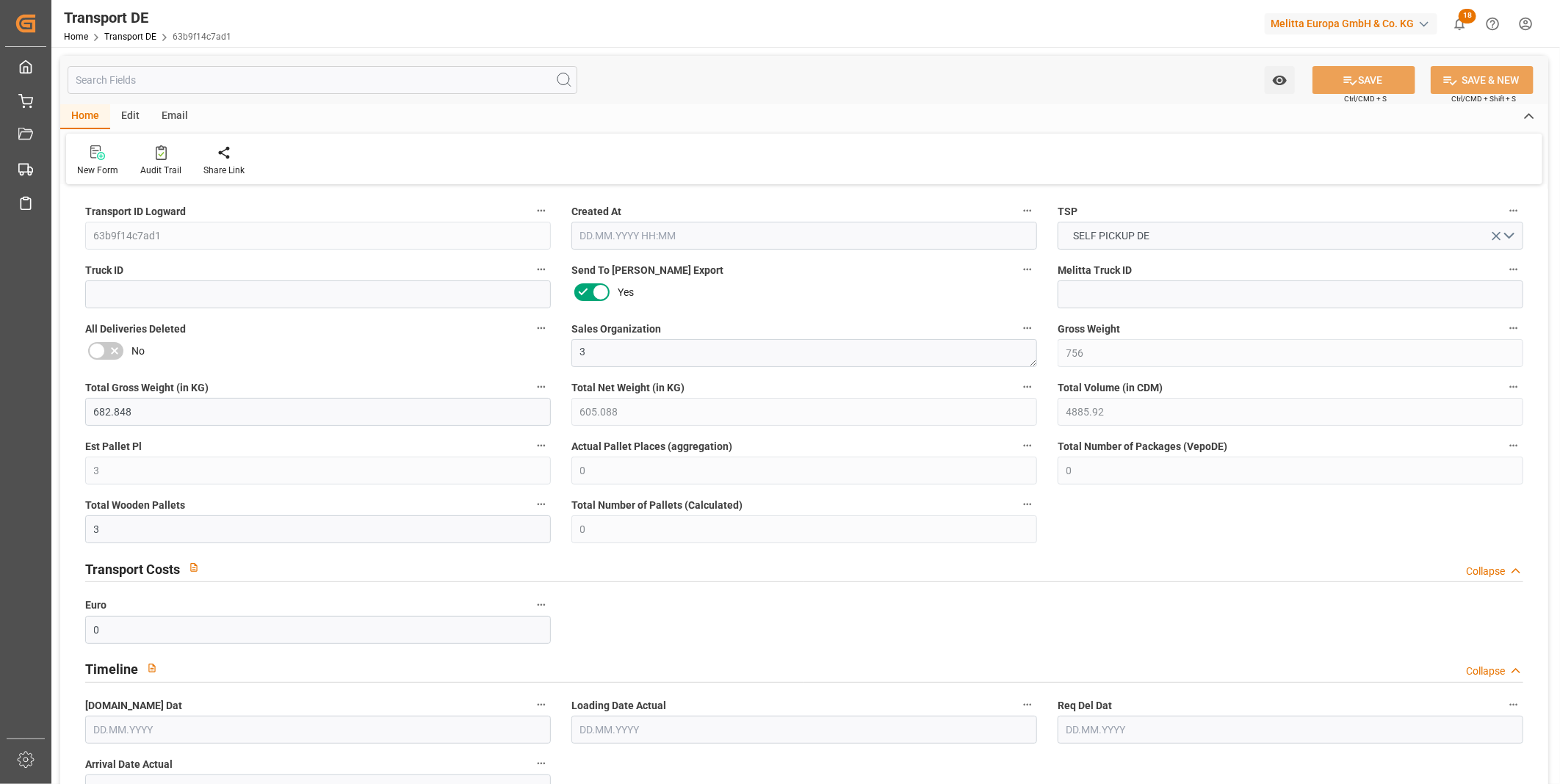
type input "756"
type input "682.848"
type input "605.088"
type input "4885.92"
type input "3"
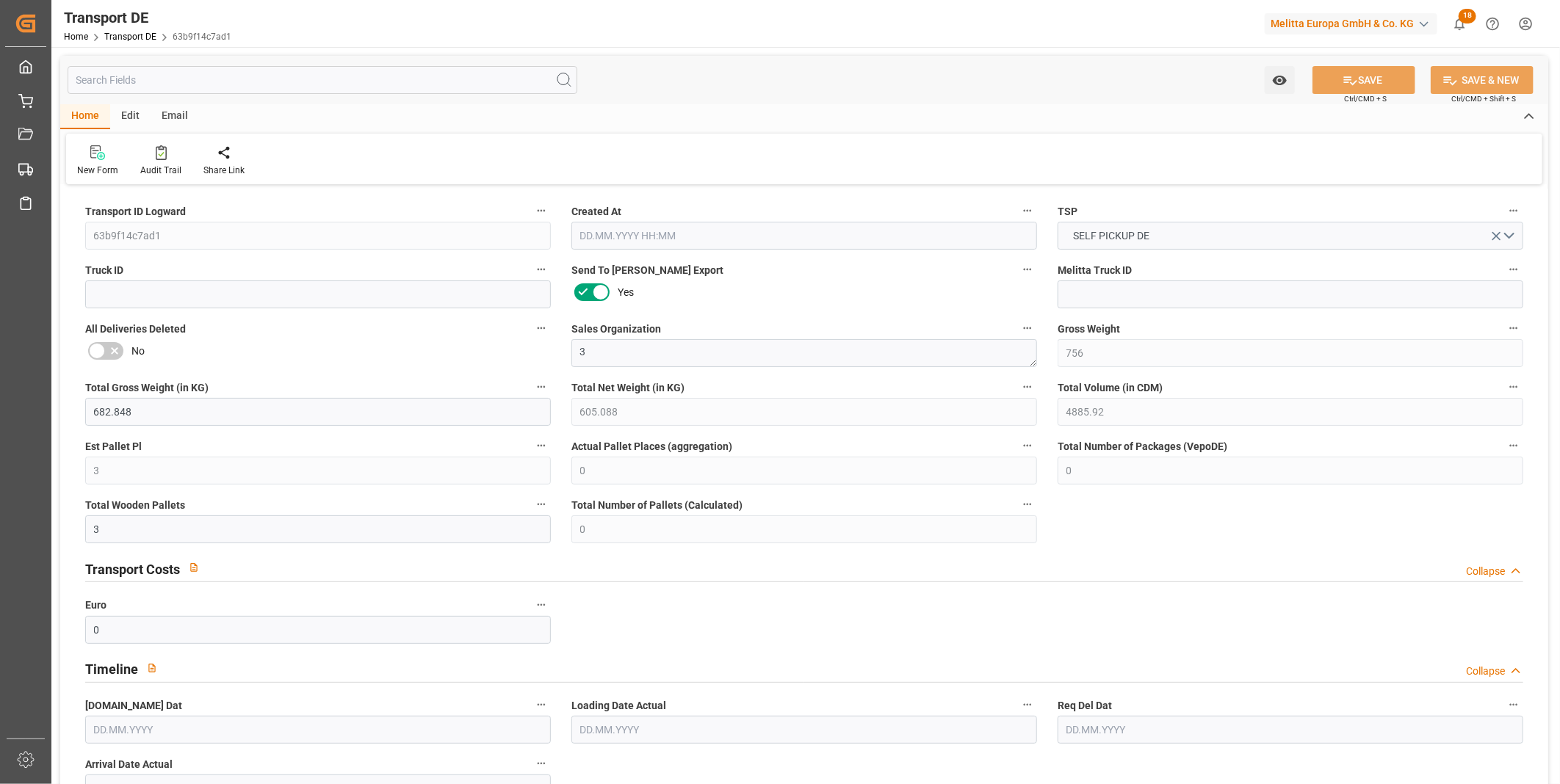
type input "0"
type input "3"
type input "0"
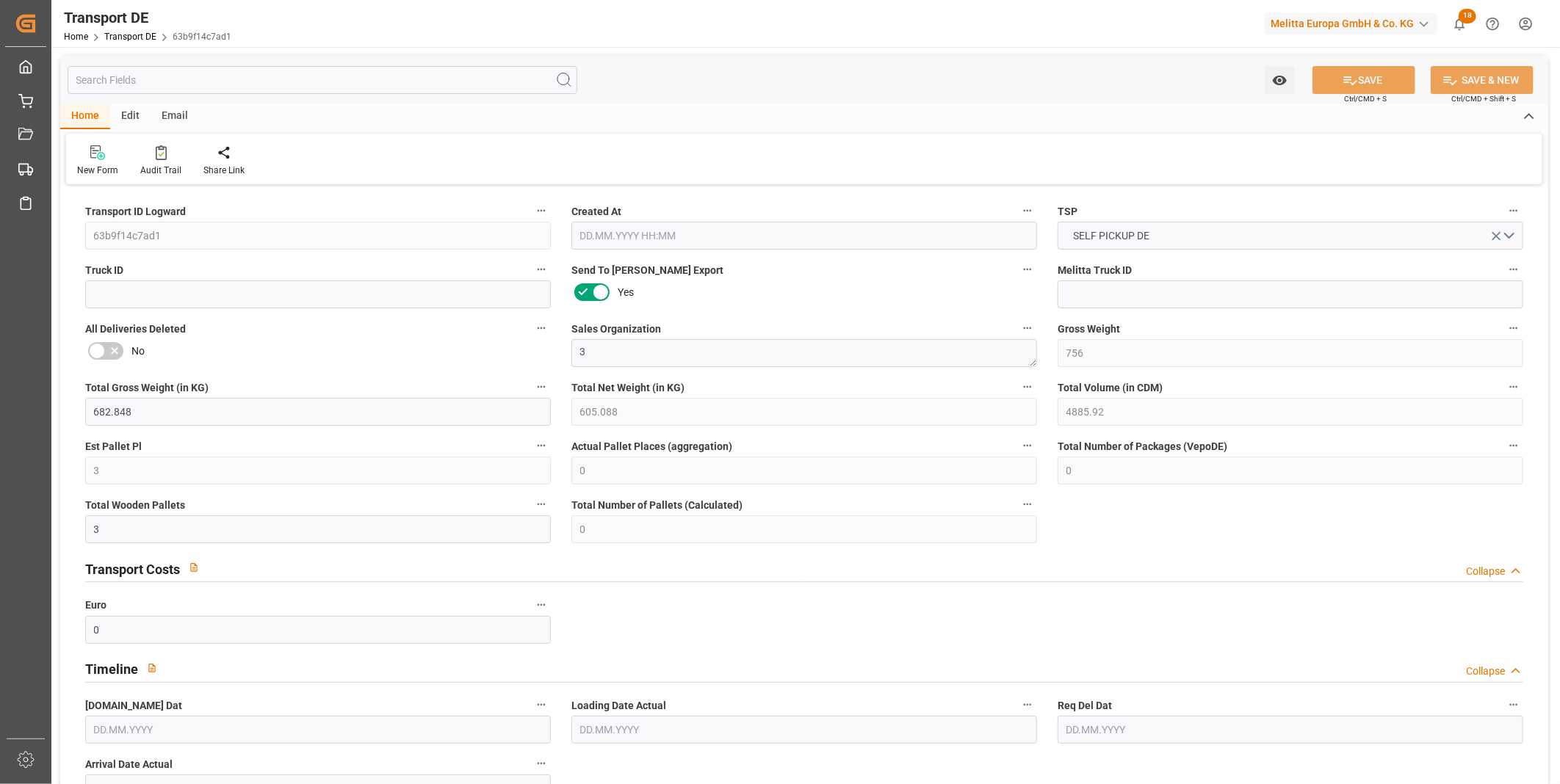
type input "10"
type input "0"
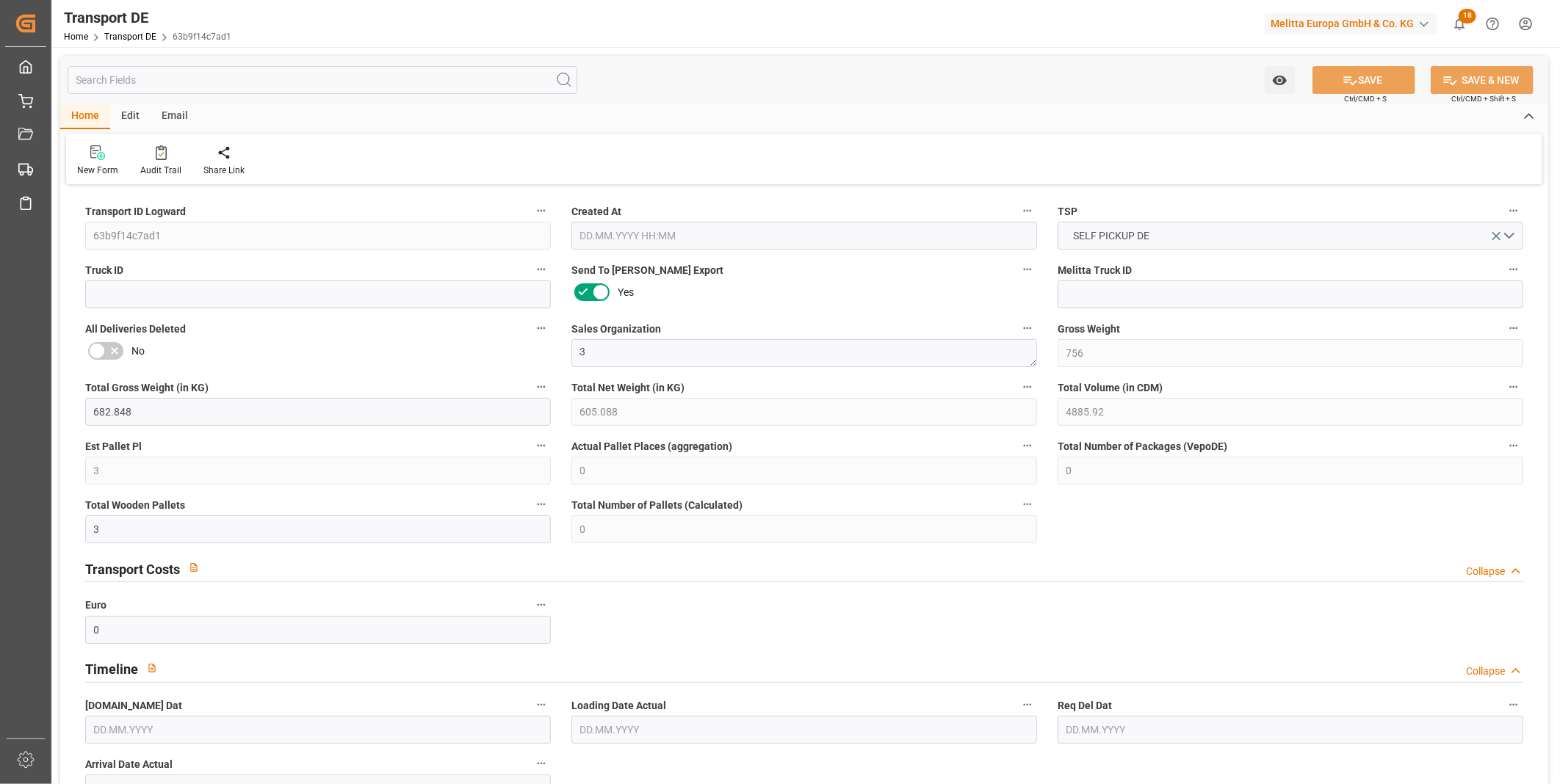
type input "0"
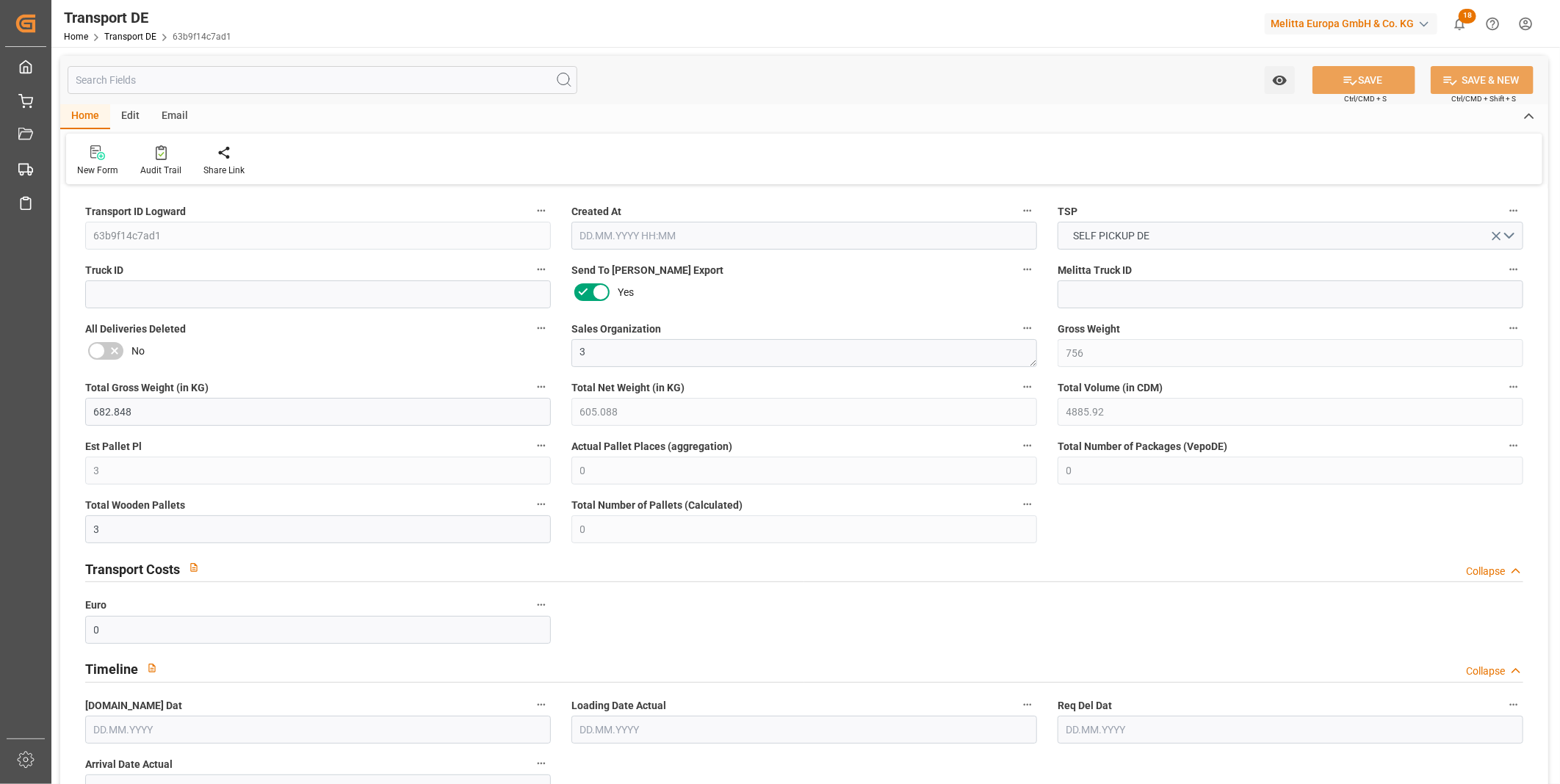
type input "0"
type input "3"
type input "0"
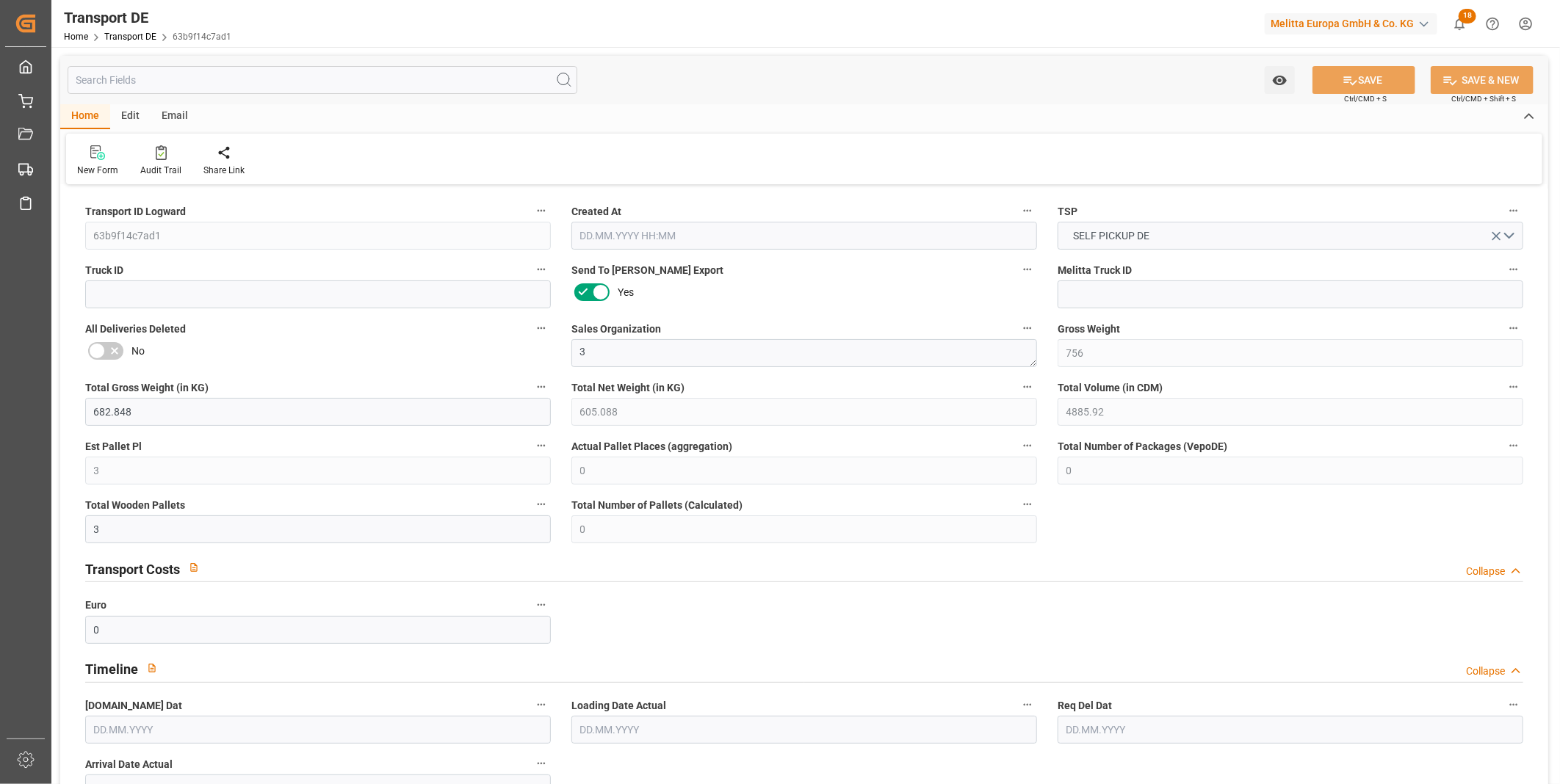
type input "0"
type input "1"
type input "0"
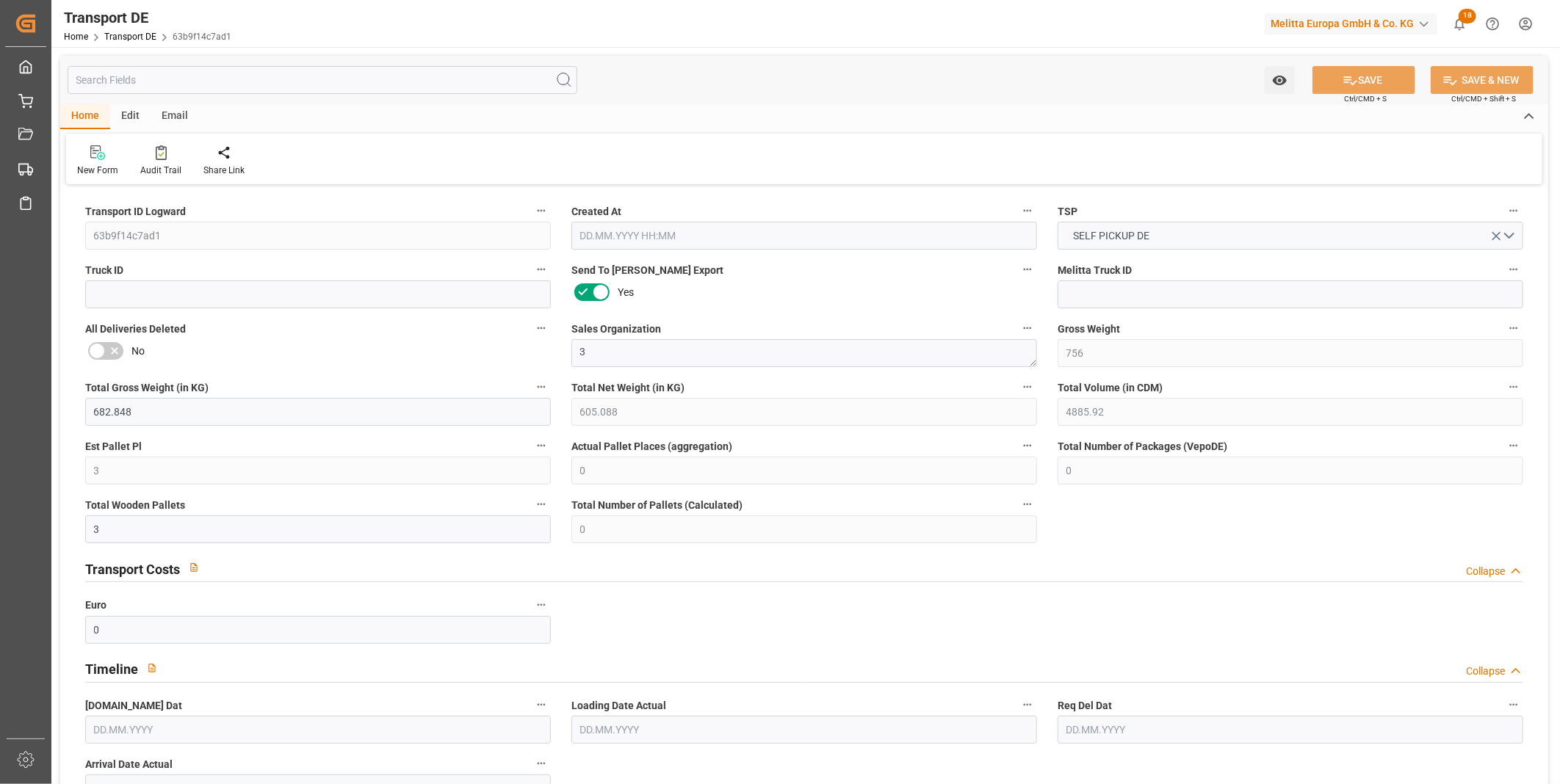
type input "0"
type input "39.586"
type input "0"
type input "11.09.2025 22:45"
type input "15.09.2025"
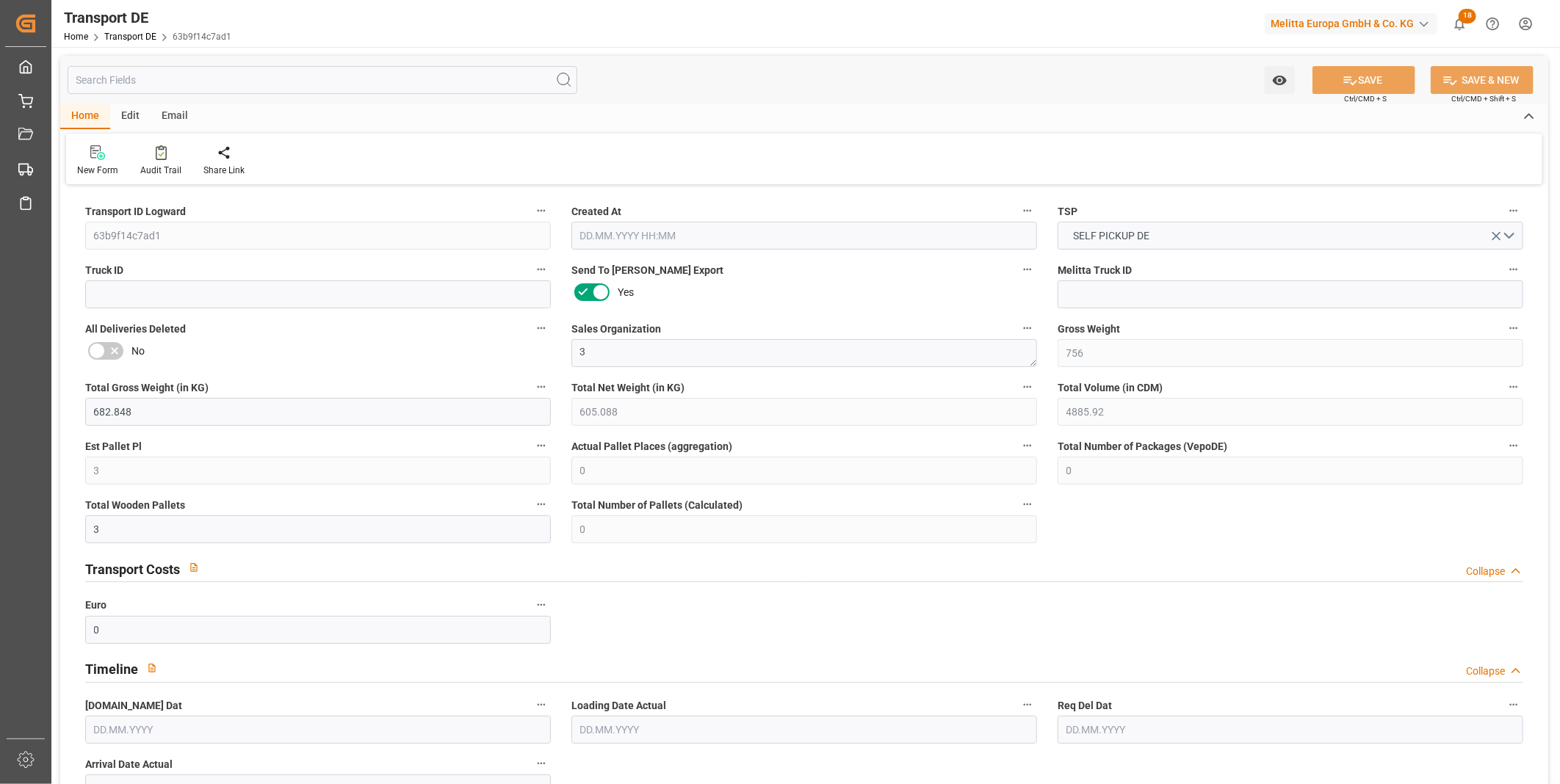
type input "17.09.2025"
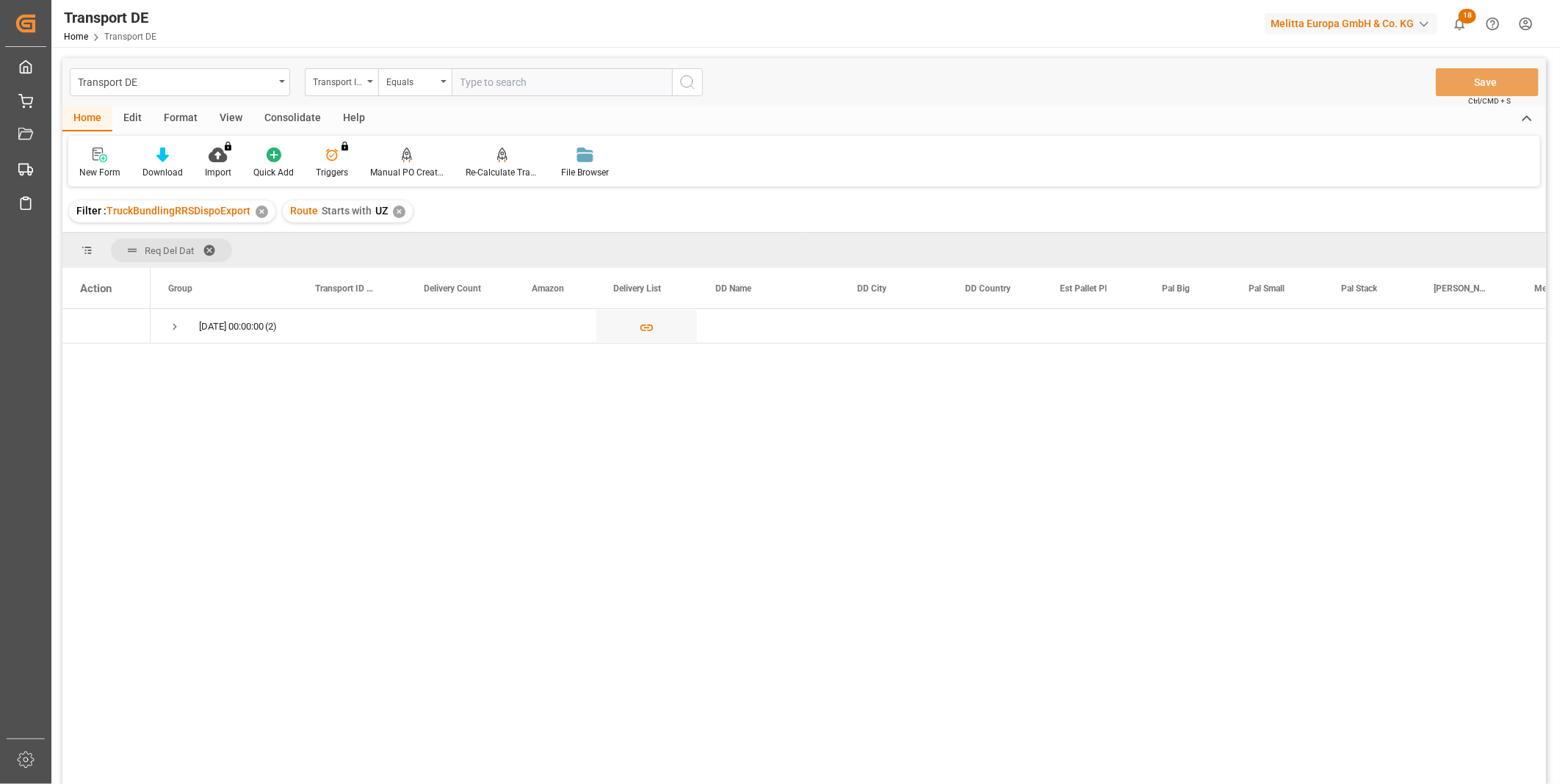
drag, startPoint x: 289, startPoint y: 123, endPoint x: 251, endPoint y: 199, distance: 85.0
click at [290, 123] on div "Consolidate" at bounding box center [292, 119] width 78 height 25
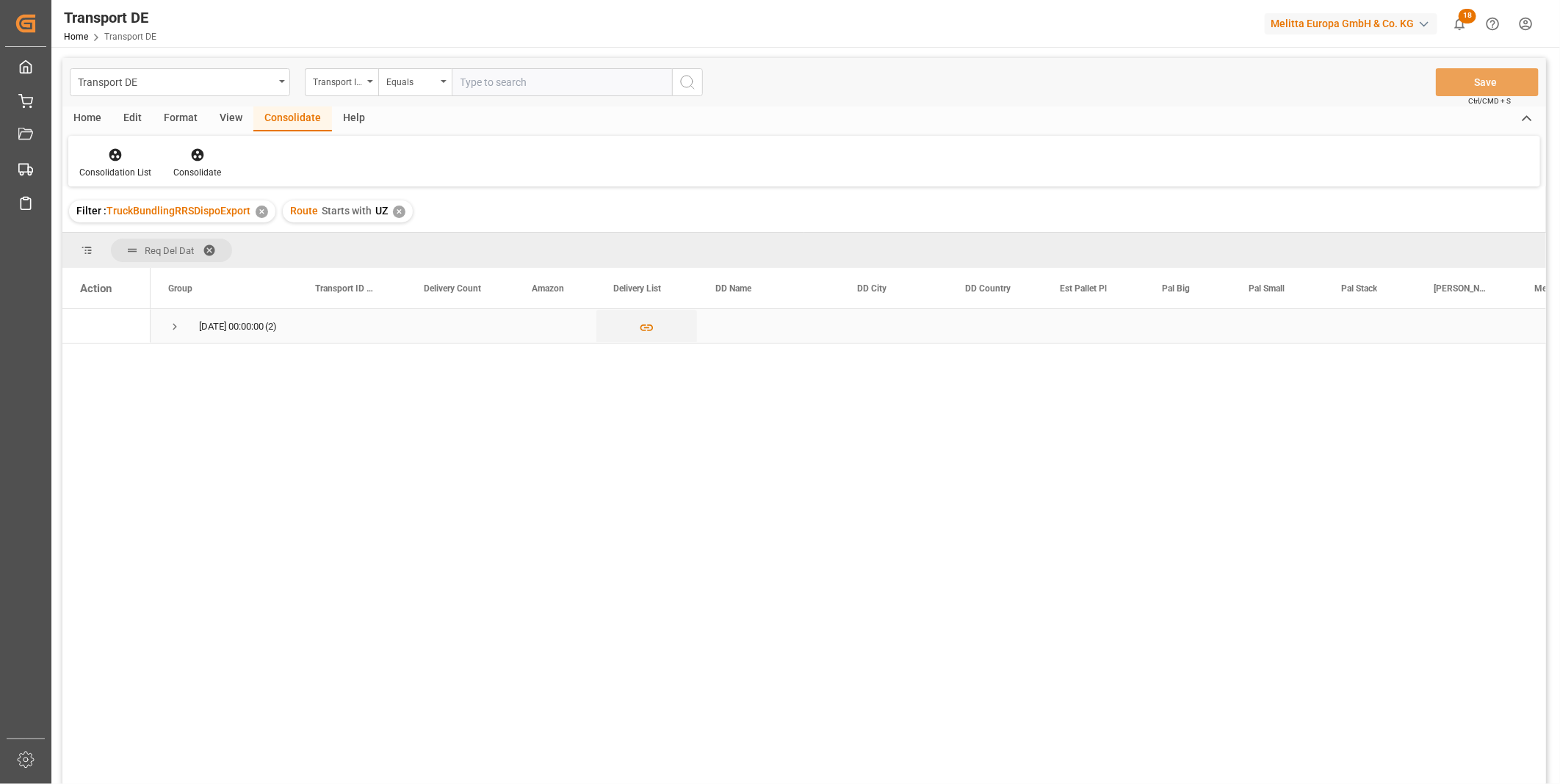
click at [175, 321] on span "Press SPACE to select this row." at bounding box center [175, 327] width 14 height 14
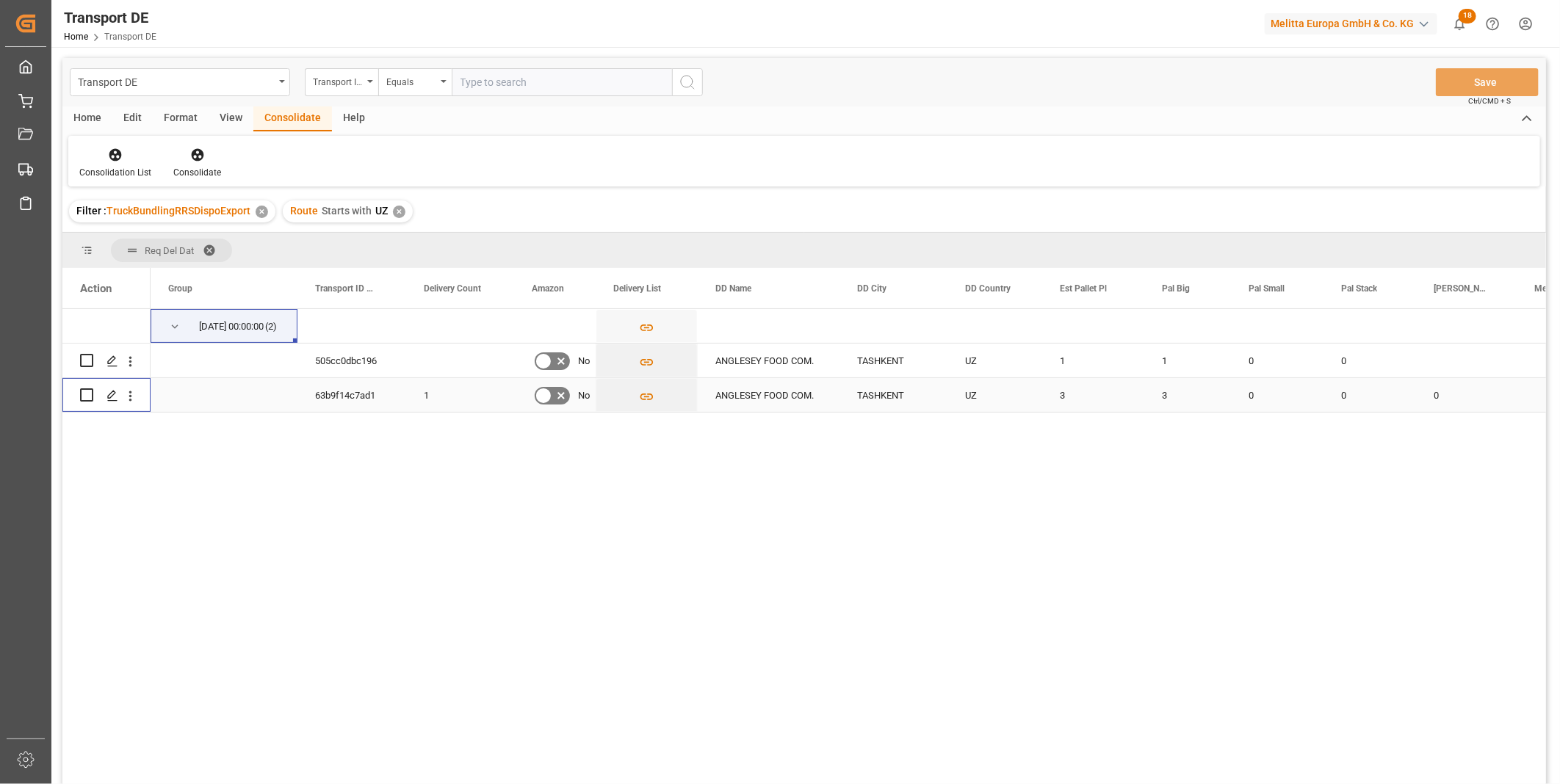
click at [83, 401] on input "Press Space to toggle row selection (unchecked)" at bounding box center [87, 395] width 14 height 14
checkbox input "true"
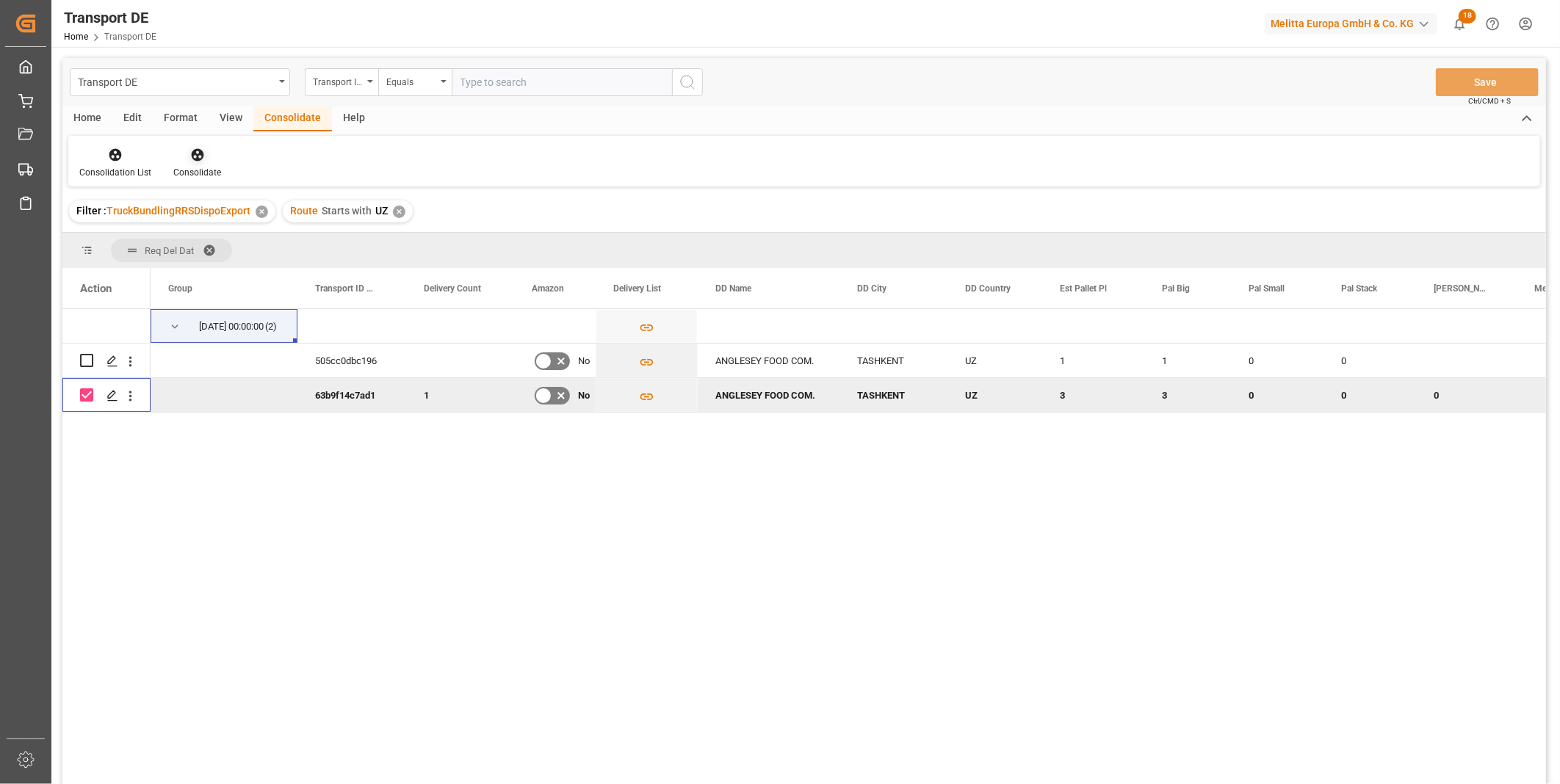
click at [190, 158] on icon at bounding box center [197, 154] width 15 height 15
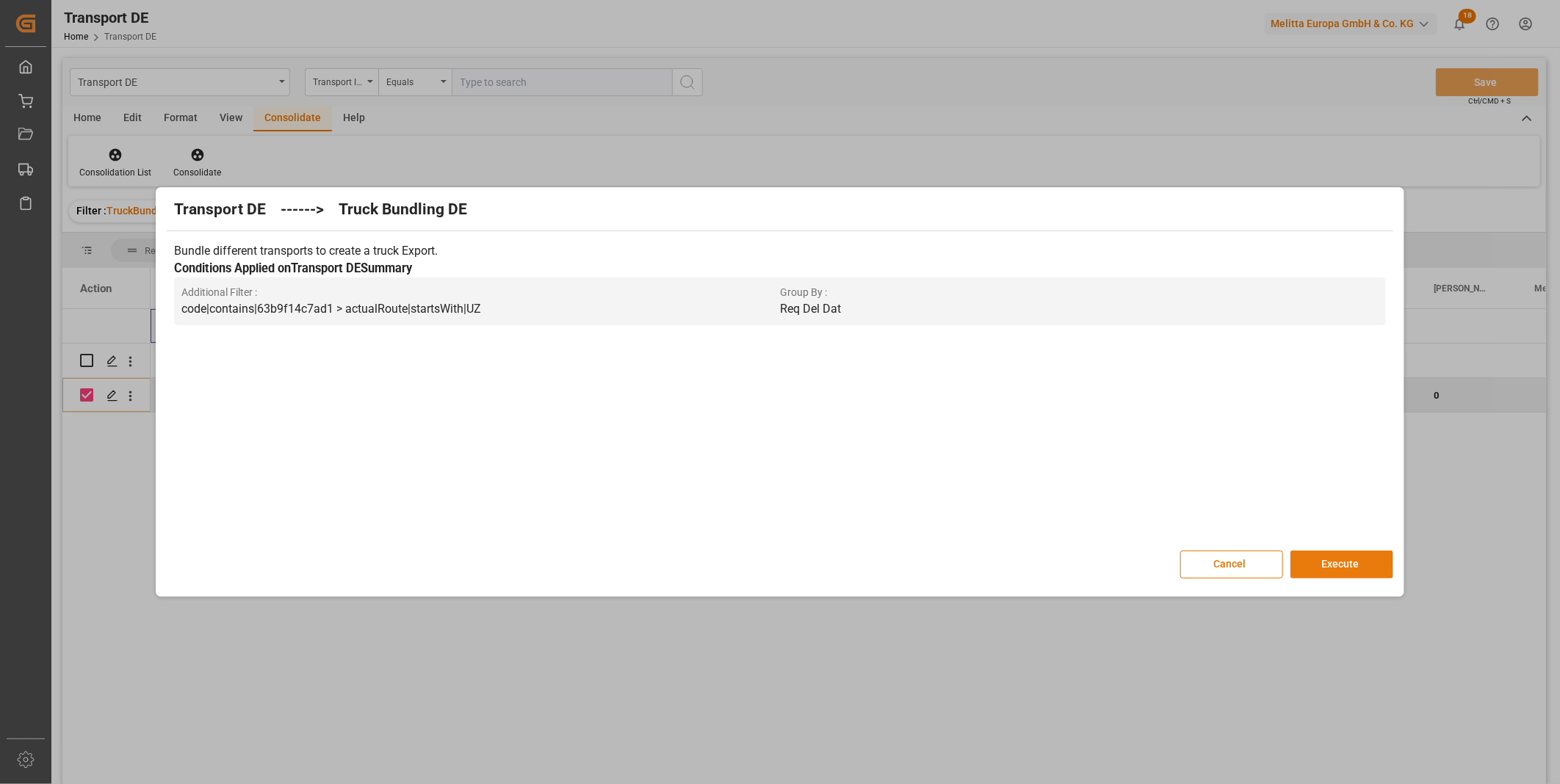
click at [1331, 560] on button "Execute" at bounding box center [1341, 564] width 103 height 28
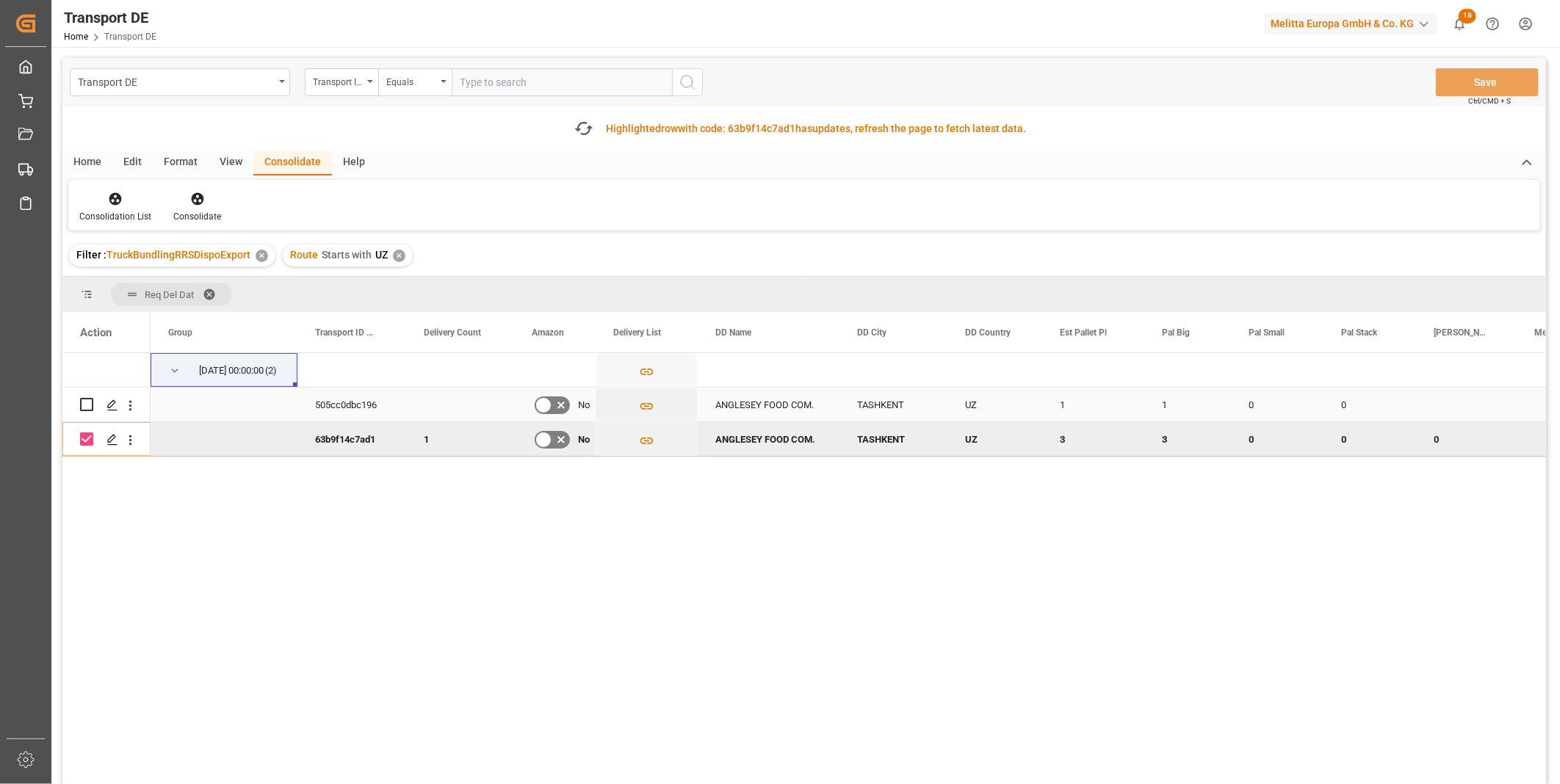
click at [81, 398] on input "Press Space to toggle row selection (unchecked)" at bounding box center [87, 405] width 14 height 14
checkbox input "true"
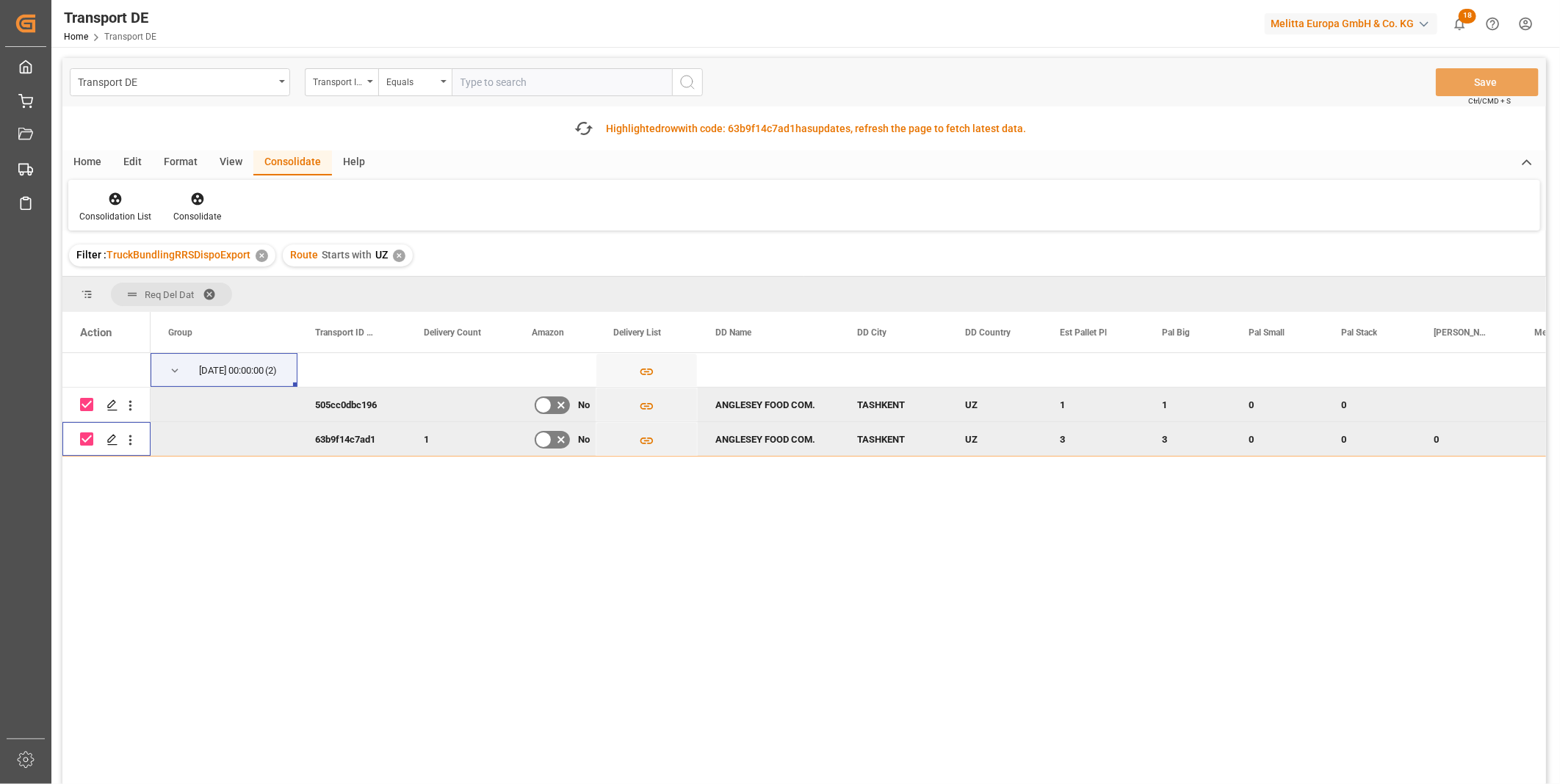
click at [93, 439] on input "Press Space to toggle row selection (checked)" at bounding box center [87, 439] width 14 height 14
checkbox input "false"
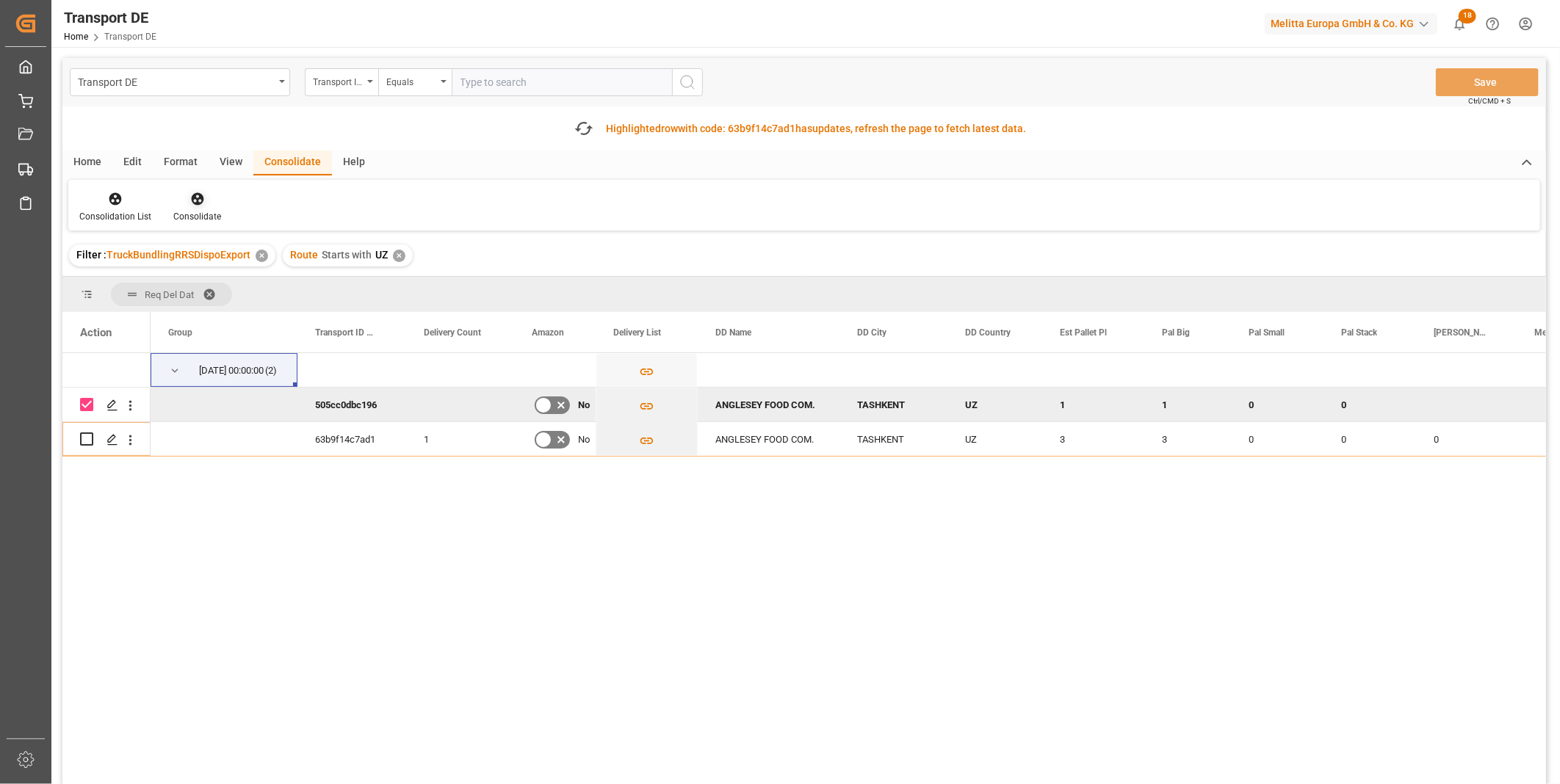
click at [196, 204] on icon at bounding box center [197, 198] width 15 height 15
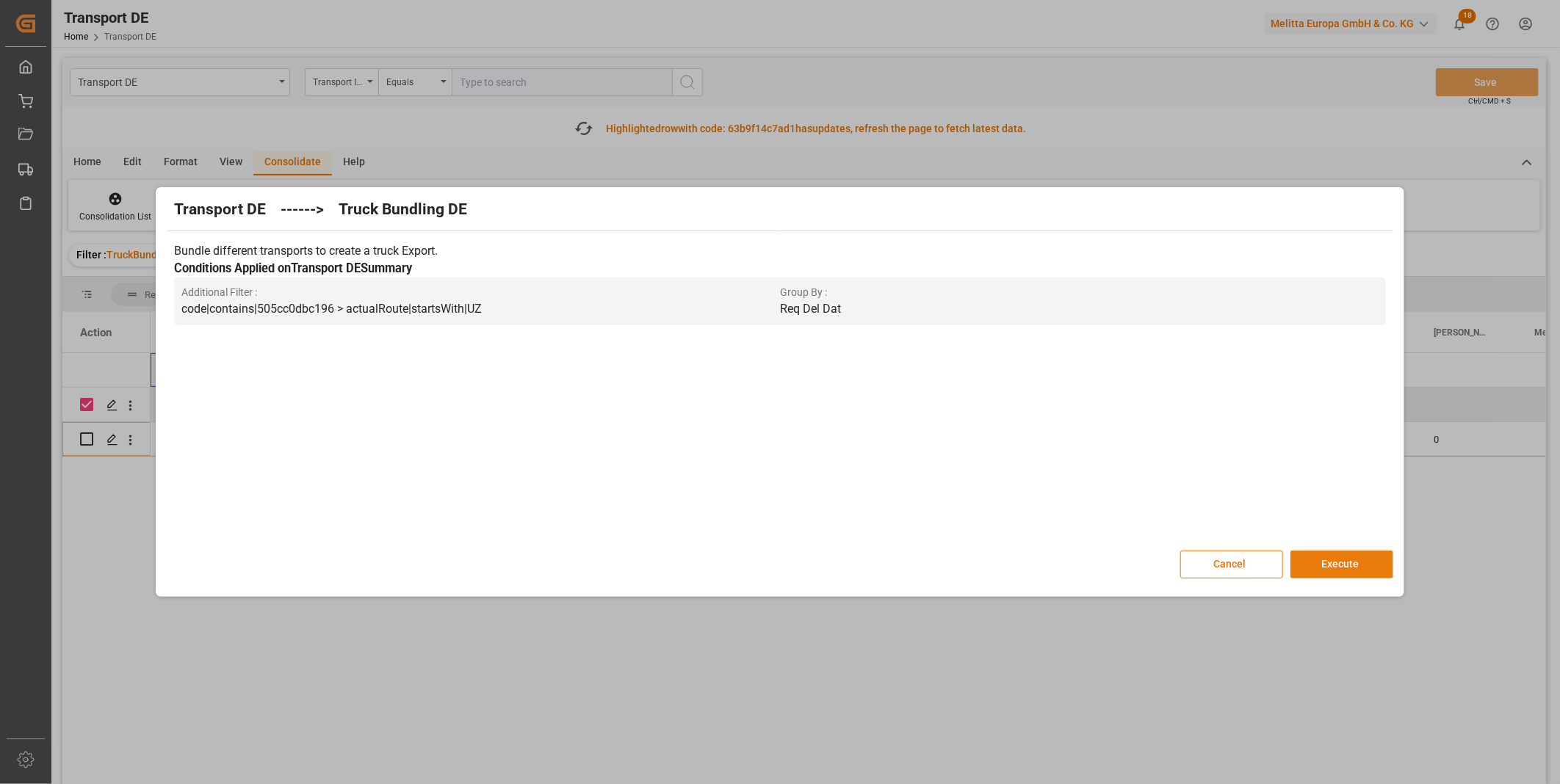
click at [1325, 558] on button "Execute" at bounding box center [1341, 564] width 103 height 28
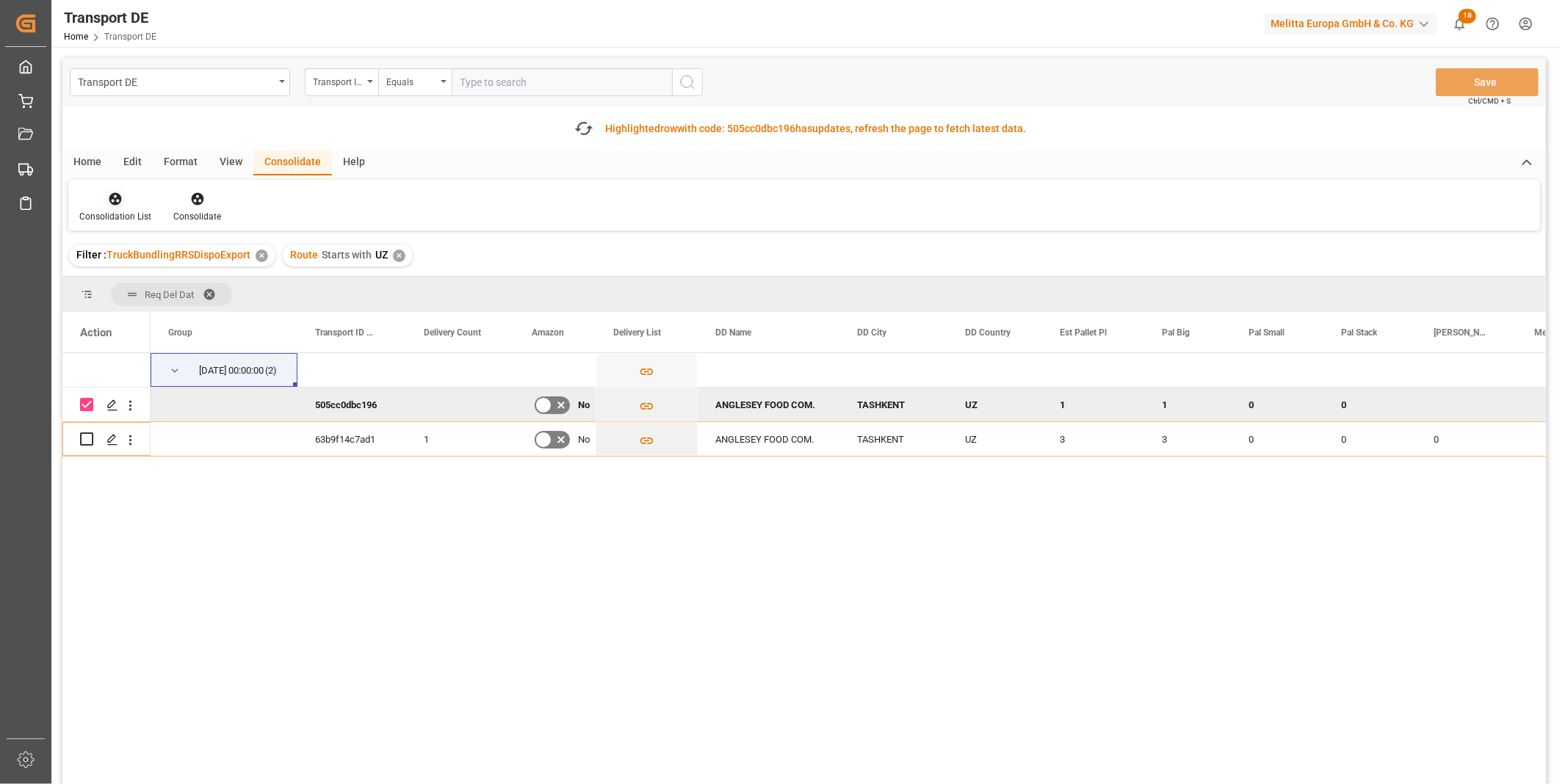
click at [129, 203] on div at bounding box center [115, 199] width 72 height 16
click at [202, 307] on div "Transport DE Transport ID Logward Equals Save Ctrl/CMD + S Fetch latest updates…" at bounding box center [804, 462] width 1484 height 809
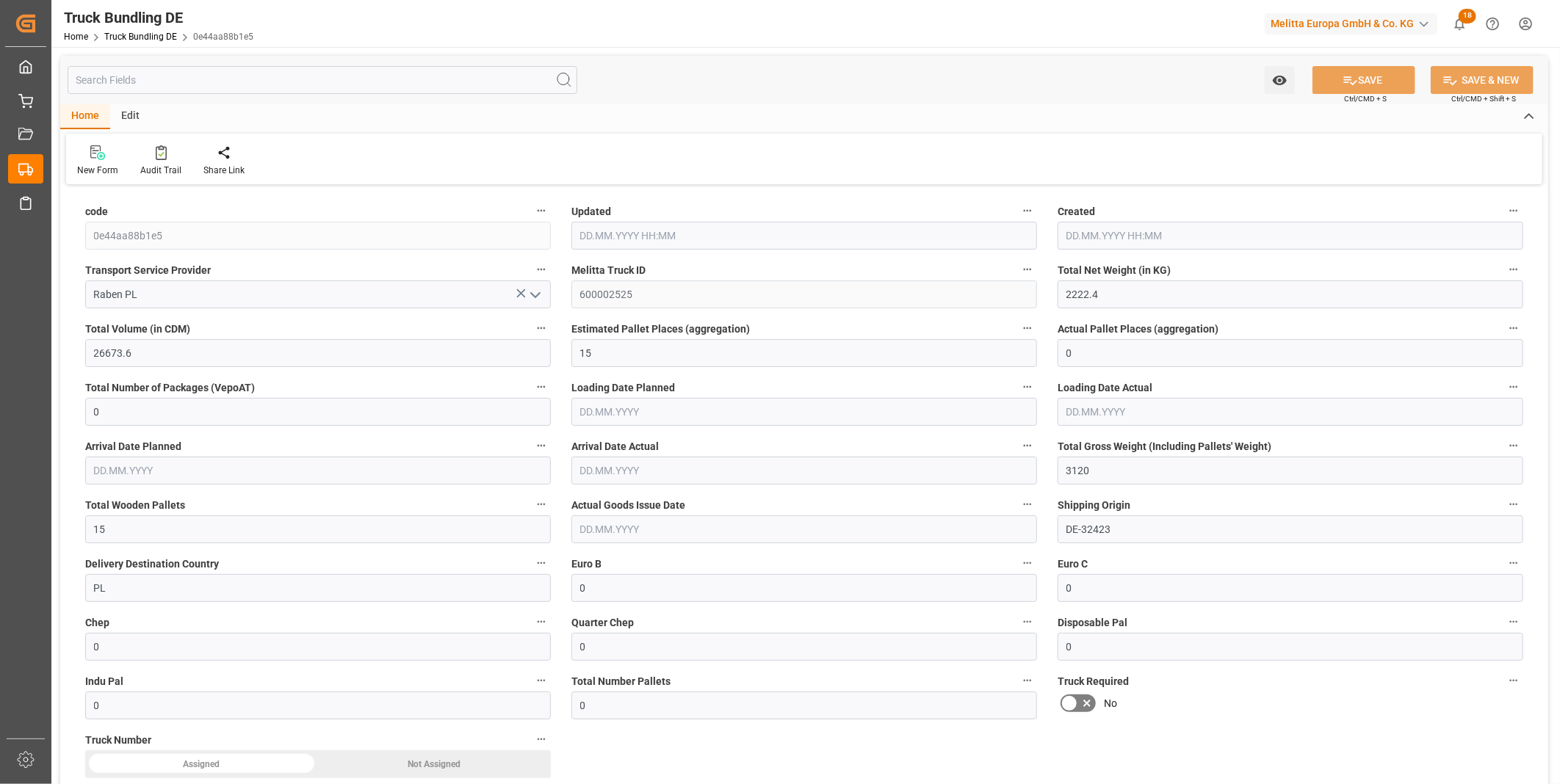
type input "2222.4"
type input "26673.6"
type input "15"
type input "0"
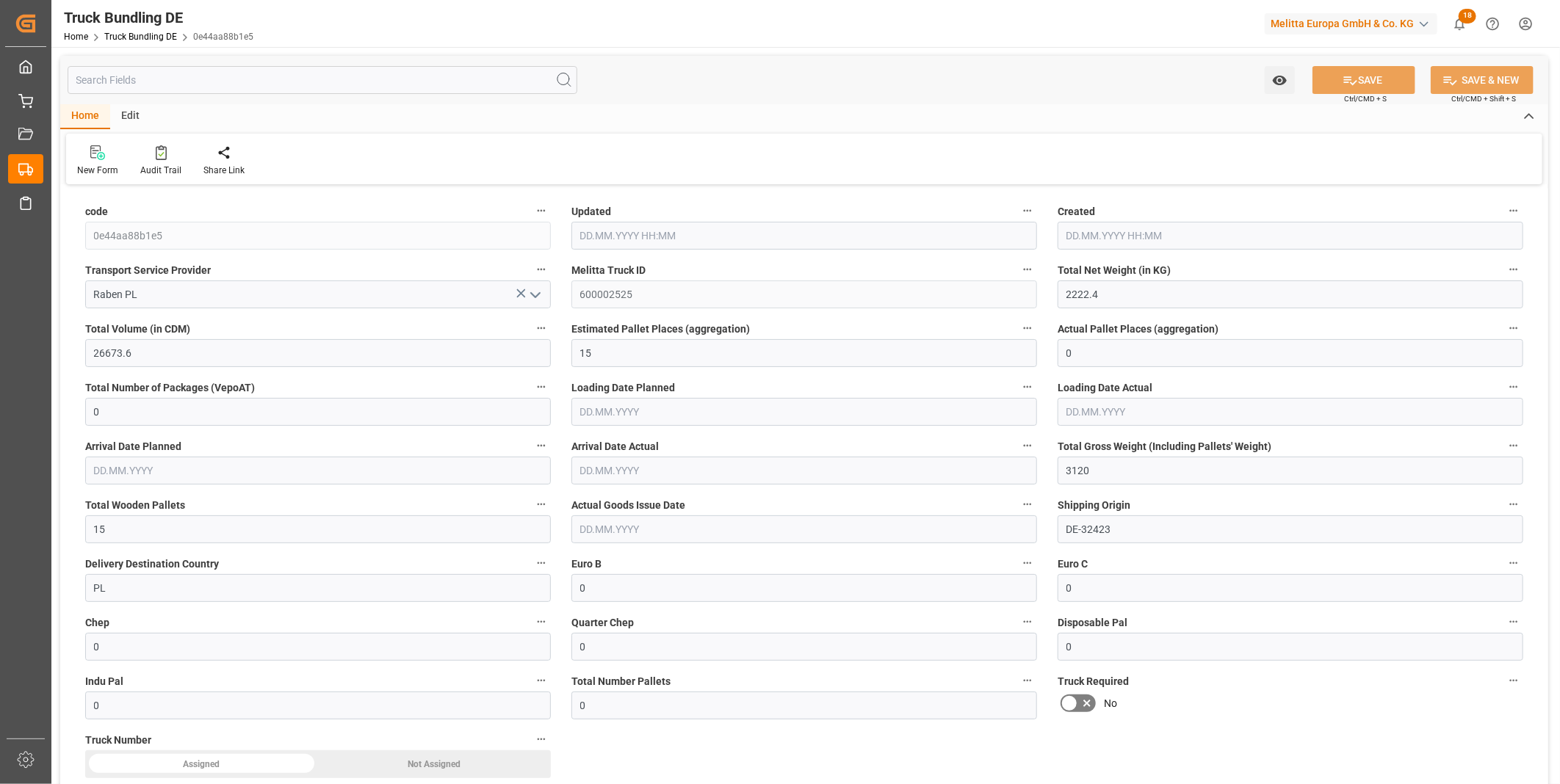
type input "3120"
type input "15"
type input "0"
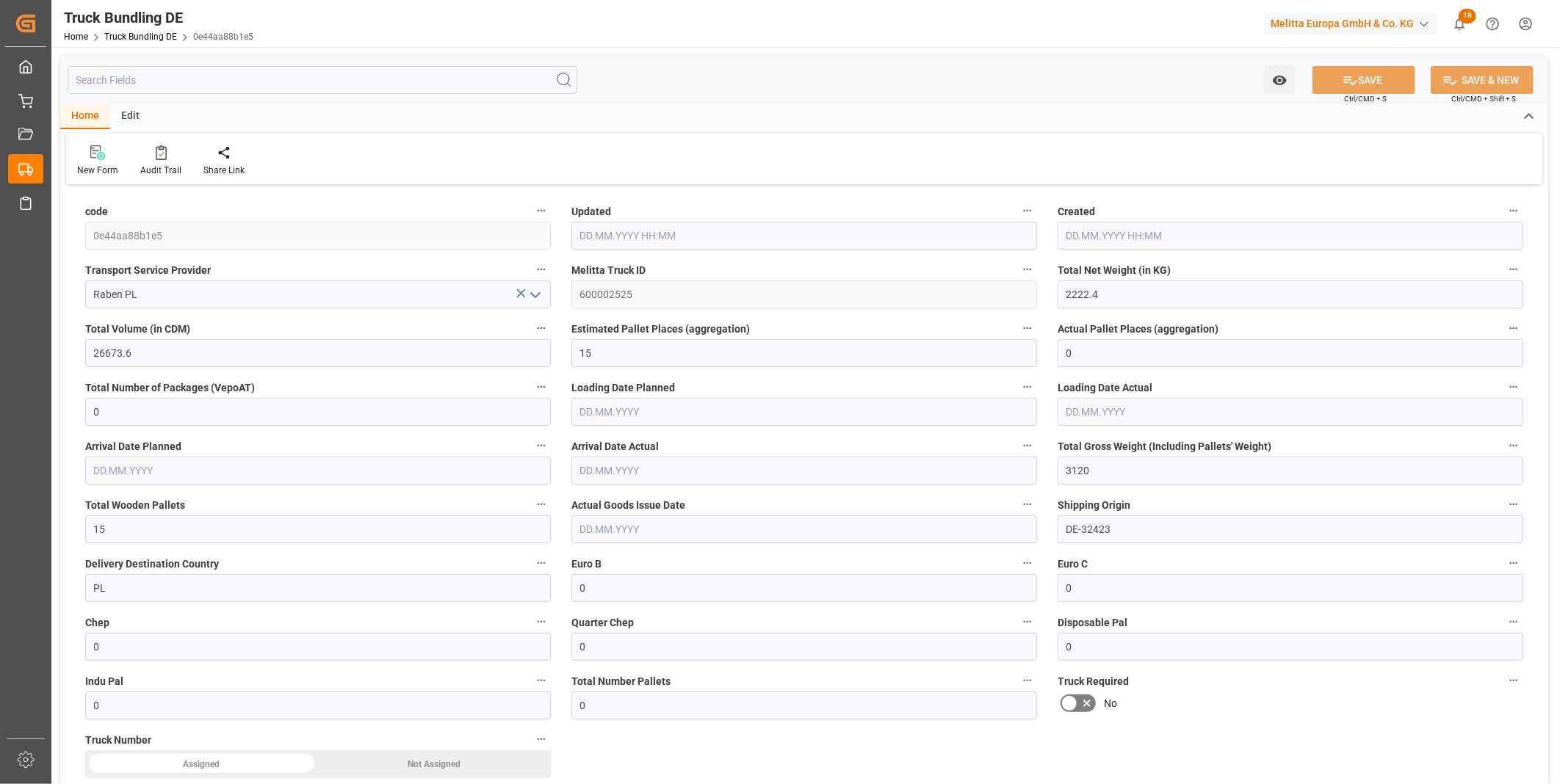
type input "0"
type input "12.09.2025 07:55"
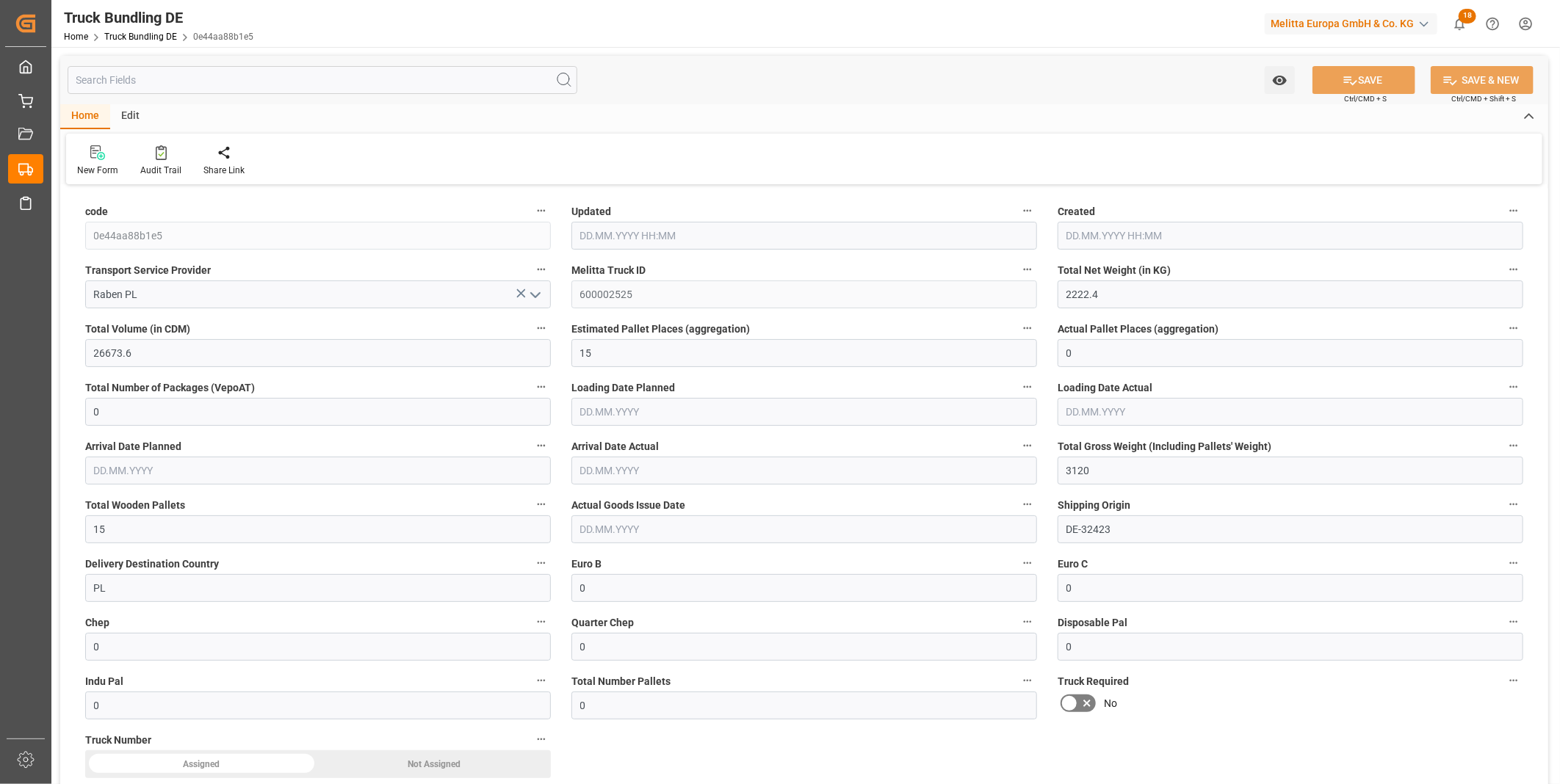
type input "12.09.2025 07:55"
type input "15.09.2025"
type input "[DATE]"
type input "1217.92"
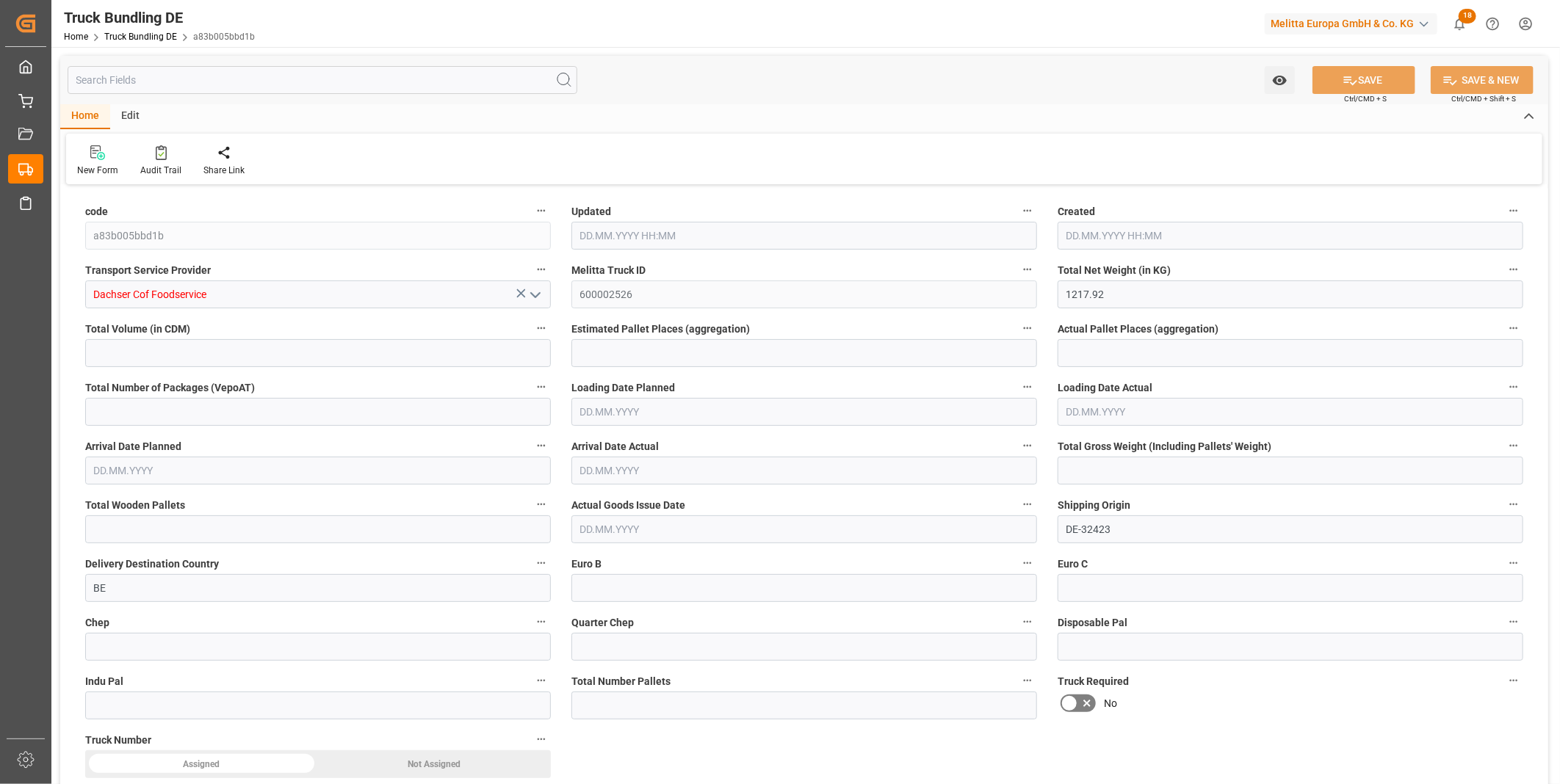
type input "5154.856"
type input "3"
type input "0"
type input "1609"
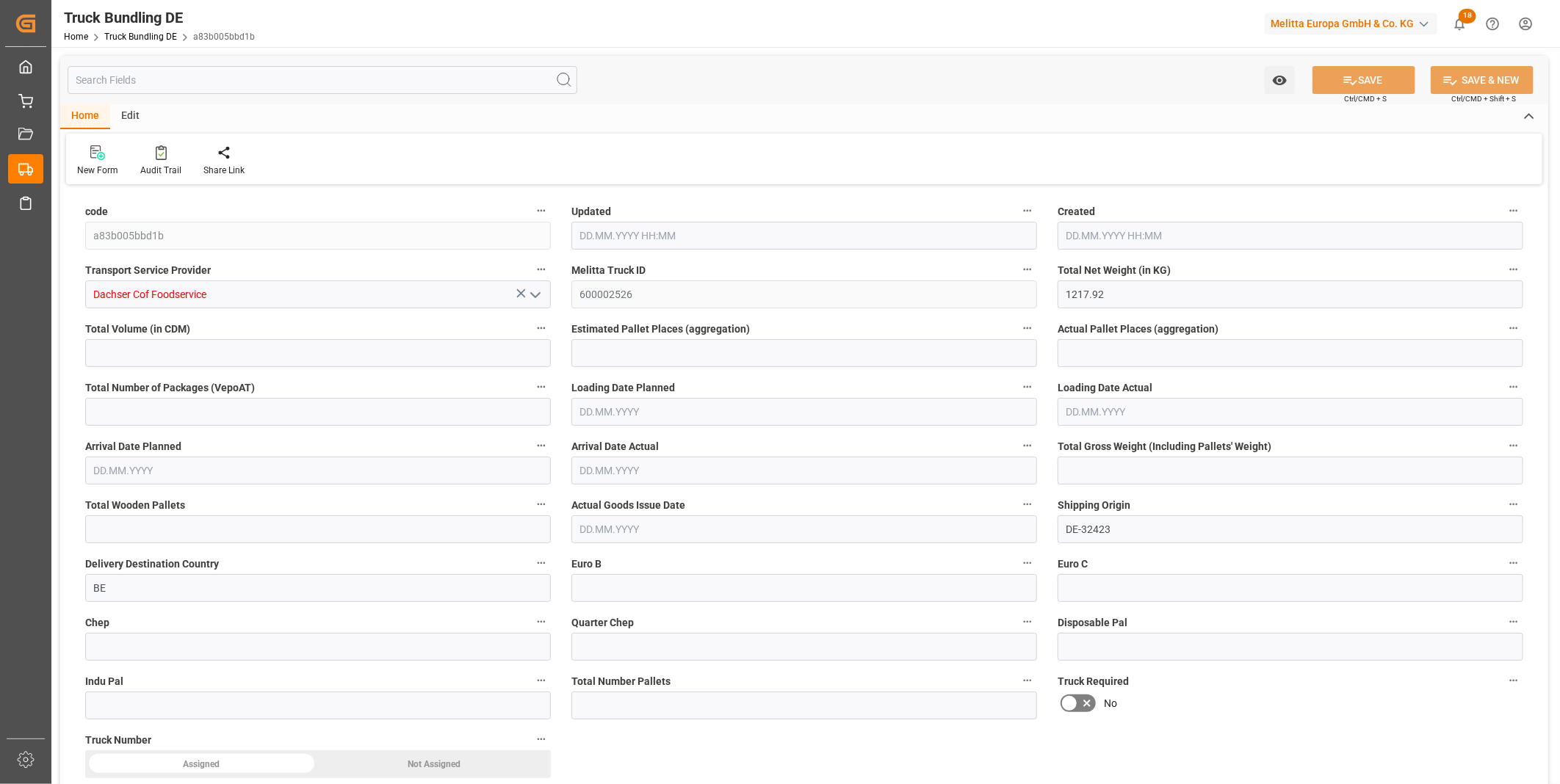
type input "6"
type input "0"
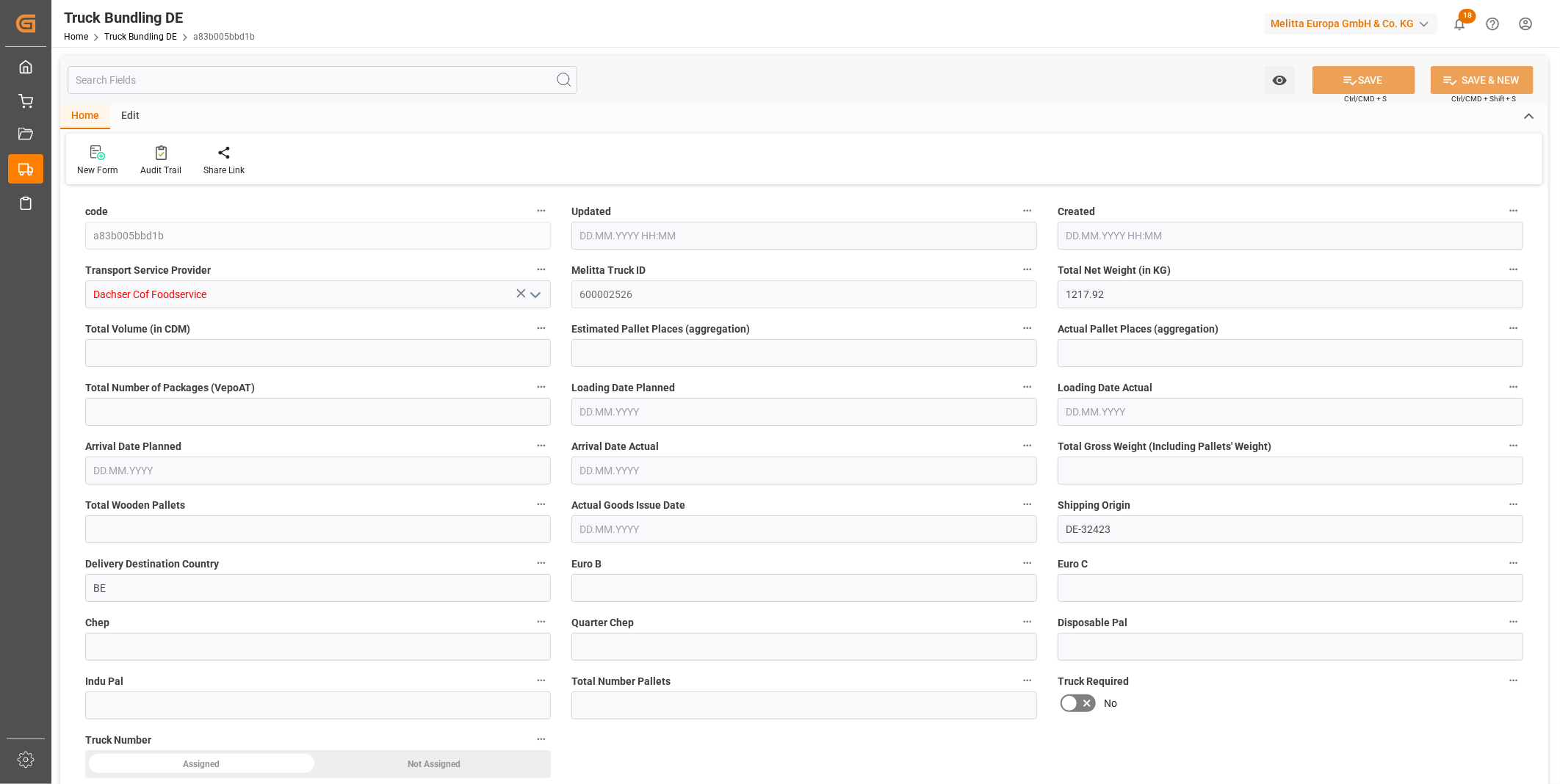
type input "0"
type input "12.09.2025 07:56"
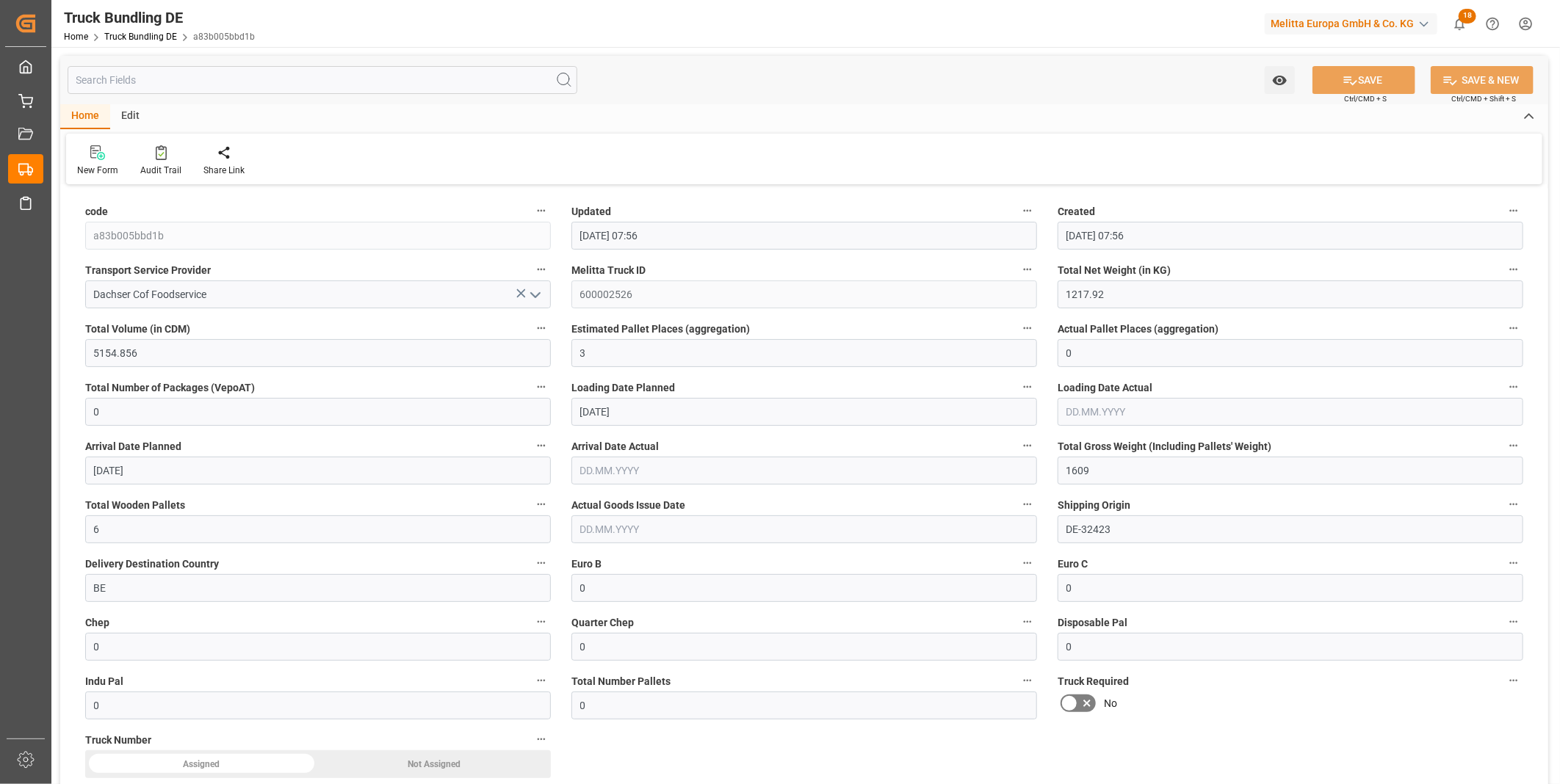
type input "[DATE]"
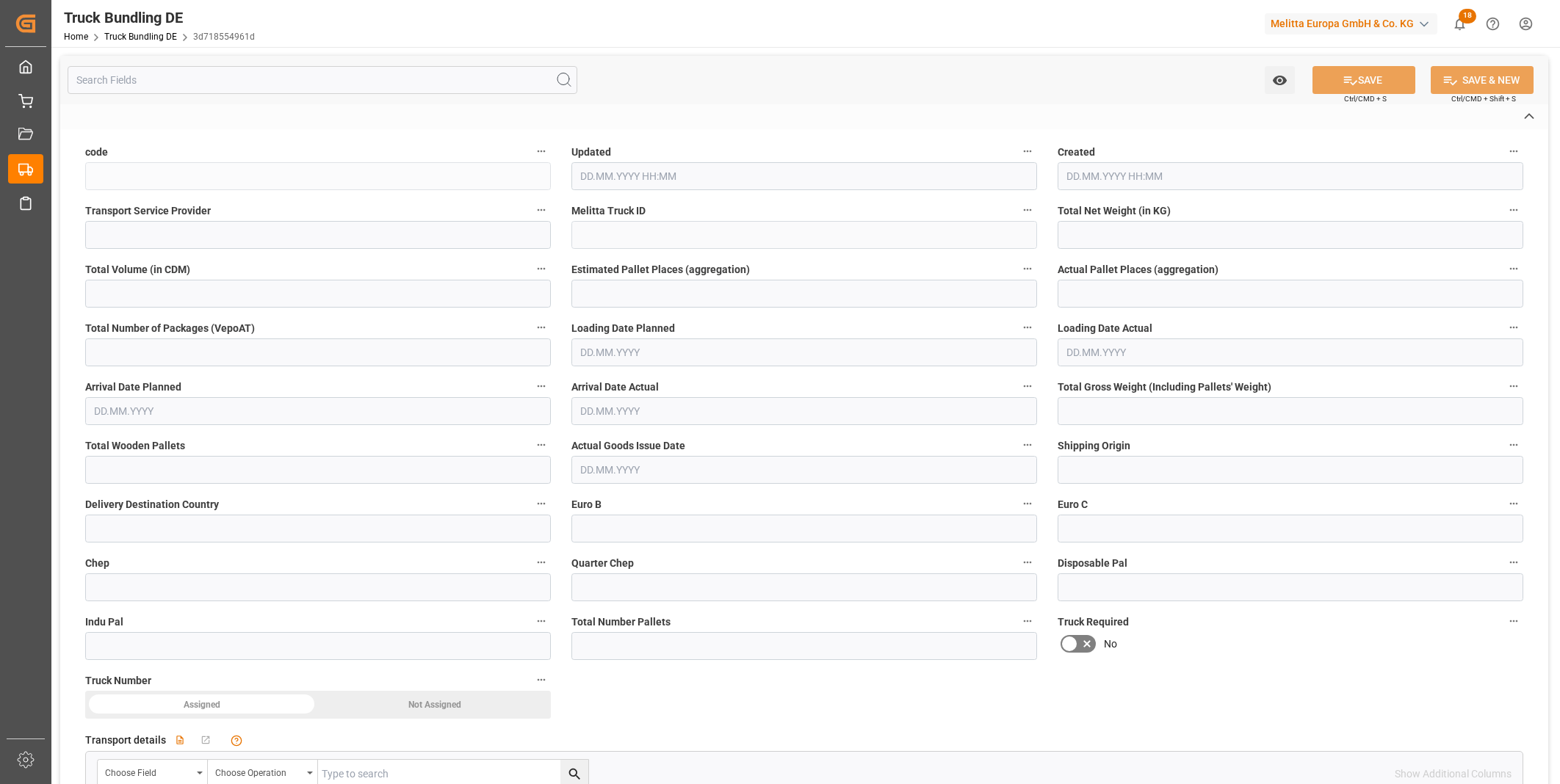
type input "3d718554961d"
type input "Dachser Cof Foodservice"
type input "600002529"
type input "DE-32423"
type input "DE"
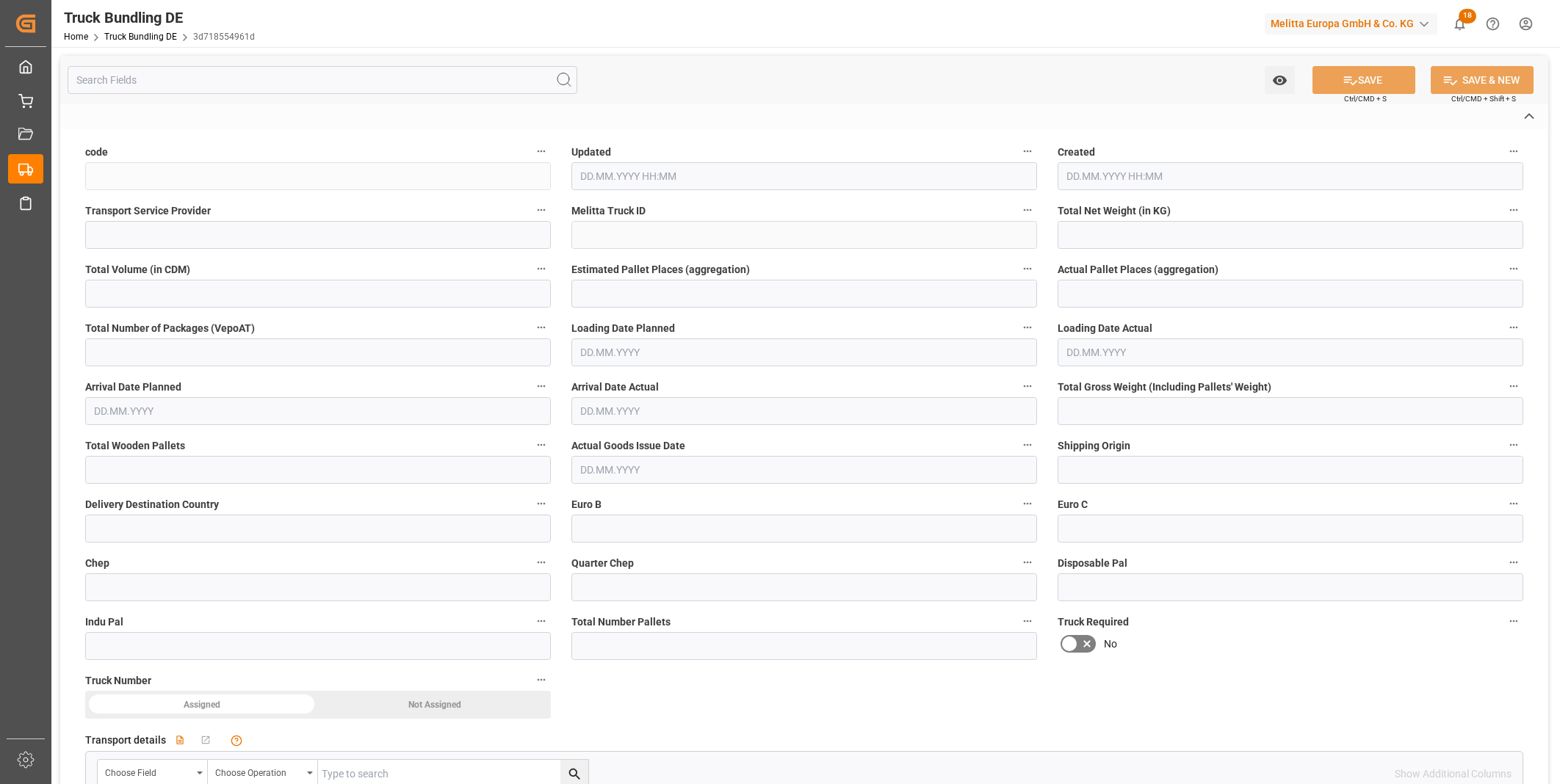
type textarea "0010006659"
type textarea "[PERSON_NAME] GmbH Co"
type textarea "[STREET_ADDRESS]"
type textarea "21465"
type textarea "Reinbek"
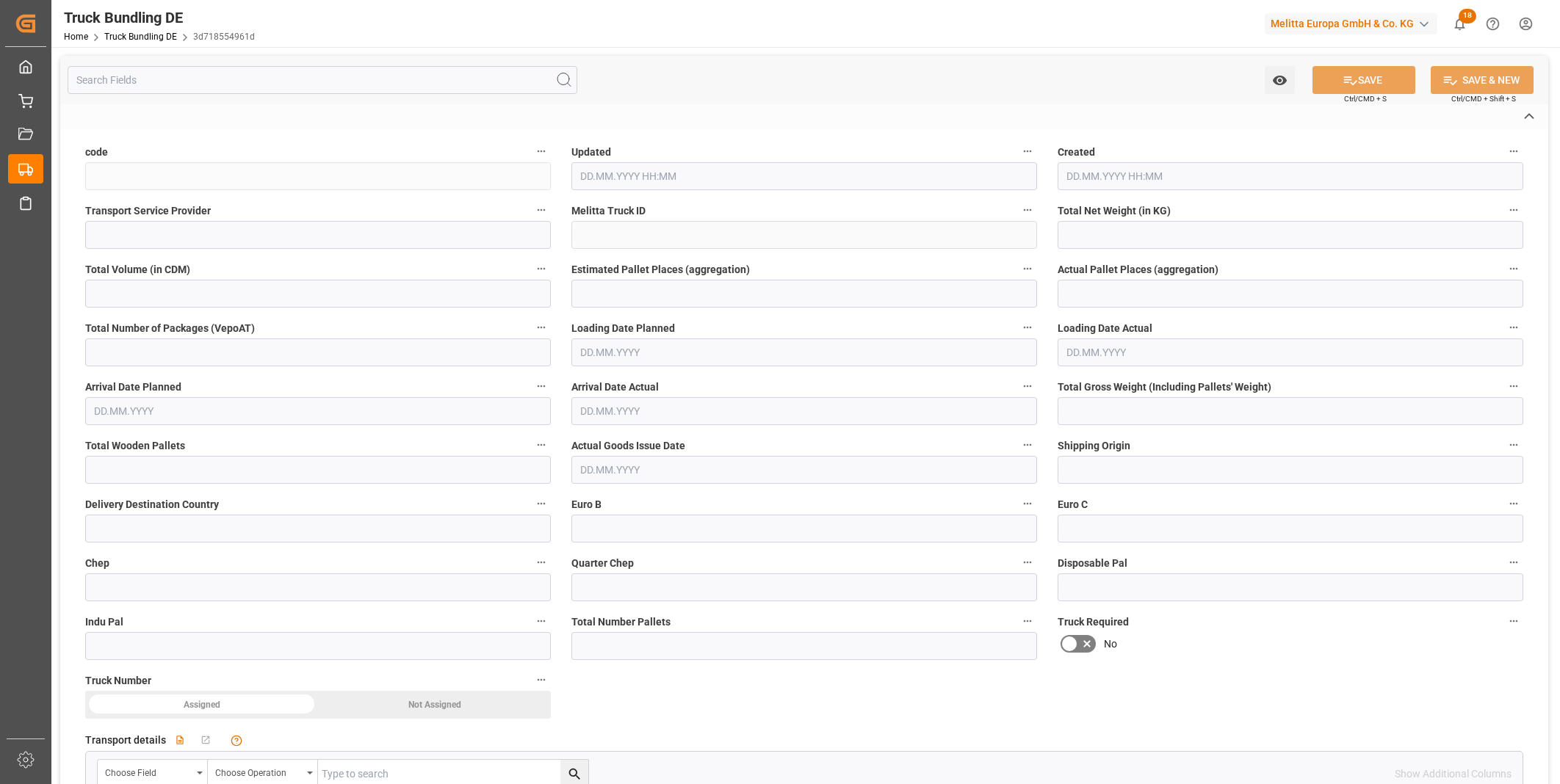
type textarea "21"
type input "224.93"
type input "837.025"
type input "1"
type input "0"
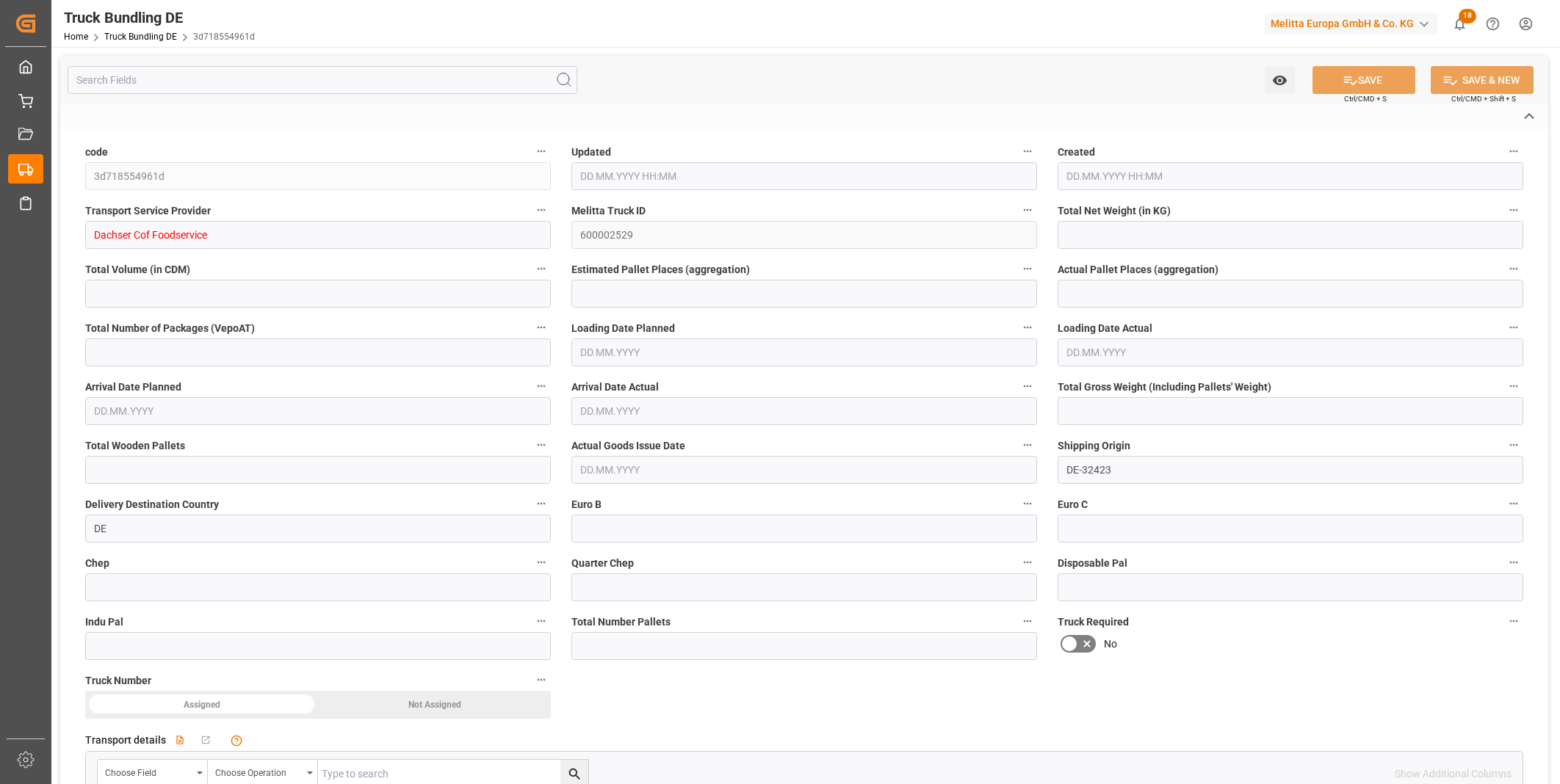
type input "0"
type input "290.9"
type input "1"
type input "0"
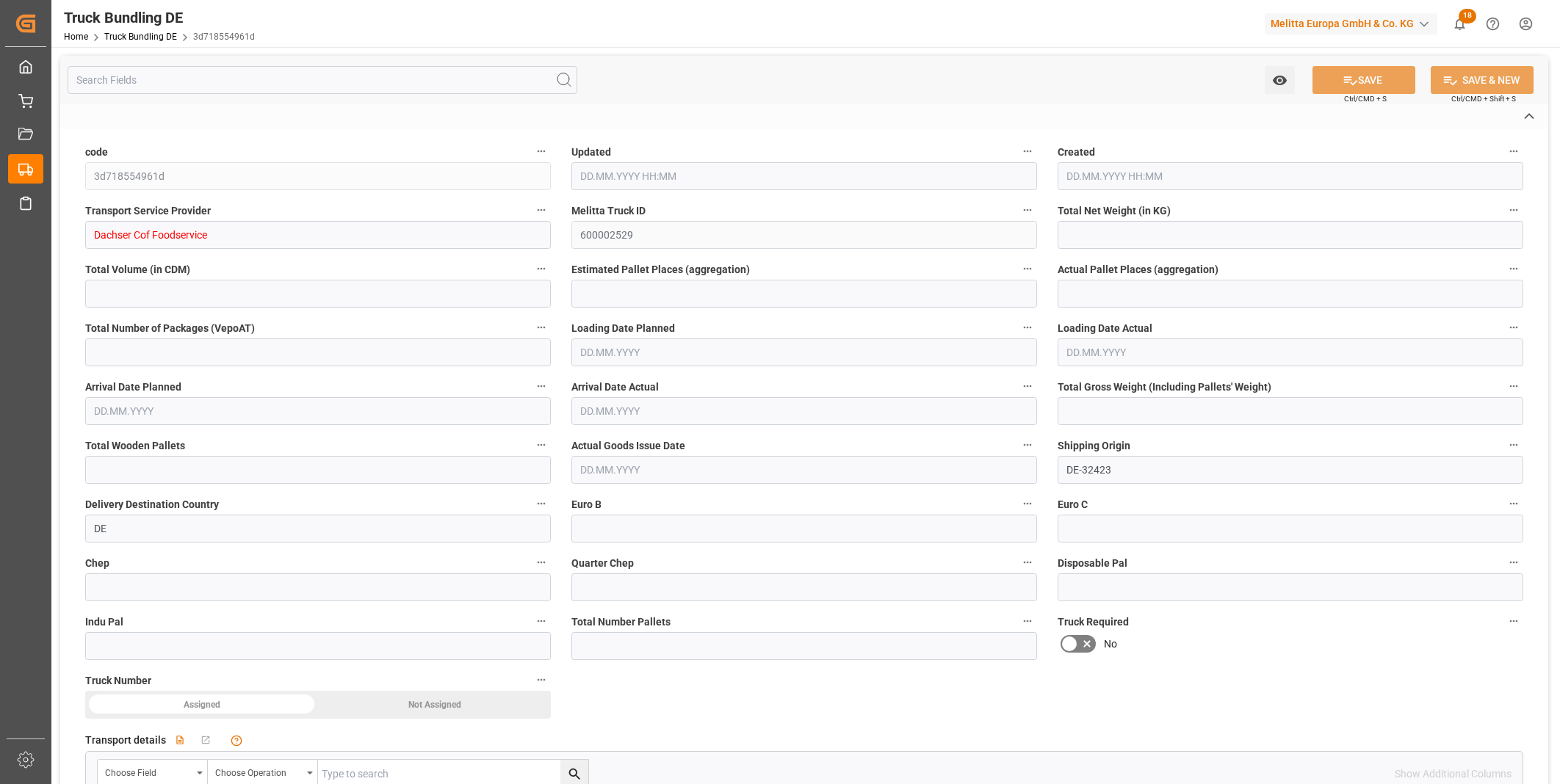
type input "0"
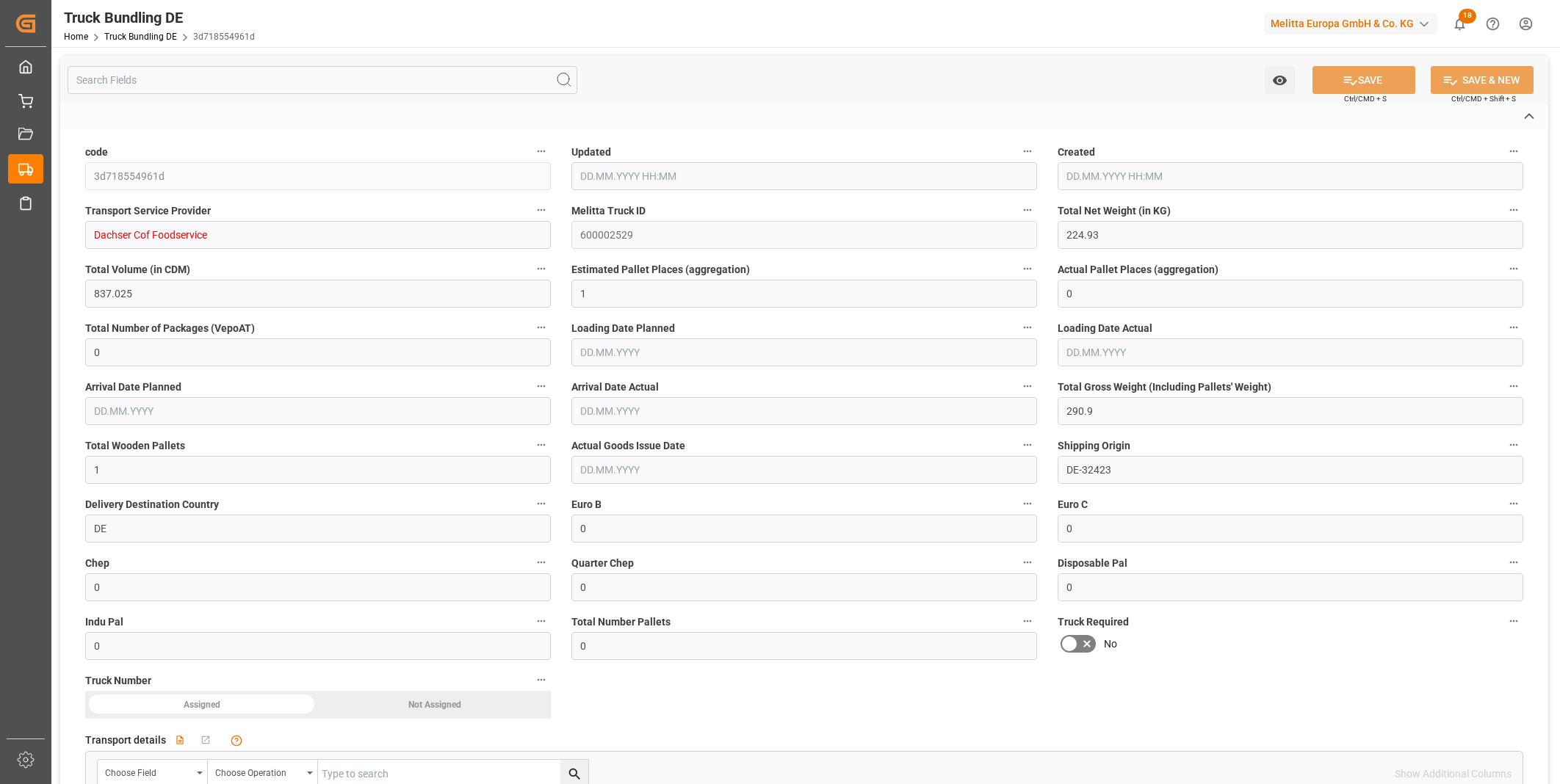
type input "[DATE] 07:57"
type input "17.09.2025"
type input "19.09.2025"
type input "[DATE]"
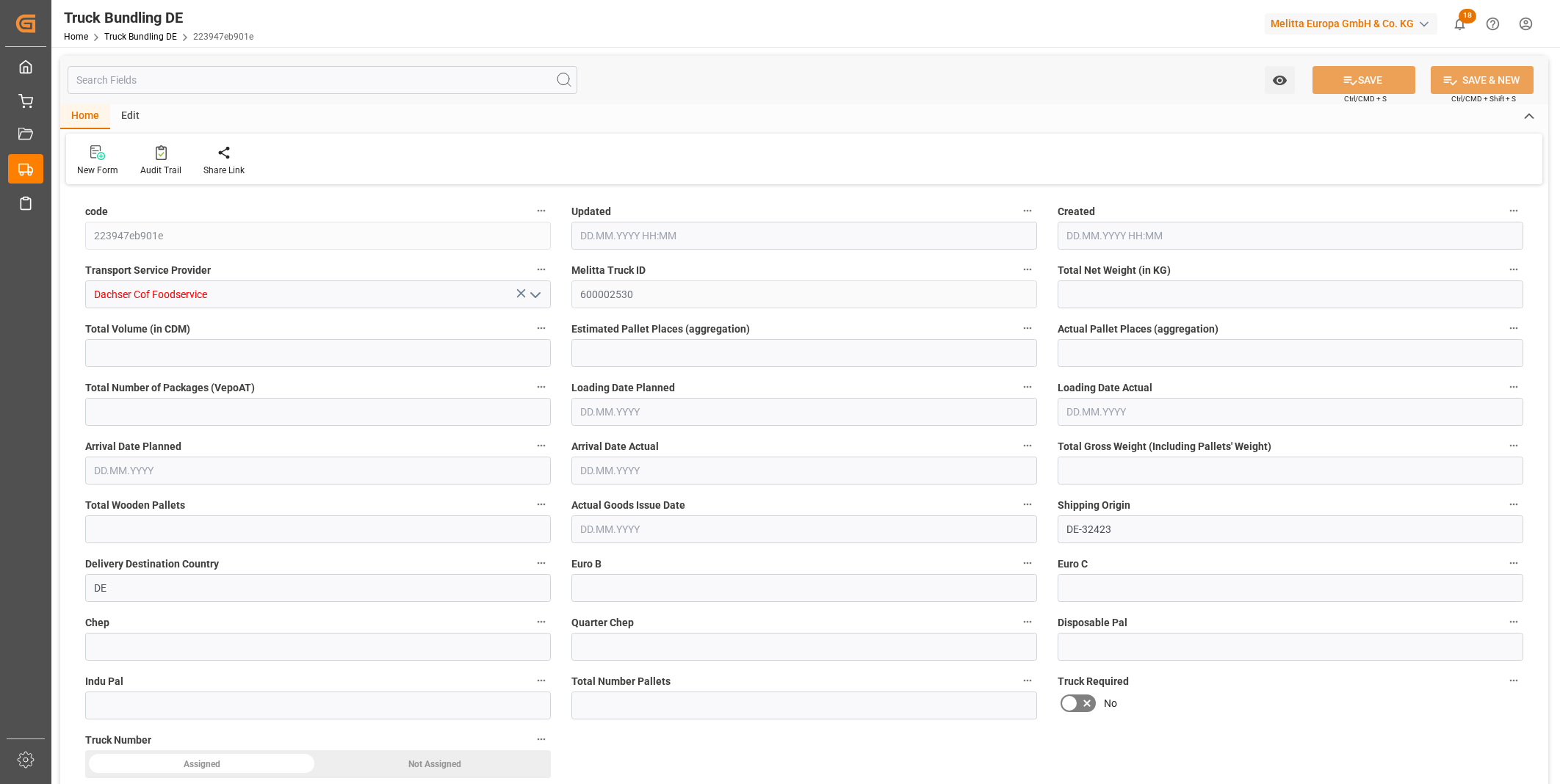
type input "336.296"
type input "1426.458"
type input "2"
type input "0"
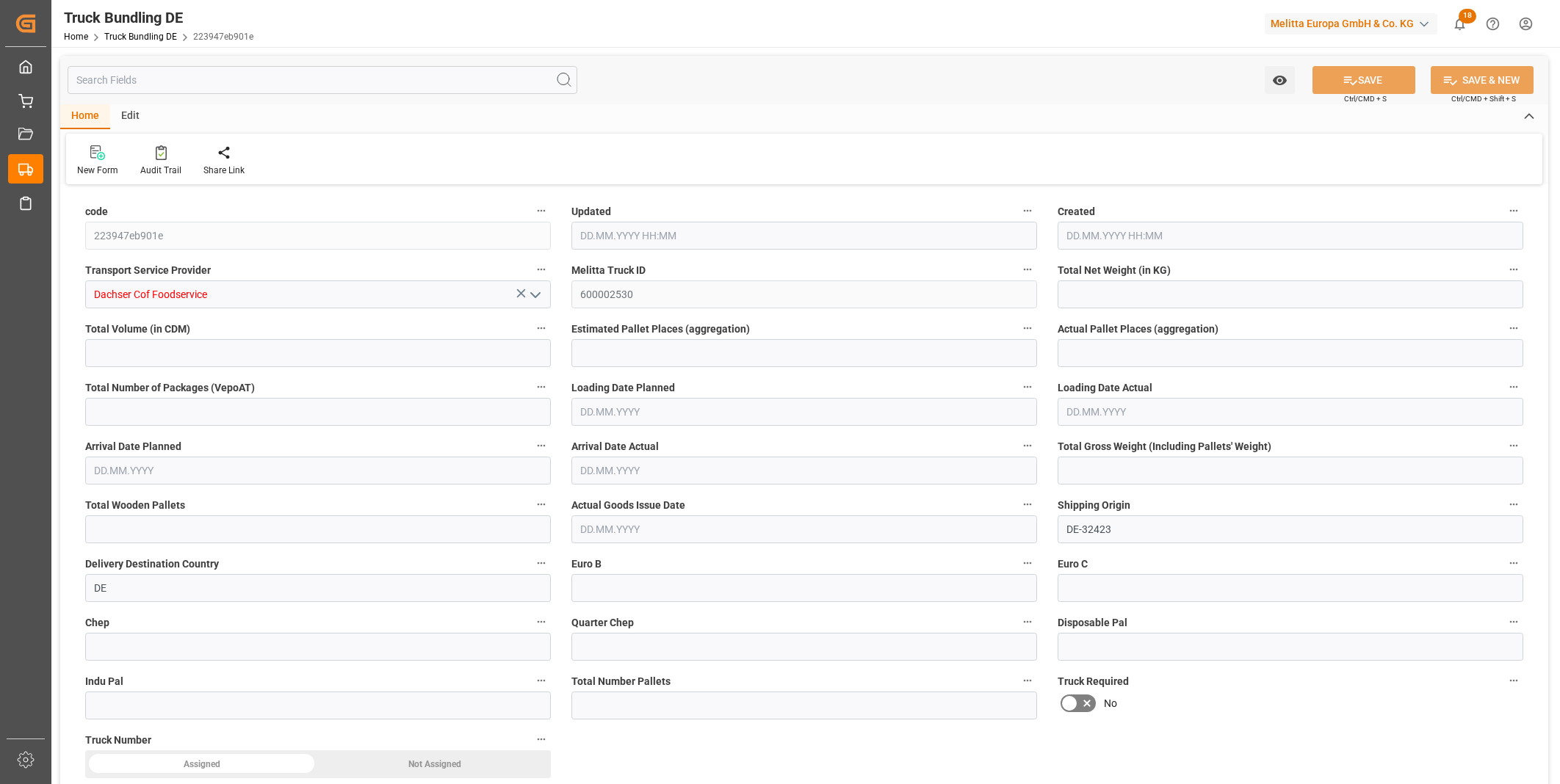
type input "448.198"
type input "2"
type input "0"
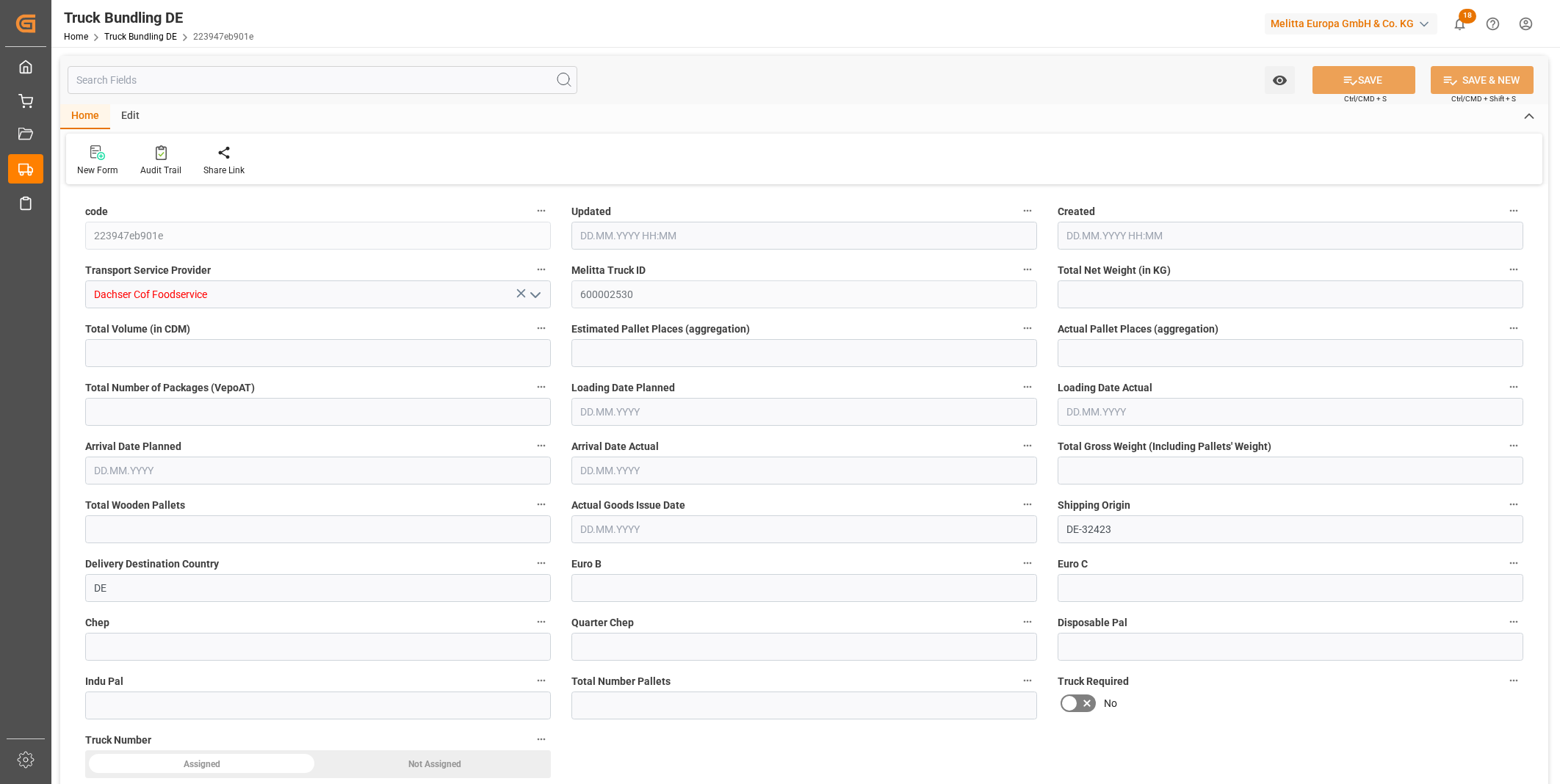
type input "0"
type input "[DATE] 07:57"
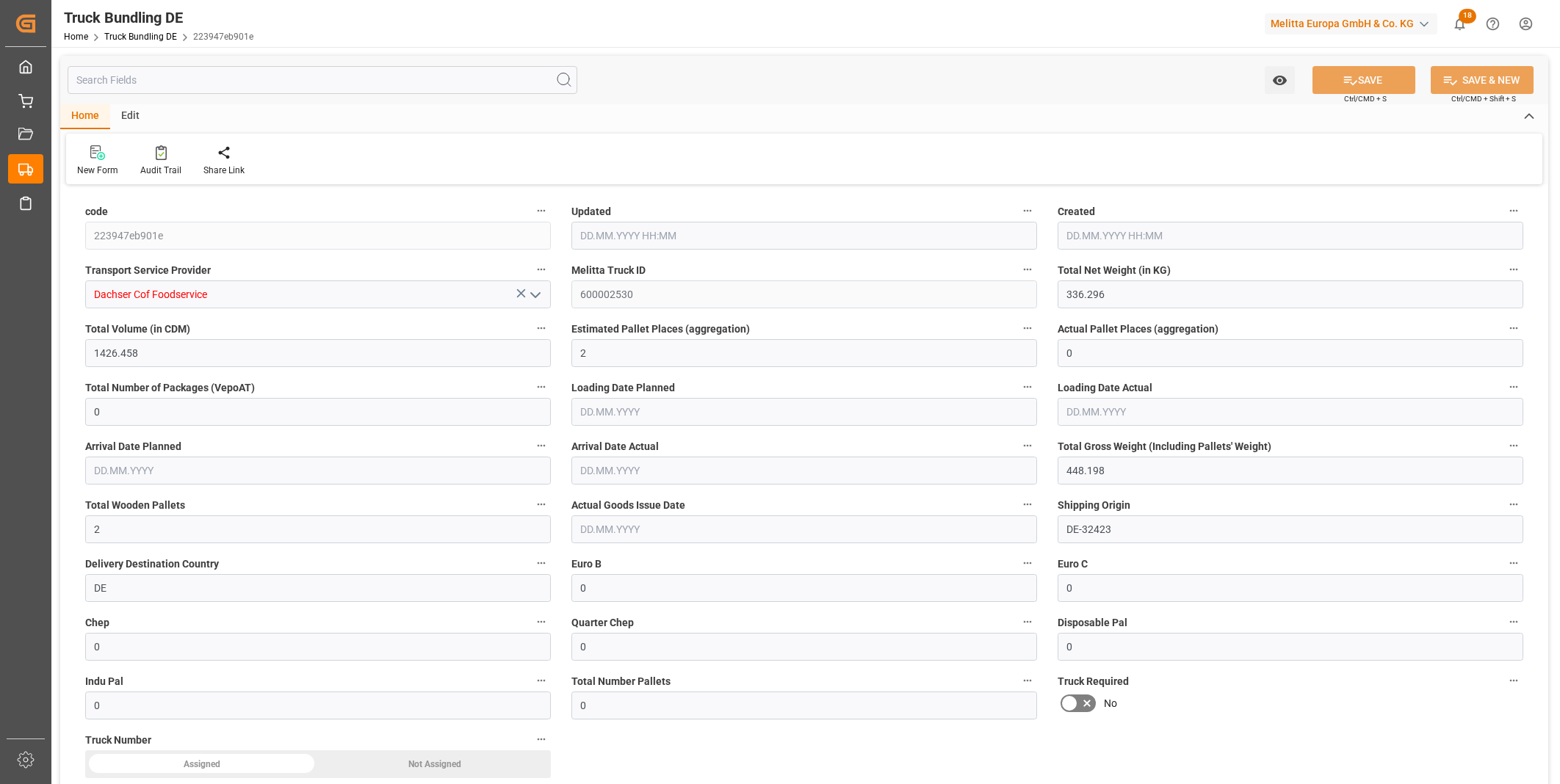
type input "[DATE] 07:57"
type input "[DATE]"
